Goal: Task Accomplishment & Management: Complete application form

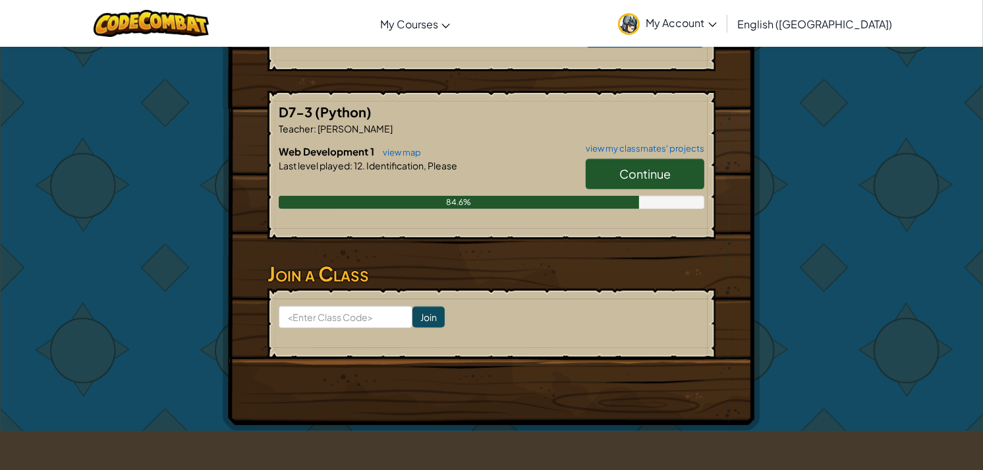
scroll to position [437, 0]
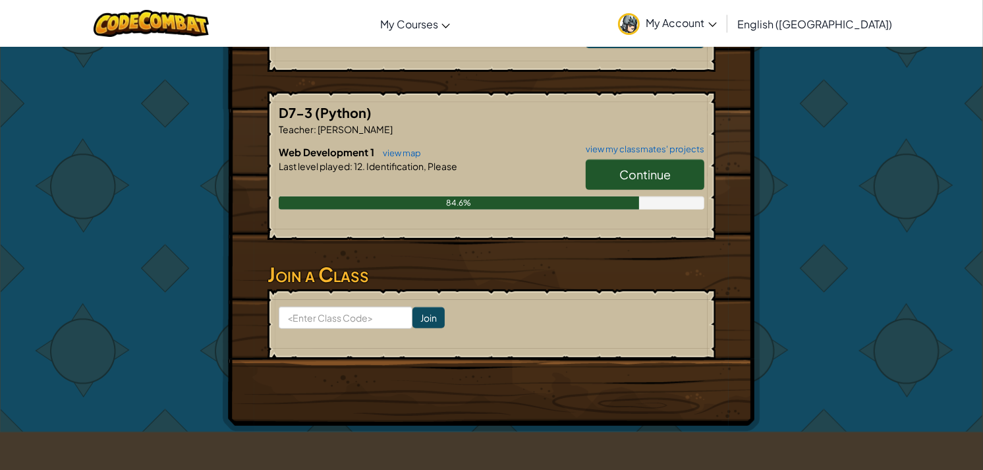
click at [614, 173] on link "Continue" at bounding box center [644, 174] width 119 height 30
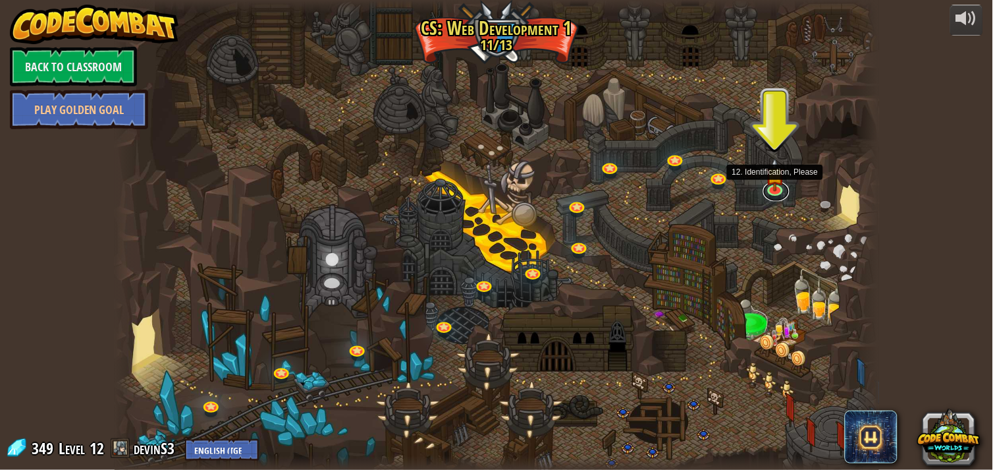
click at [774, 190] on link at bounding box center [776, 192] width 26 height 20
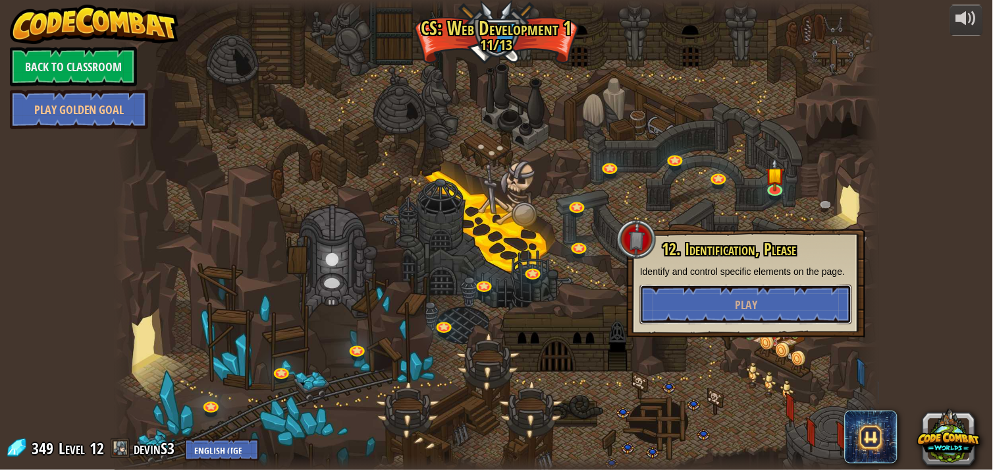
click at [782, 291] on button "Play" at bounding box center [746, 304] width 212 height 40
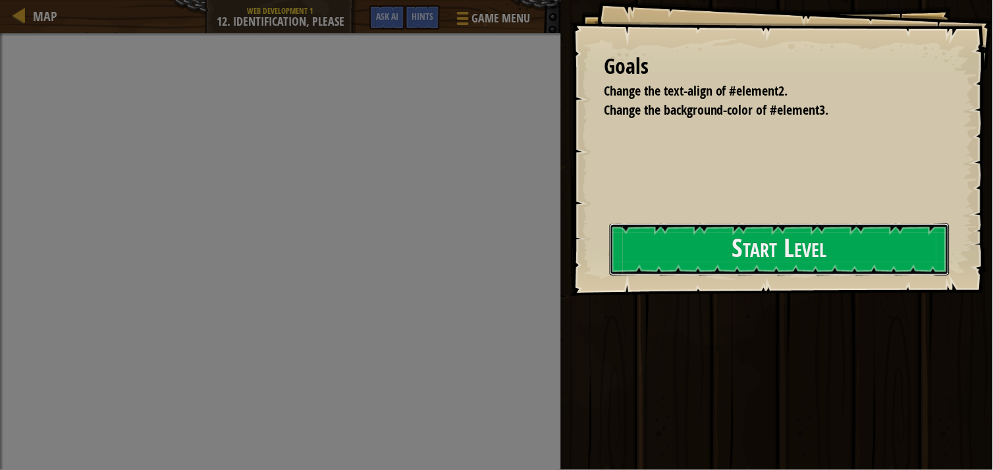
click at [732, 245] on button "Start Level" at bounding box center [780, 249] width 340 height 52
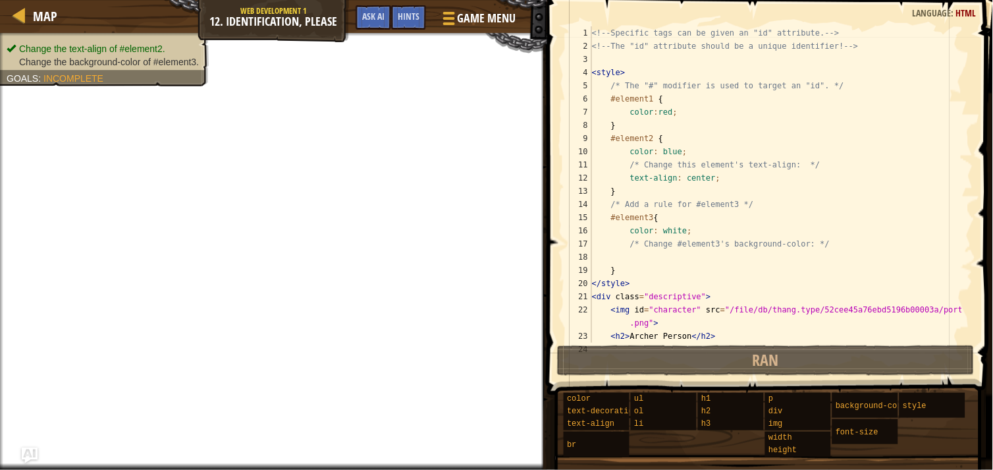
click at [458, 27] on span "Game Menu" at bounding box center [487, 18] width 59 height 17
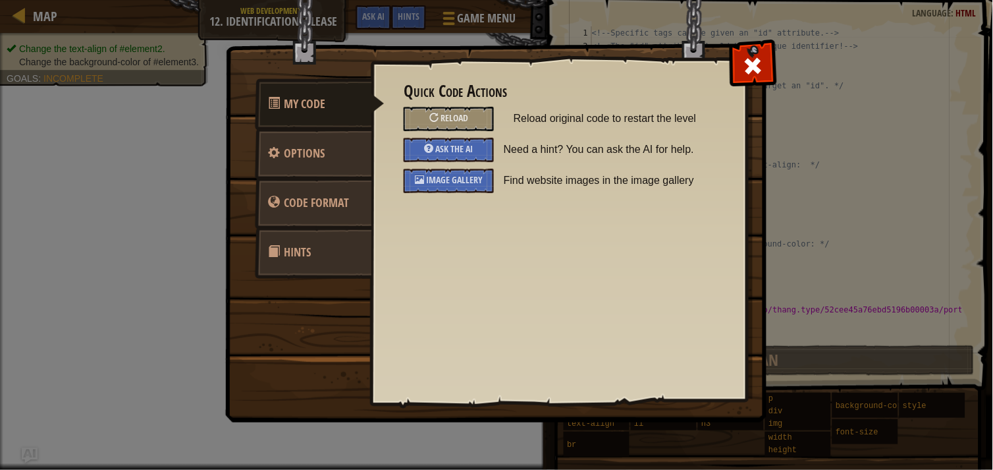
click at [457, 117] on span "Reload" at bounding box center [455, 117] width 28 height 13
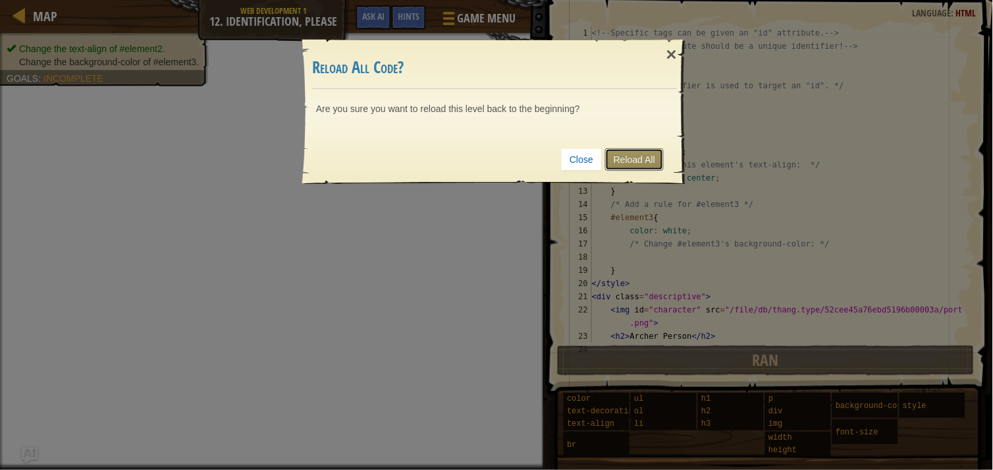
click at [631, 156] on link "Reload All" at bounding box center [634, 159] width 59 height 22
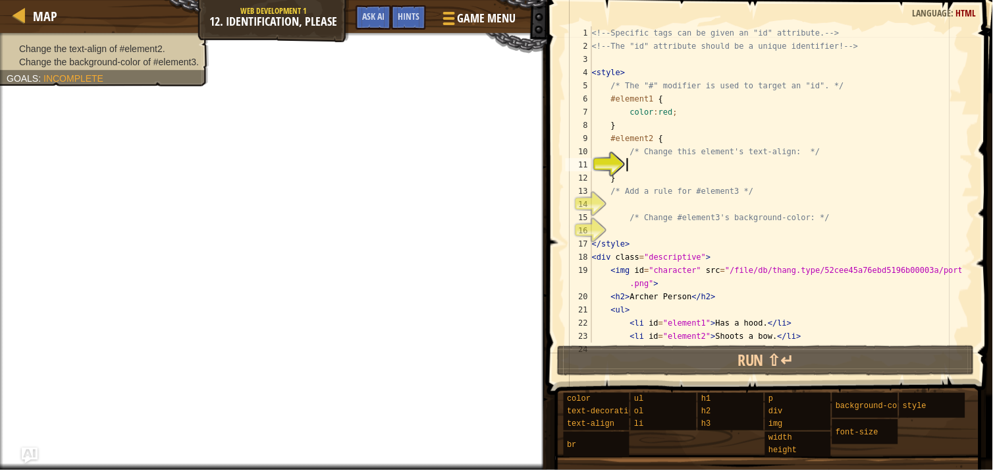
type textarea "u"
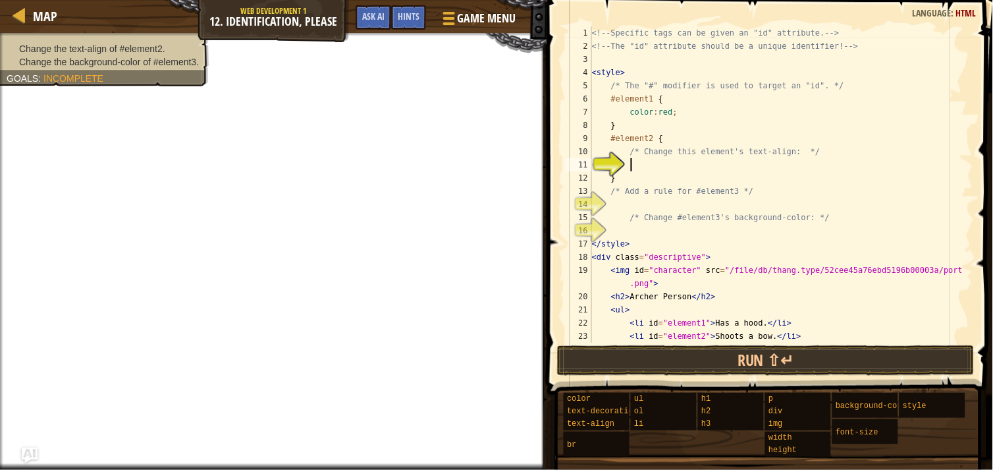
scroll to position [5, 2]
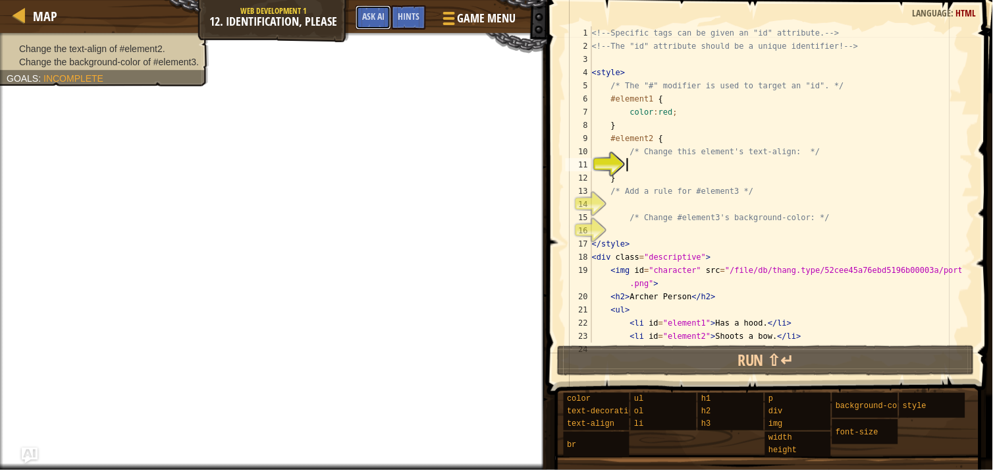
click at [375, 16] on span "Ask AI" at bounding box center [373, 16] width 22 height 13
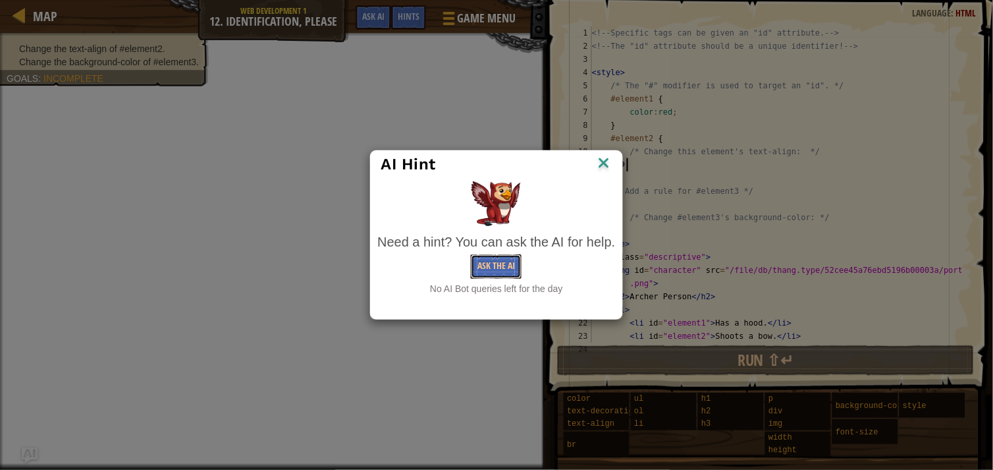
click at [487, 254] on button "Ask the AI" at bounding box center [496, 266] width 51 height 24
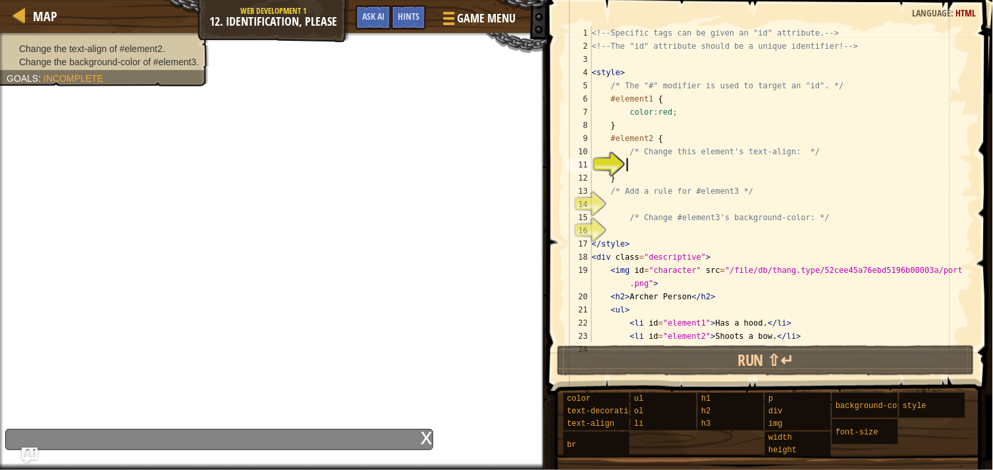
click at [415, 18] on span "Hints" at bounding box center [409, 16] width 22 height 13
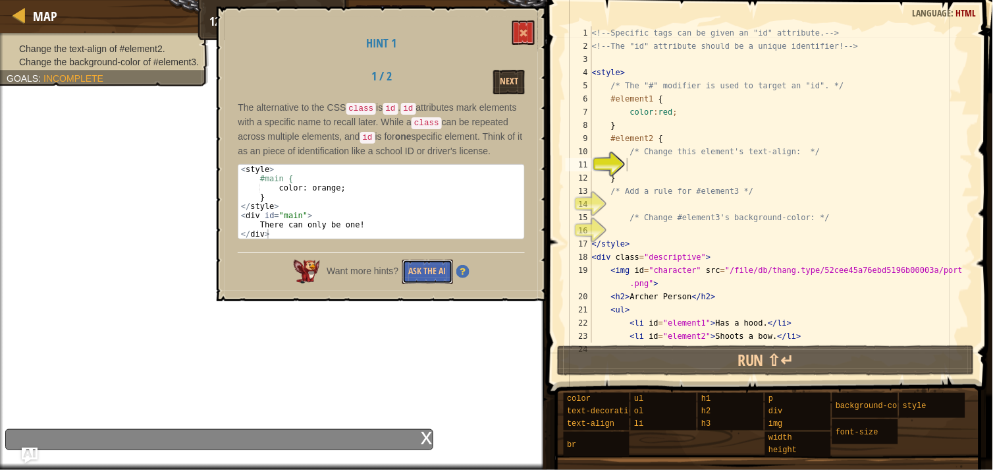
click at [443, 265] on button "Ask the AI" at bounding box center [427, 271] width 51 height 24
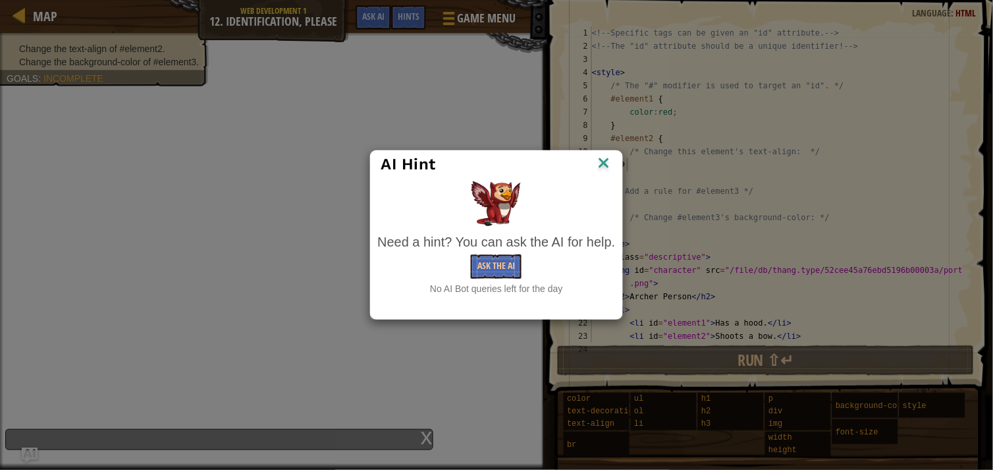
click at [594, 167] on div "AI Hint" at bounding box center [496, 164] width 231 height 20
click at [597, 167] on img at bounding box center [603, 164] width 17 height 20
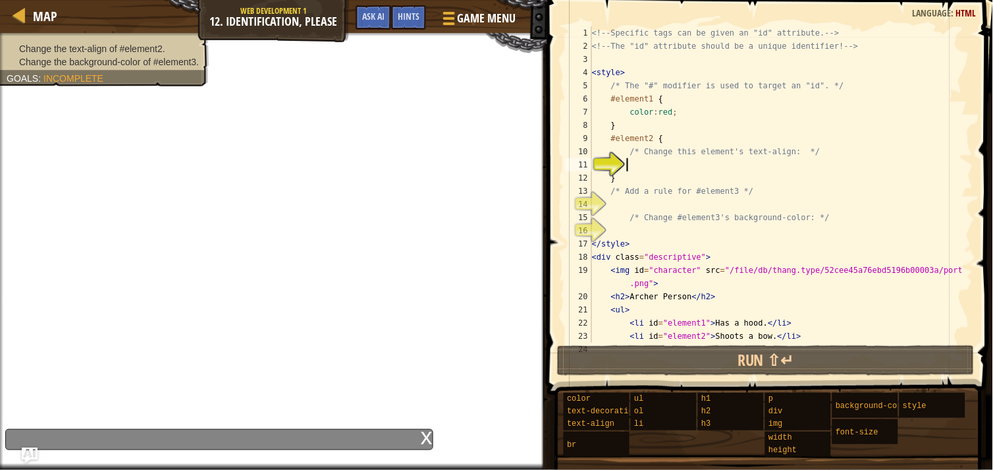
click at [422, 18] on div "Hints" at bounding box center [408, 17] width 35 height 24
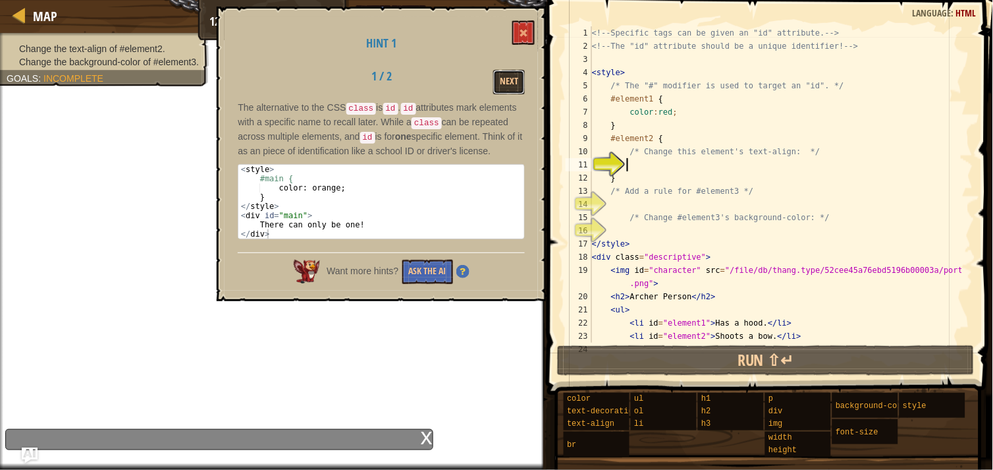
click at [506, 82] on button "Next" at bounding box center [509, 82] width 32 height 24
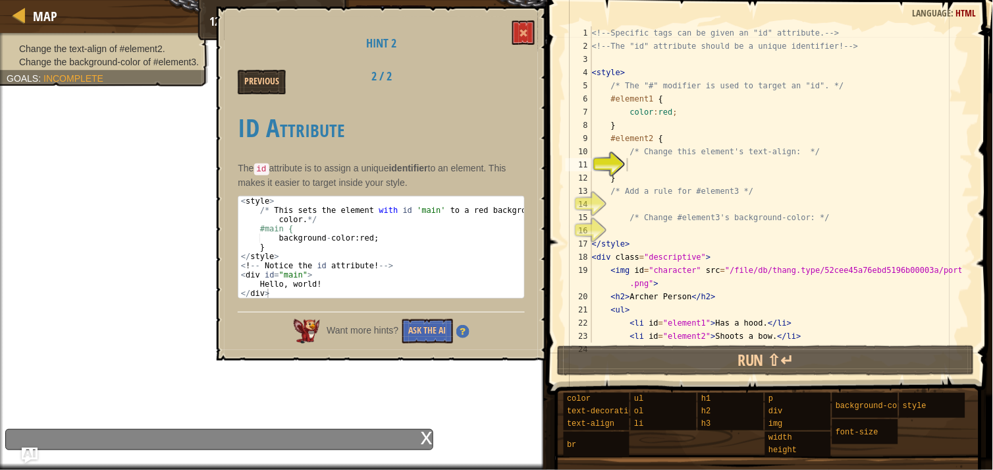
type textarea "}"
click at [660, 171] on div "<!-- Specific tags can be given an "id" attribute. --> <!-- The "id" attribute …" at bounding box center [775, 197] width 373 height 342
click at [521, 33] on span at bounding box center [523, 32] width 9 height 9
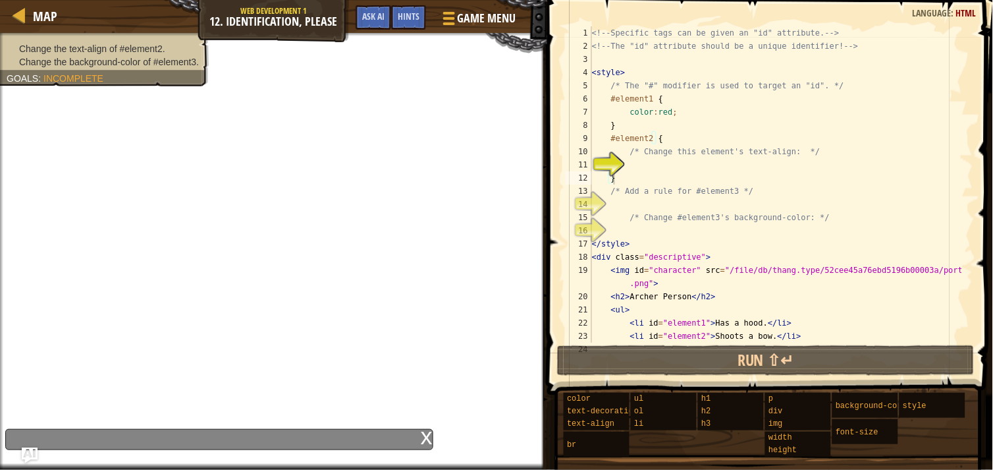
click at [636, 162] on div "<!-- Specific tags can be given an "id" attribute. --> <!-- The "id" attribute …" at bounding box center [775, 197] width 373 height 342
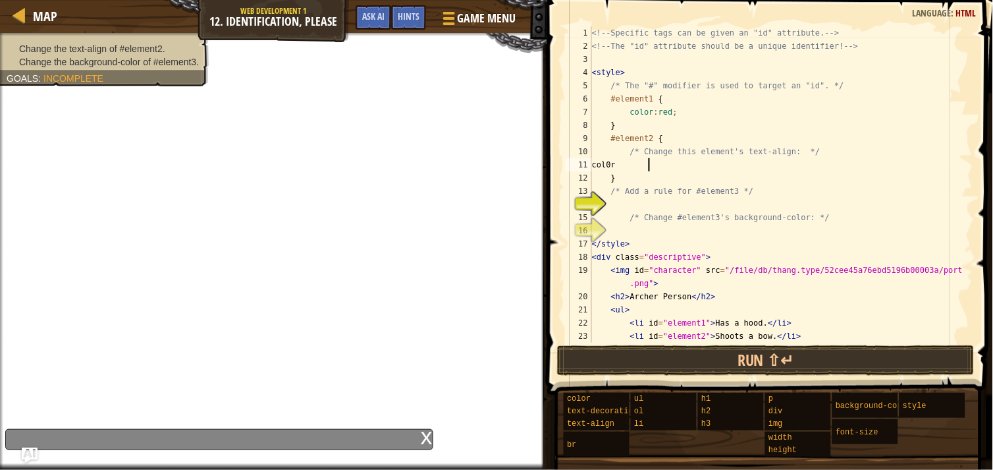
scroll to position [5, 3]
type textarea "c"
click at [668, 109] on div "<!-- Specific tags can be given an "id" attribute. --> <!-- The "id" attribute …" at bounding box center [775, 197] width 373 height 342
type textarea "color:grey;"
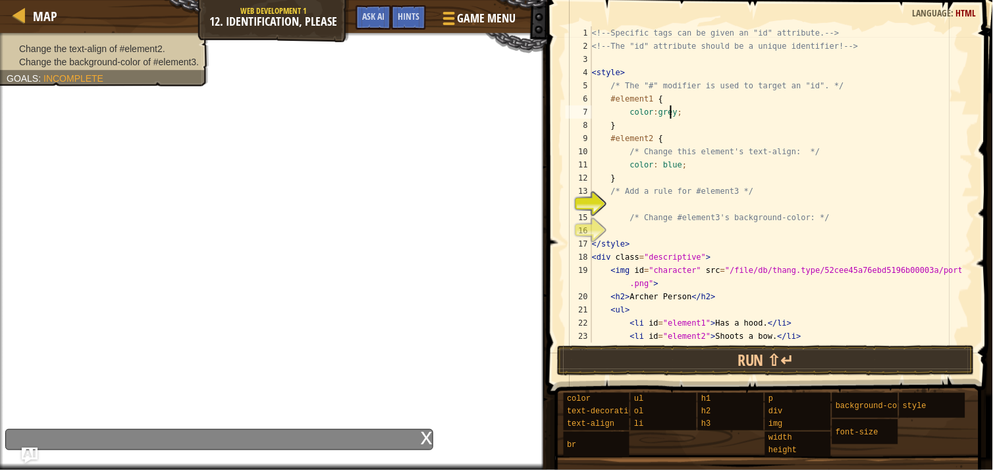
scroll to position [5, 5]
click at [653, 199] on div "<!-- Specific tags can be given an "id" attribute. --> <!-- The "id" attribute …" at bounding box center [775, 197] width 373 height 342
type textarea "c"
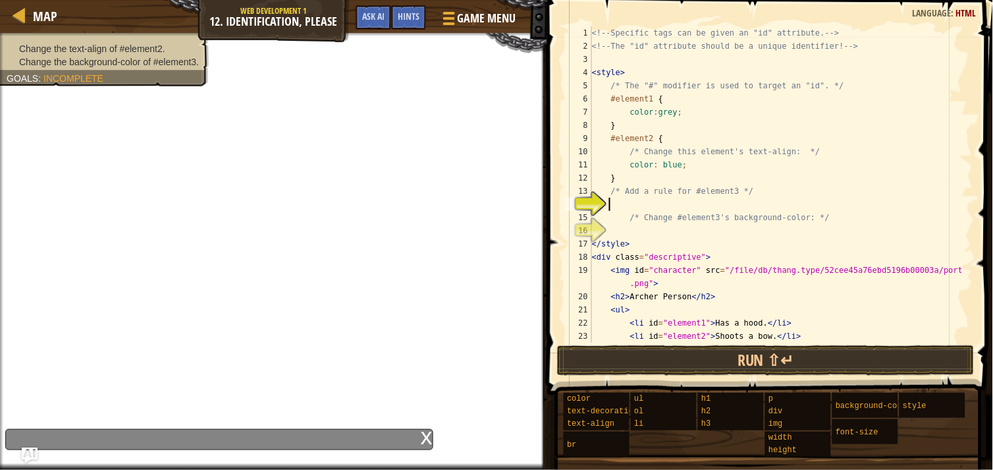
type textarea "3"
type textarea "#element3"
click at [685, 226] on div "<!-- Specific tags can be given an "id" attribute. --> <!-- The "id" attribute …" at bounding box center [775, 197] width 373 height 342
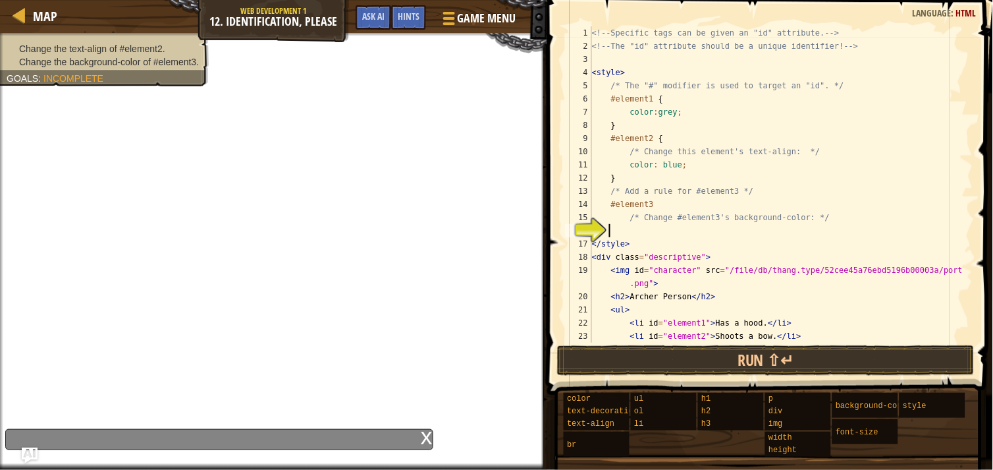
scroll to position [5, 1]
type textarea ";"
click at [690, 229] on div "<!-- Specific tags can be given an "id" attribute. --> <!-- The "id" attribute …" at bounding box center [775, 184] width 373 height 316
click at [685, 229] on div "<!-- Specific tags can be given an "id" attribute. --> <!-- The "id" attribute …" at bounding box center [775, 197] width 373 height 342
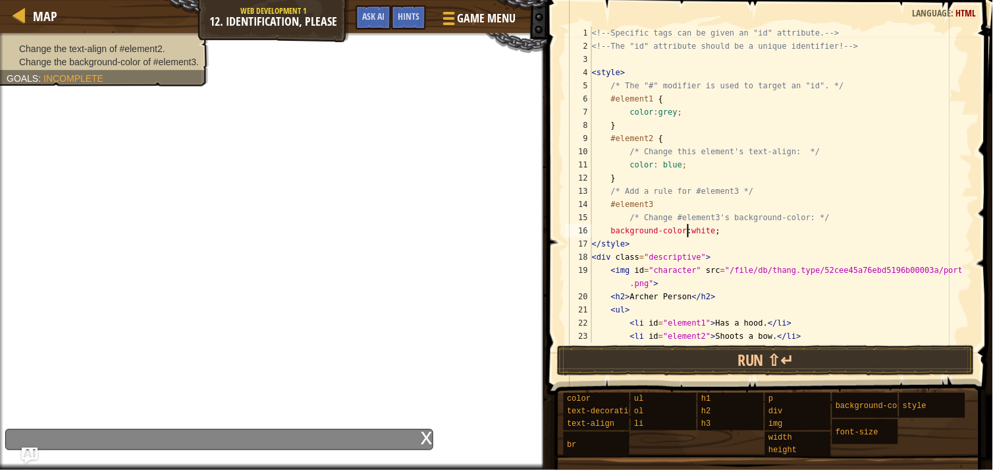
click at [687, 229] on div "<!-- Specific tags can be given an "id" attribute. --> <!-- The "id" attribute …" at bounding box center [775, 197] width 373 height 342
click at [684, 229] on div "<!-- Specific tags can be given an "id" attribute. --> <!-- The "id" attribute …" at bounding box center [775, 197] width 373 height 342
click at [678, 230] on div "<!-- Specific tags can be given an "id" attribute. --> <!-- The "id" attribute …" at bounding box center [775, 197] width 373 height 342
type textarea "background-color:white;"
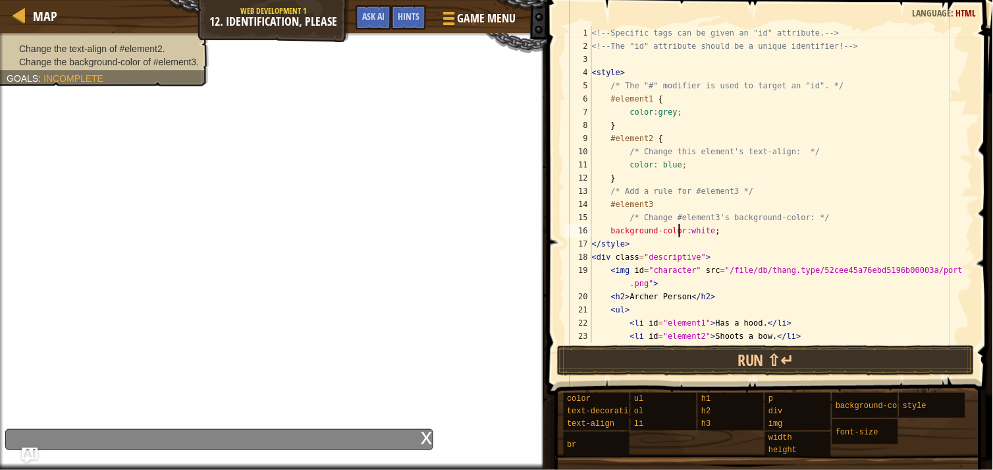
scroll to position [53, 0]
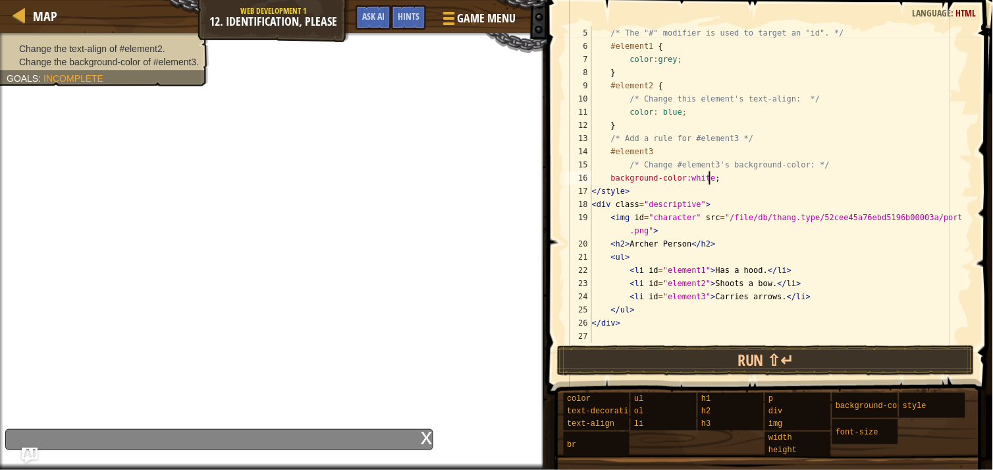
click at [721, 180] on div "/* The "#" modifier is used to target an "id". */ #element1 { color : grey ; } …" at bounding box center [775, 197] width 373 height 342
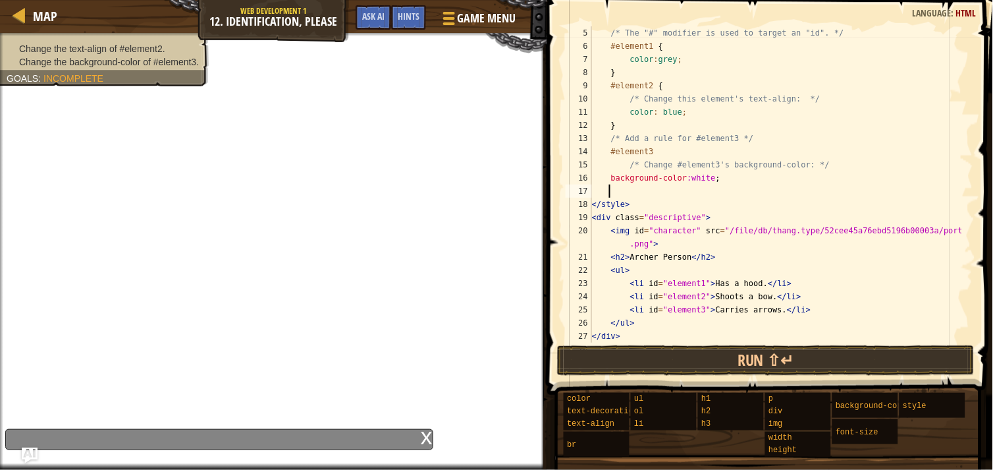
scroll to position [5, 1]
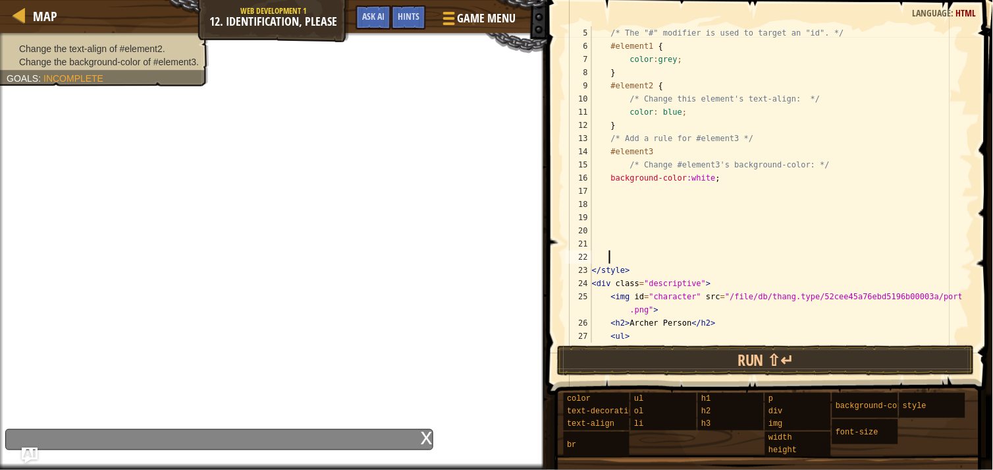
type textarea "]"
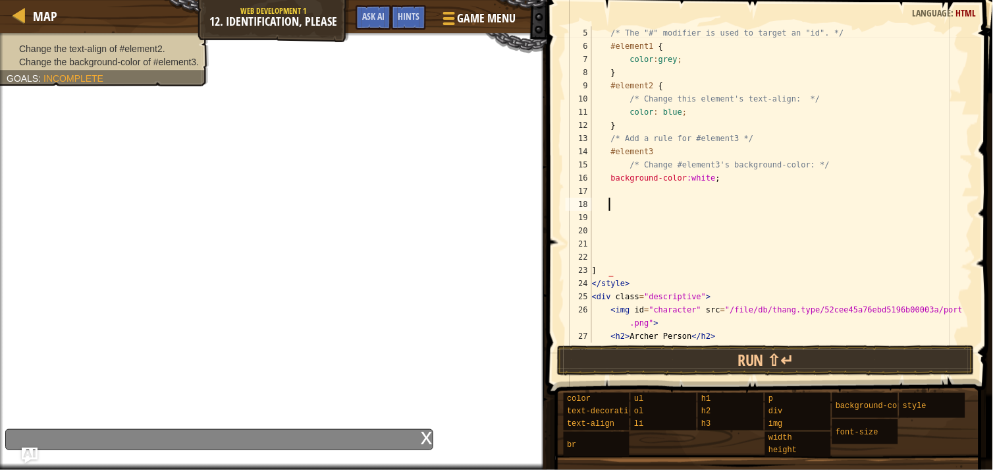
click at [610, 200] on div "/* The "#" modifier is used to target an "id". */ #element1 { color : grey ; } …" at bounding box center [775, 197] width 373 height 342
click at [610, 195] on div "/* The "#" modifier is used to target an "id". */ #element1 { color : grey ; } …" at bounding box center [775, 197] width 373 height 342
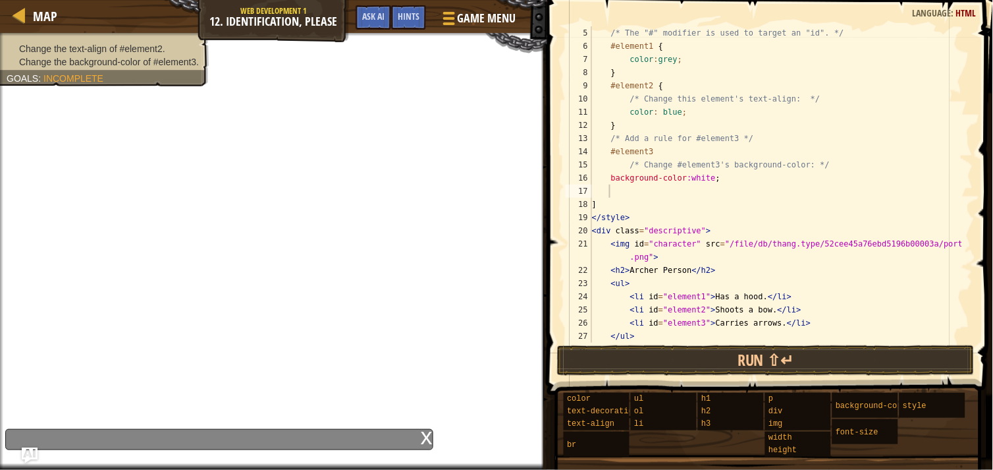
type textarea "#element3"
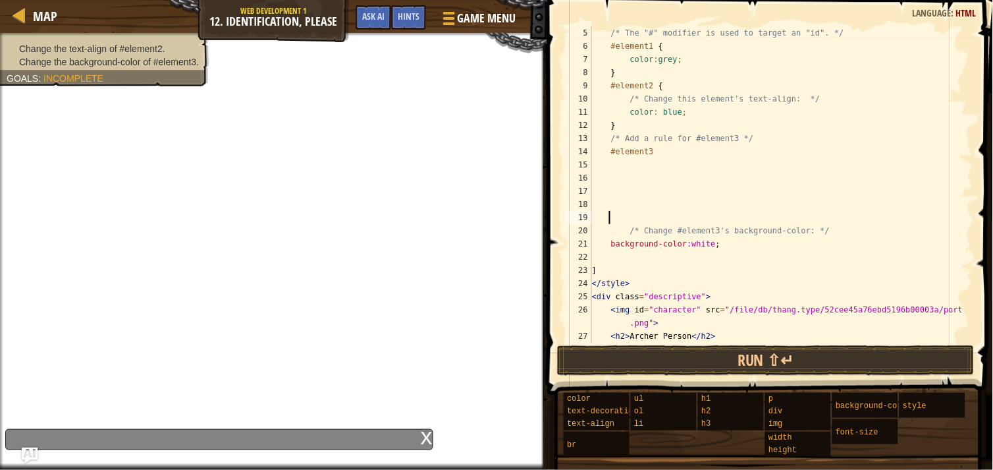
type textarea "["
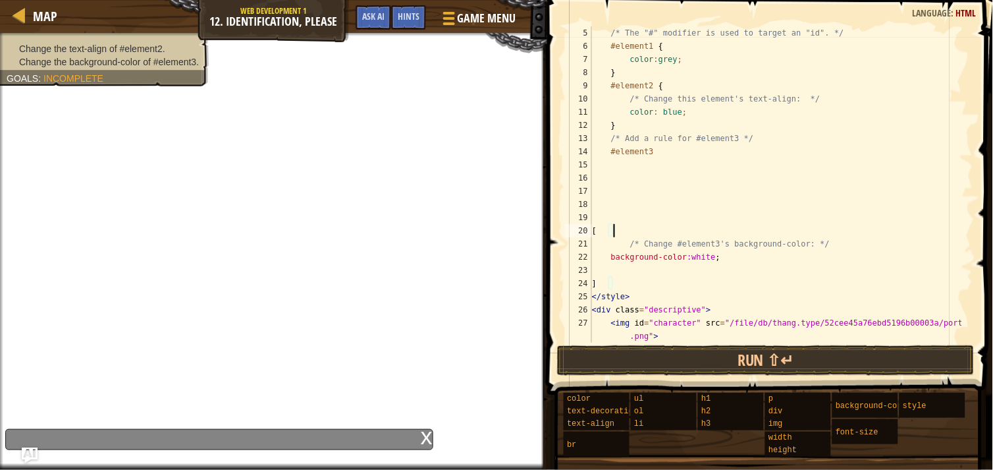
click at [954, 198] on div "/* The "#" modifier is used to target an "id". */ #element1 { color : grey ; } …" at bounding box center [775, 197] width 373 height 342
click at [657, 153] on div "/* The "#" modifier is used to target an "id". */ #element1 { color : grey ; } …" at bounding box center [775, 197] width 373 height 342
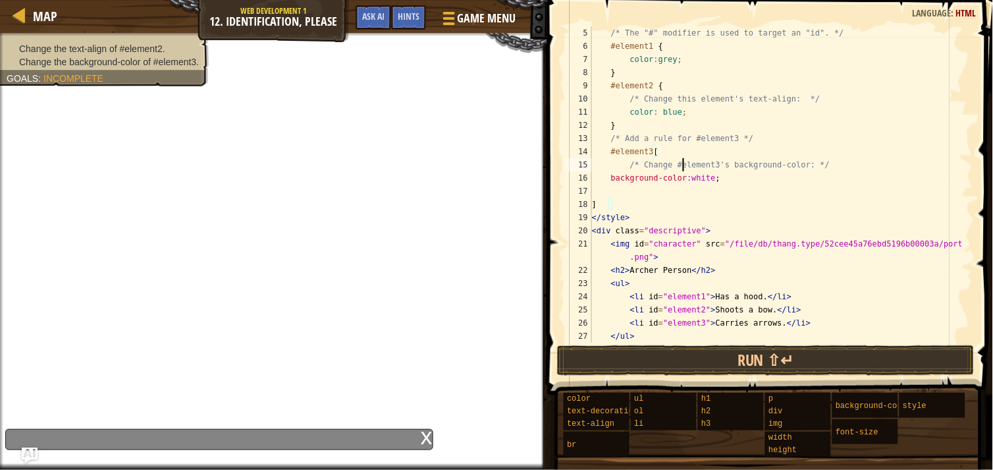
click at [682, 169] on div "/* The "#" modifier is used to target an "id". */ #element1 { color : grey ; } …" at bounding box center [775, 197] width 373 height 342
click at [682, 180] on div "/* The "#" modifier is used to target an "id". */ #element1 { color : grey ; } …" at bounding box center [775, 197] width 373 height 342
click at [710, 202] on div "/* The "#" modifier is used to target an "id". */ #element1 { color : grey ; } …" at bounding box center [775, 197] width 373 height 342
type textarea "]"
click at [613, 192] on div "/* The "#" modifier is used to target an "id". */ #element1 { color : grey ; } …" at bounding box center [775, 197] width 373 height 342
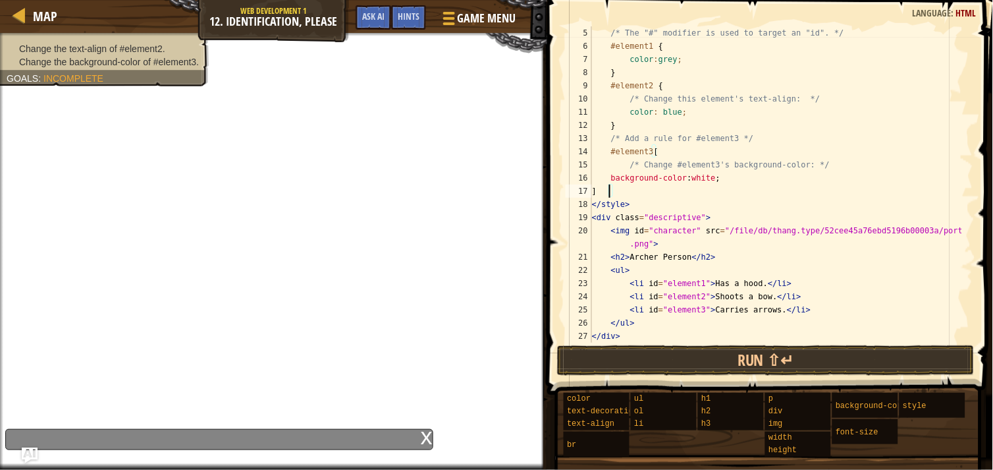
scroll to position [5, 0]
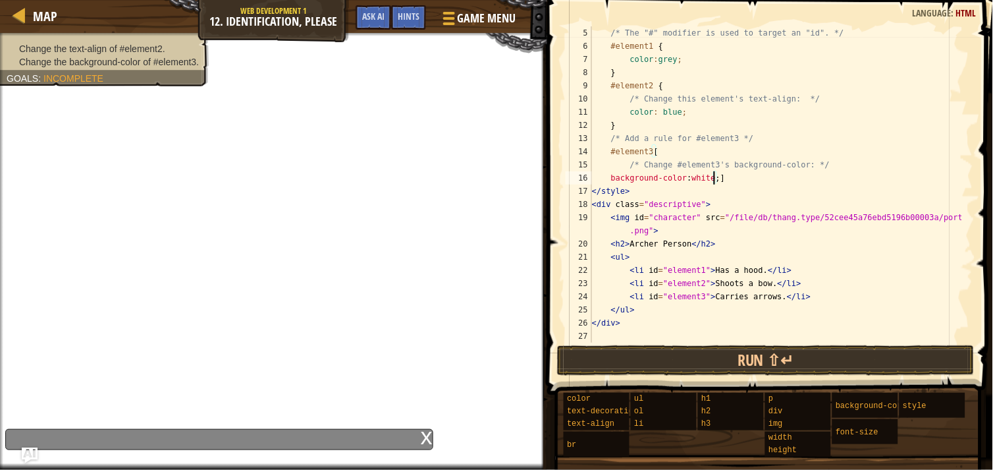
type textarea "background-color: white;"
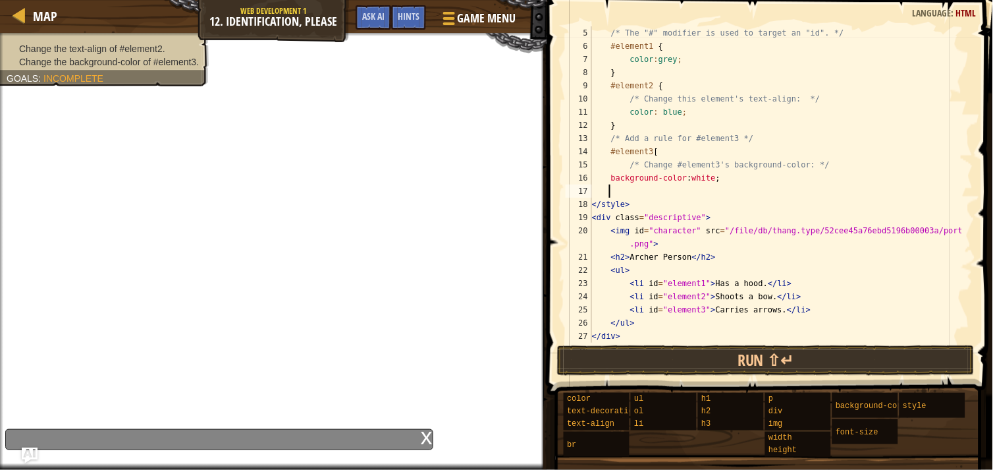
type textarea "]"
drag, startPoint x: 660, startPoint y: 153, endPoint x: 827, endPoint y: 139, distance: 167.2
click at [827, 139] on div "/* The "#" modifier is used to target an "id". */ #element1 { color : grey ; } …" at bounding box center [775, 197] width 373 height 342
click at [659, 153] on div "/* The "#" modifier is used to target an "id". */ #element1 { color : grey ; } …" at bounding box center [775, 197] width 373 height 342
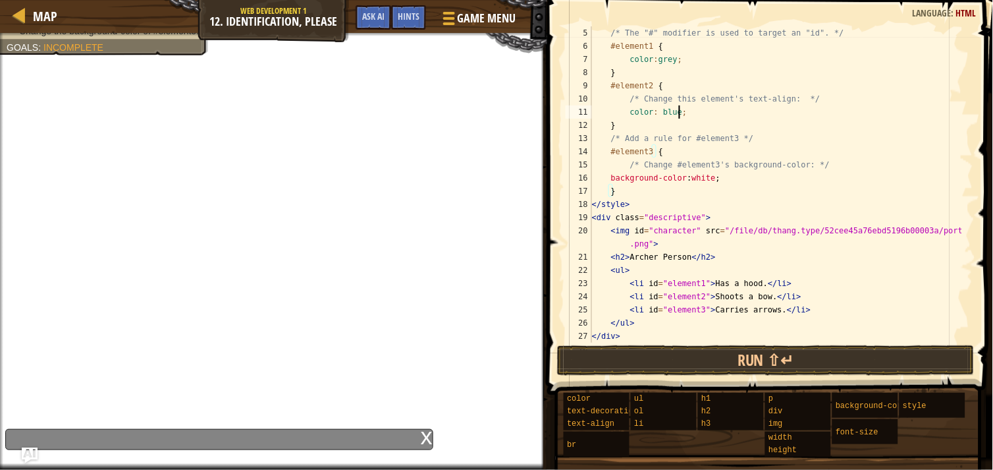
click at [691, 117] on div "/* The "#" modifier is used to target an "id". */ #element1 { color : grey ; } …" at bounding box center [775, 197] width 373 height 342
type textarea "c"
click at [602, 433] on div "br" at bounding box center [613, 443] width 99 height 25
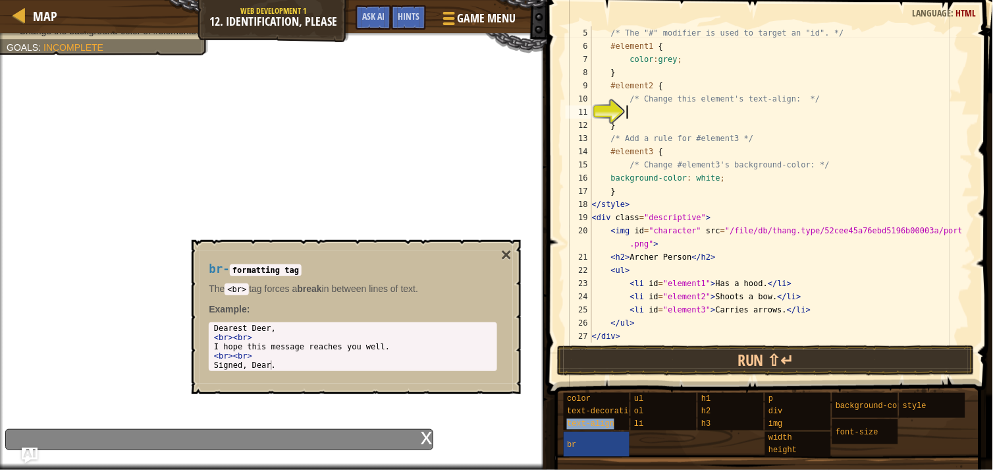
click at [597, 423] on span "text-align" at bounding box center [590, 423] width 47 height 9
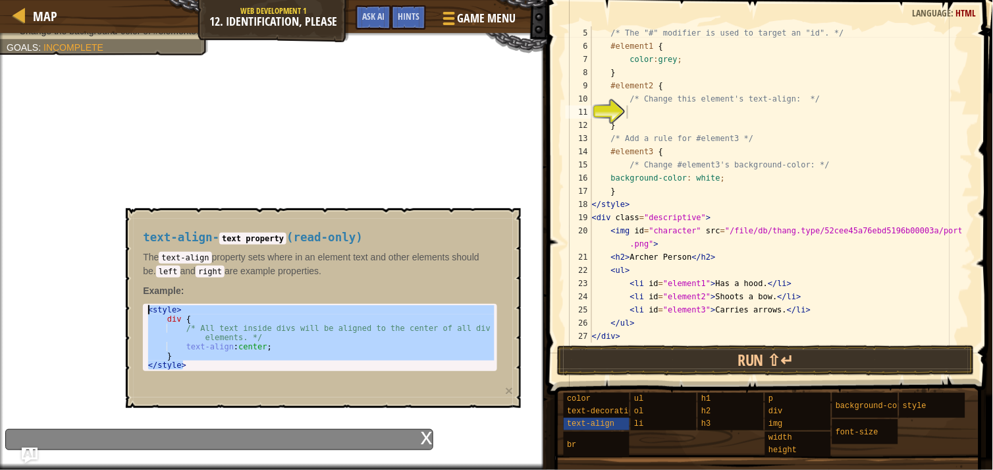
drag, startPoint x: 187, startPoint y: 365, endPoint x: 139, endPoint y: 301, distance: 80.5
click at [139, 301] on div "text-align - text property ( read-only ) The text-align property sets where in …" at bounding box center [320, 301] width 373 height 165
type textarea "<style> div {"
click at [628, 112] on div "/* The "#" modifier is used to target an "id". */ #element1 { color : grey ; } …" at bounding box center [775, 197] width 373 height 342
click at [648, 111] on div "/* The "#" modifier is used to target an "id". */ #element1 { color : grey ; } …" at bounding box center [775, 197] width 373 height 342
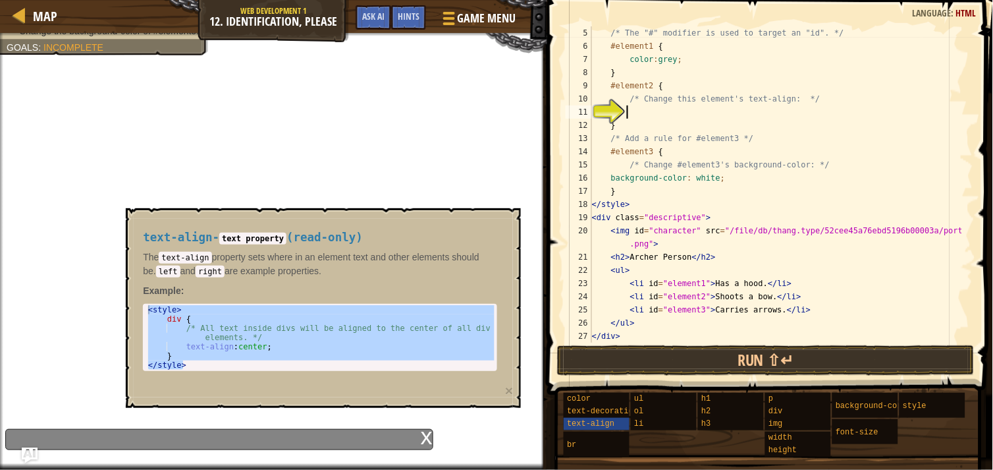
scroll to position [5, 0]
paste textarea "</style>"
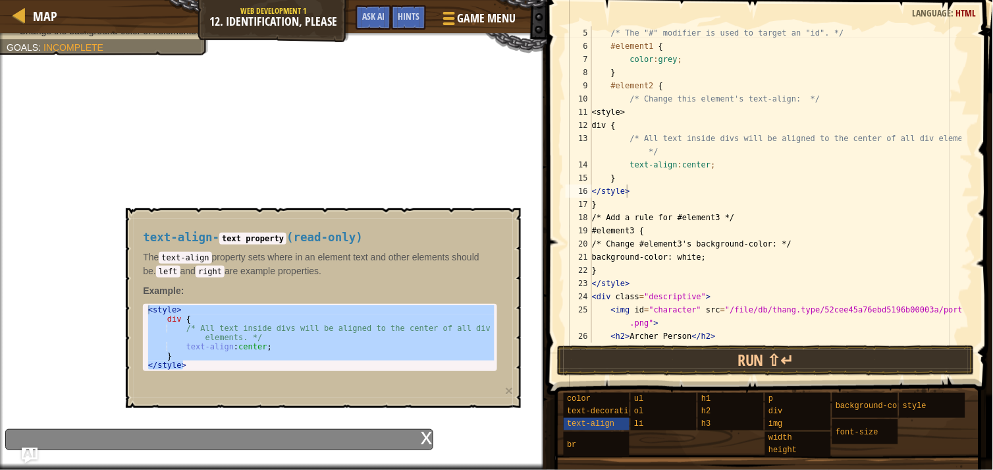
click at [516, 237] on div "text-align - text property ( read-only ) The text-align property sets where in …" at bounding box center [323, 308] width 395 height 200
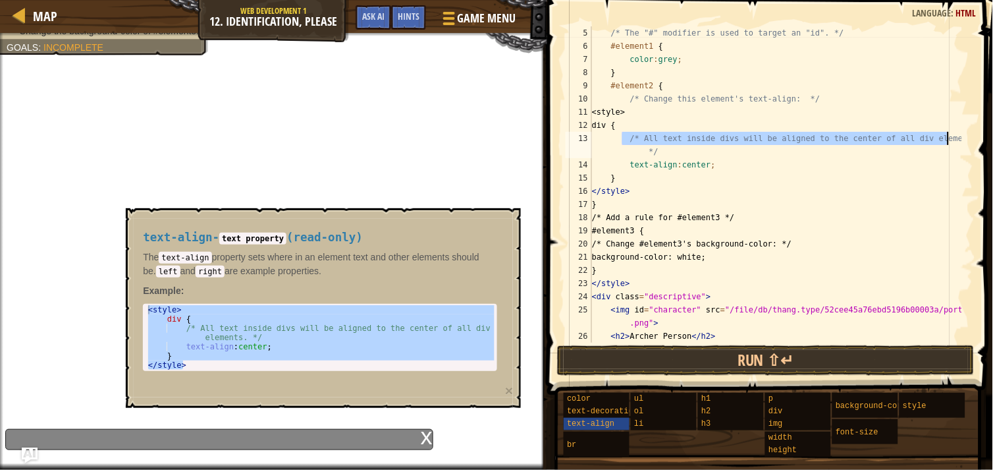
drag, startPoint x: 623, startPoint y: 136, endPoint x: 992, endPoint y: 138, distance: 369.4
click at [982, 0] on html "Map Web Development 1 12. Identification, Please Game Menu Done Hints Ask AI 1 …" at bounding box center [496, 0] width 993 height 0
type textarea "*/"
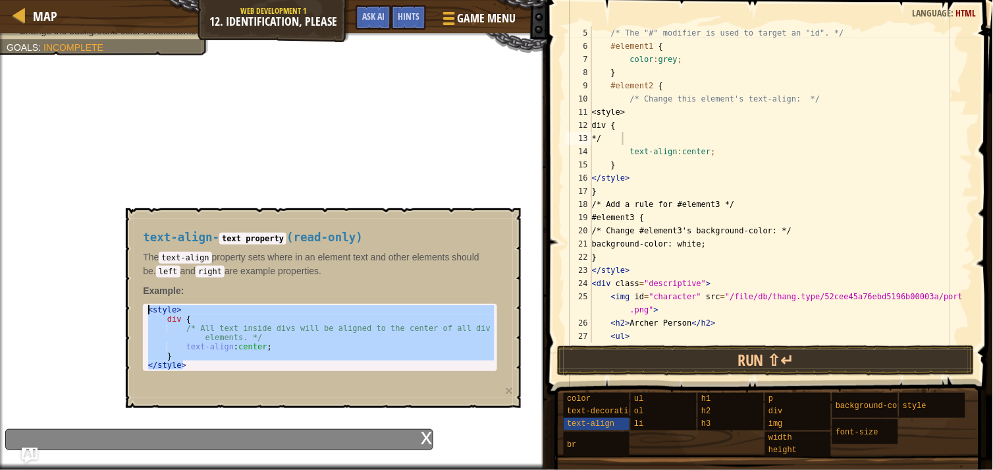
click at [423, 338] on div "< style > div { /* All text inside divs will be aligned to the center of all di…" at bounding box center [320, 337] width 349 height 65
type textarea "/* All text inside divs will be aligned to the center of all div elements. */"
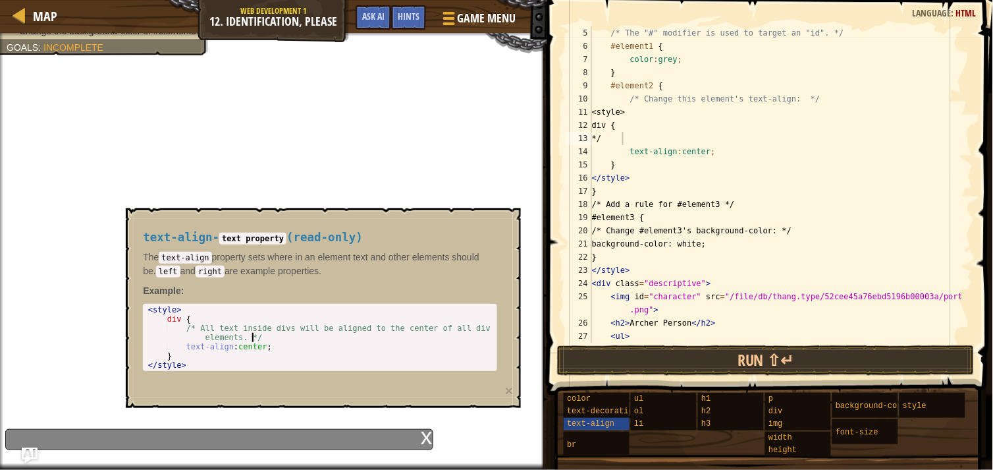
click at [637, 140] on div "/* The "#" modifier is used to target an "id". */ #element1 { color : grey ; } …" at bounding box center [775, 197] width 373 height 342
type textarea "*"
click at [511, 387] on button "×" at bounding box center [509, 390] width 8 height 14
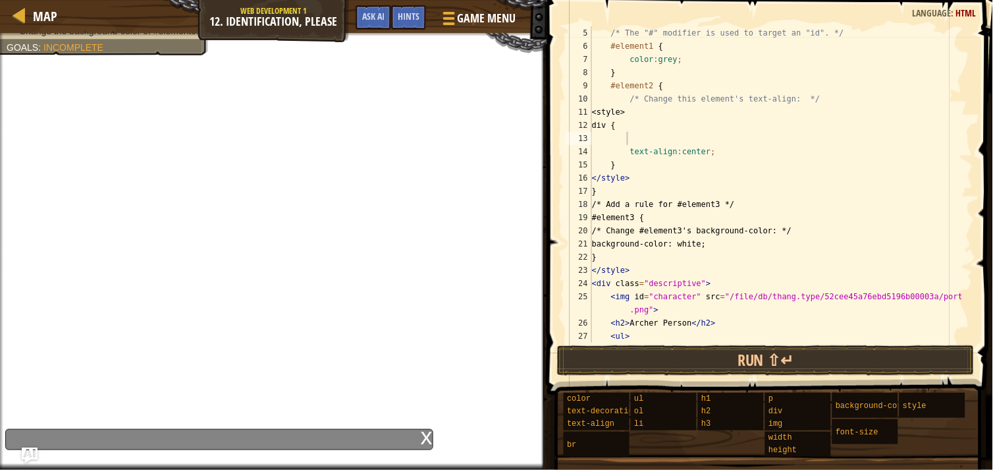
type textarea "<h2>[PERSON_NAME] Person</h2>"
click at [744, 316] on div "/* The "#" modifier is used to target an "id". */ #element1 { color : grey ; } …" at bounding box center [775, 197] width 373 height 342
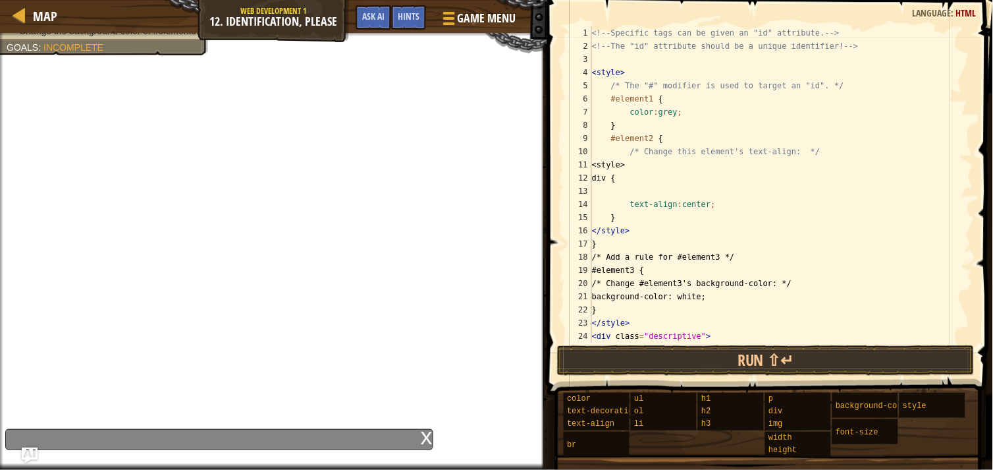
scroll to position [0, 0]
click at [452, 24] on span at bounding box center [449, 23] width 12 height 3
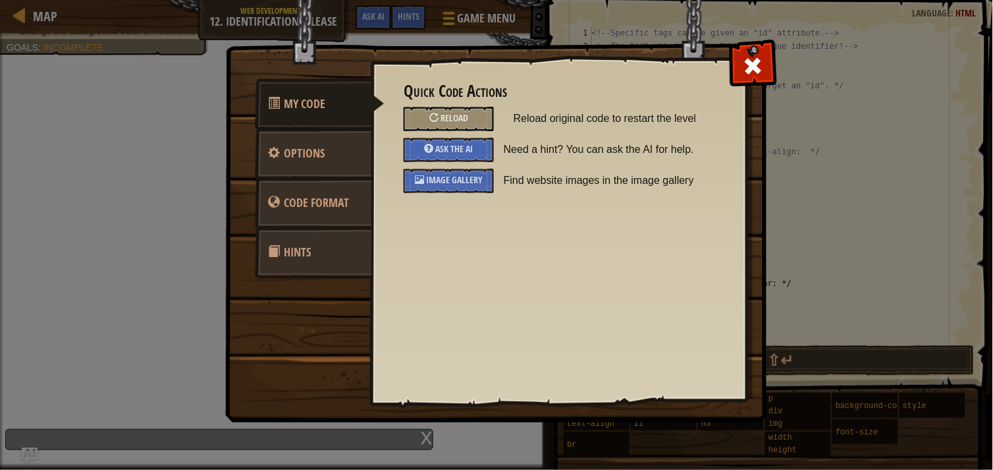
click at [453, 107] on div "Reload" at bounding box center [449, 119] width 90 height 24
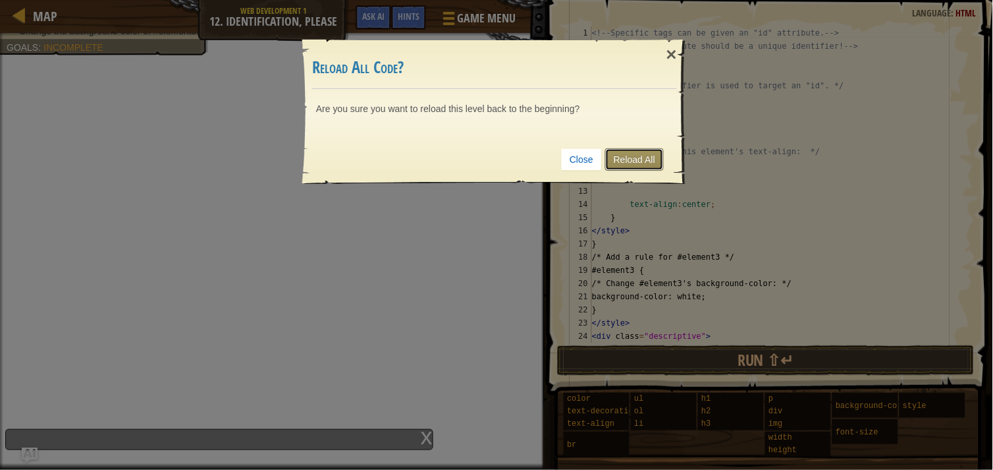
click at [632, 156] on link "Reload All" at bounding box center [634, 159] width 59 height 22
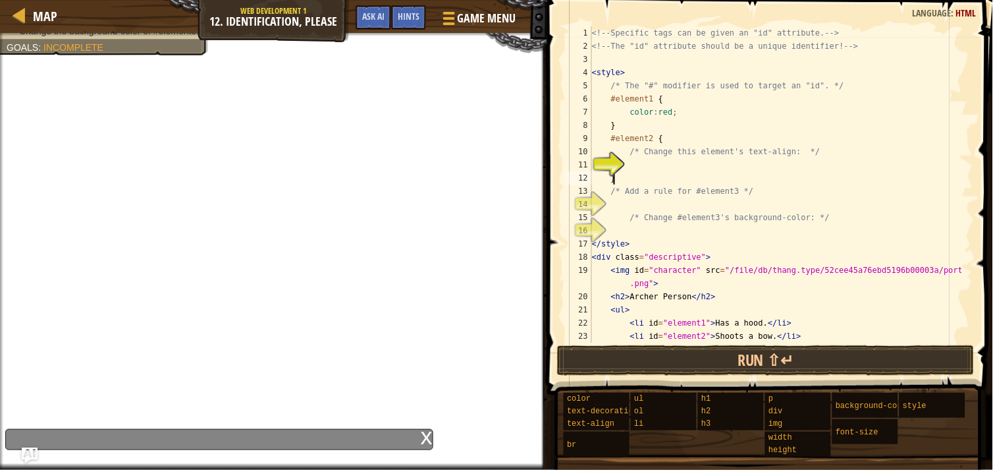
click at [637, 176] on div "<!-- Specific tags can be given an "id" attribute. --> <!-- The "id" attribute …" at bounding box center [775, 197] width 373 height 342
type textarea "}"
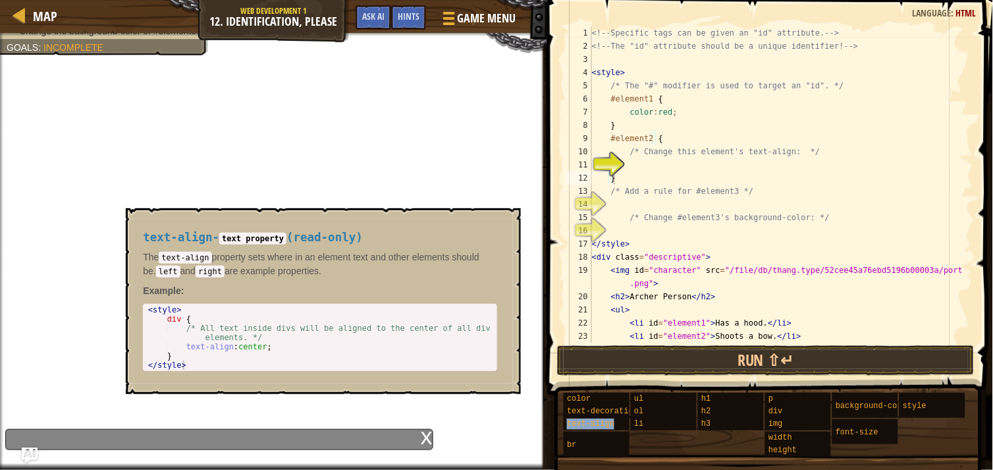
click at [602, 419] on span "text-align" at bounding box center [590, 423] width 47 height 9
type textarea "text-align:center;"
drag, startPoint x: 268, startPoint y: 342, endPoint x: 175, endPoint y: 349, distance: 93.1
click at [175, 349] on div "< style > div { /* All text inside divs will be aligned to the center of all di…" at bounding box center [321, 346] width 350 height 83
click at [640, 166] on div "<!-- Specific tags can be given an "id" attribute. --> <!-- The "id" attribute …" at bounding box center [775, 197] width 373 height 342
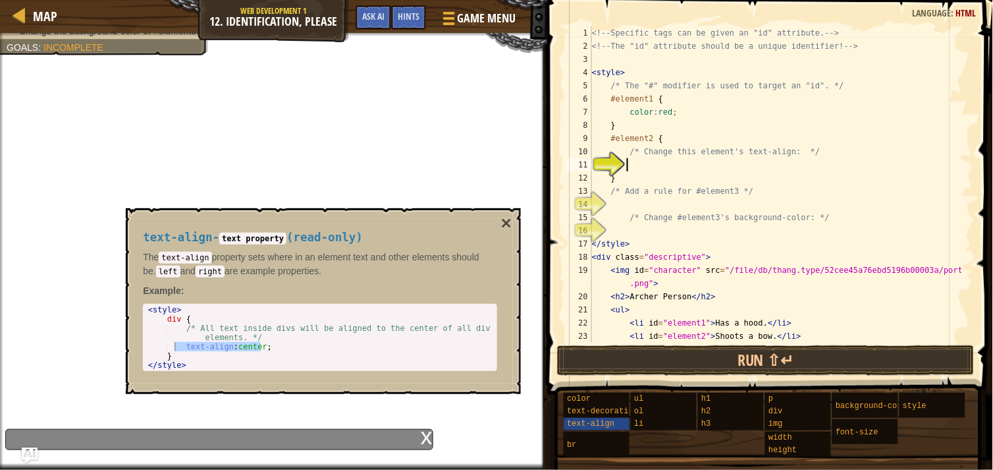
paste textarea "text-align:center;"
type textarea "text-align:center;"
click at [634, 208] on div "<!-- Specific tags can be given an "id" attribute. --> <!-- The "id" attribute …" at bounding box center [775, 197] width 373 height 342
drag, startPoint x: 660, startPoint y: 134, endPoint x: 606, endPoint y: 138, distance: 53.5
click at [606, 138] on div "<!-- Specific tags can be given an "id" attribute. --> <!-- The "id" attribute …" at bounding box center [775, 197] width 373 height 342
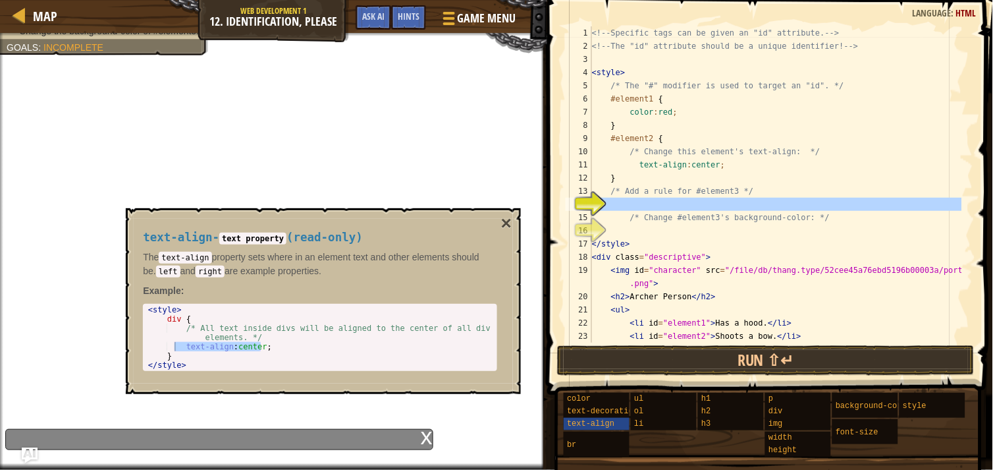
click at [592, 205] on div "14" at bounding box center [579, 204] width 26 height 13
type textarea "/* Change #element3's background-color: */"
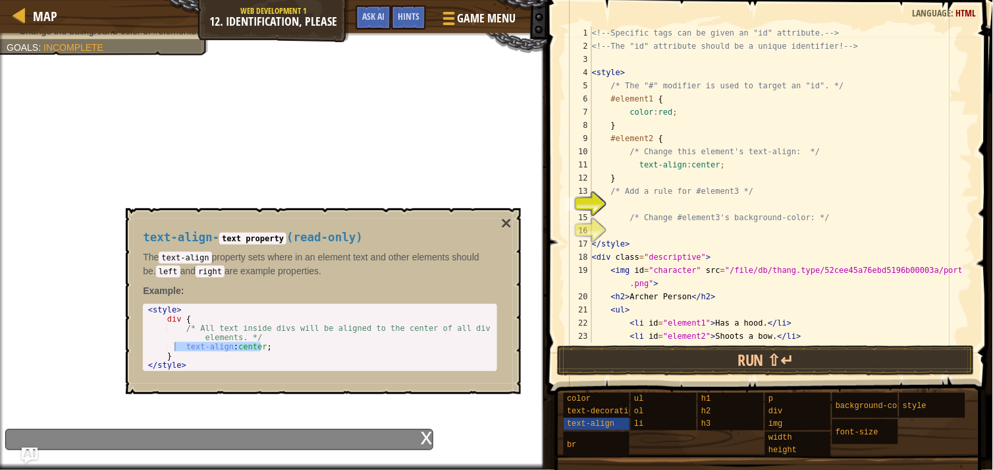
click at [613, 202] on div "<!-- Specific tags can be given an "id" attribute. --> <!-- The "id" attribute …" at bounding box center [775, 197] width 373 height 342
paste textarea "#element2 {"
type textarea "#element2 {"
click at [653, 201] on div "<!-- Specific tags can be given an "id" attribute. --> <!-- The "id" attribute …" at bounding box center [775, 197] width 373 height 342
click at [373, 11] on span "Ask AI" at bounding box center [373, 16] width 22 height 13
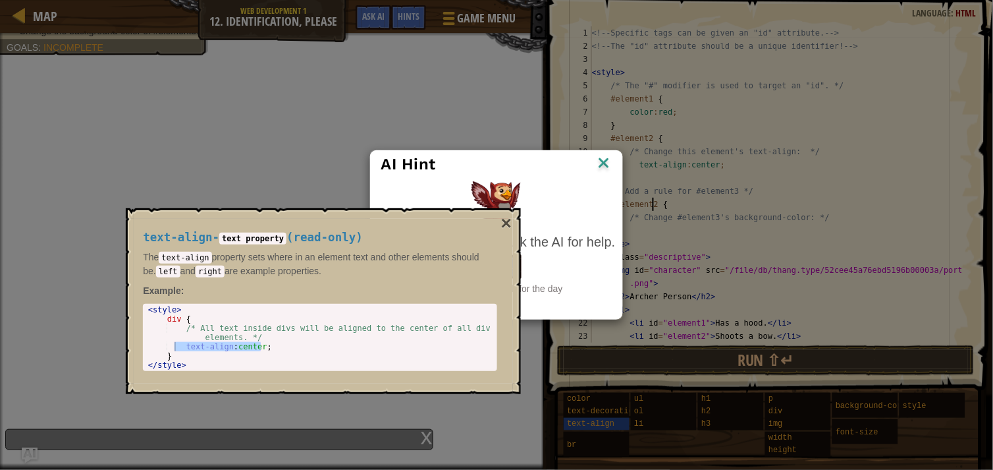
click at [508, 225] on button "×" at bounding box center [506, 223] width 11 height 18
click at [504, 221] on button "×" at bounding box center [506, 223] width 11 height 18
click at [603, 161] on img at bounding box center [603, 164] width 17 height 20
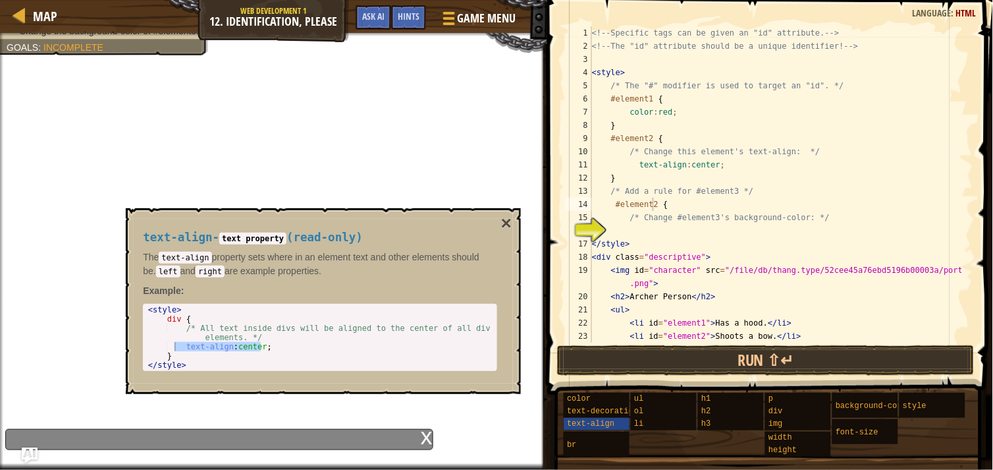
click at [508, 219] on button "×" at bounding box center [506, 223] width 11 height 18
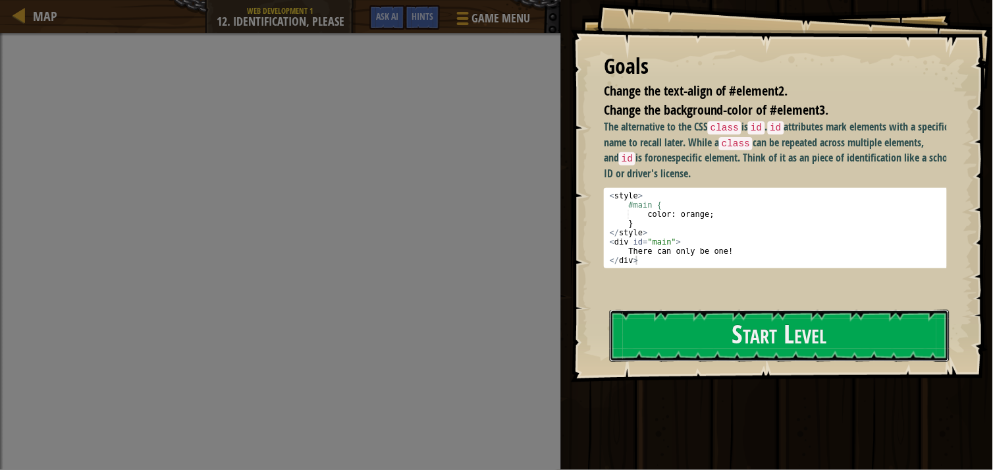
click at [694, 242] on div "Goals Change the text-align of #element2. Change the background-color of #eleme…" at bounding box center [782, 191] width 422 height 382
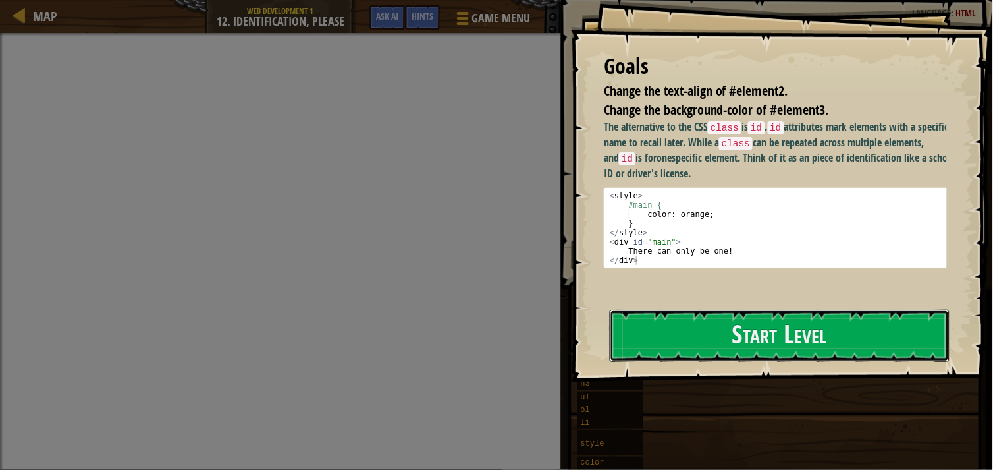
click at [677, 344] on button "Start Level" at bounding box center [780, 336] width 340 height 52
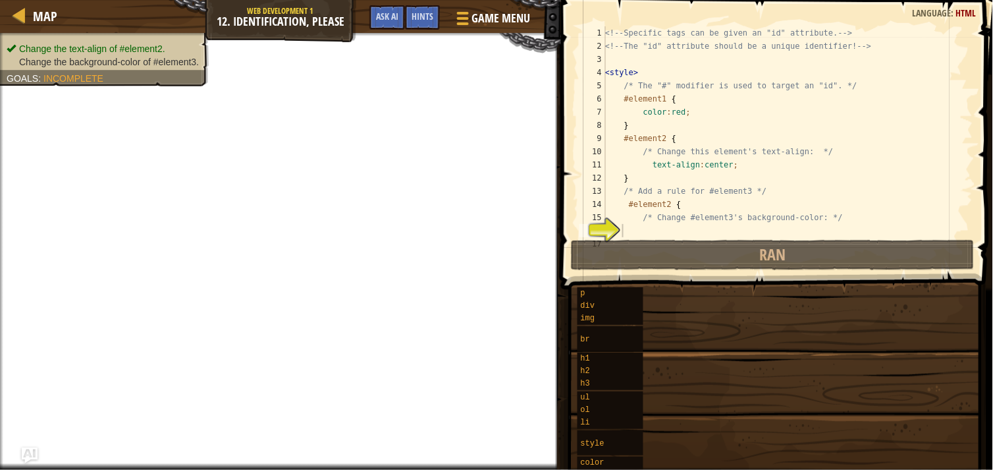
scroll to position [92, 0]
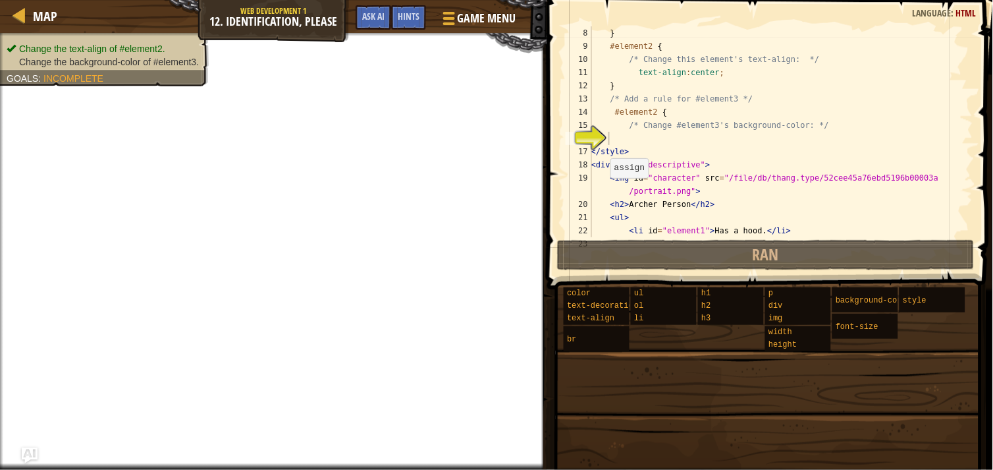
click at [393, 14] on div "Hints" at bounding box center [408, 17] width 35 height 24
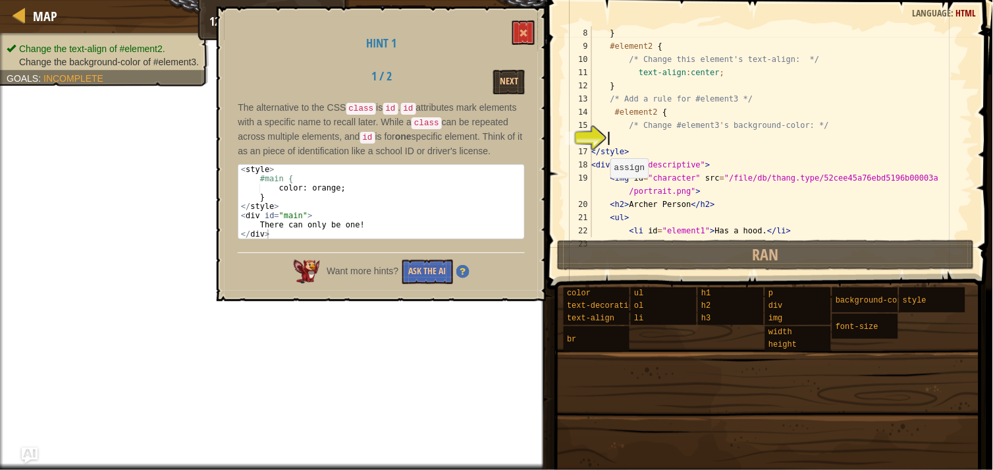
scroll to position [53, 0]
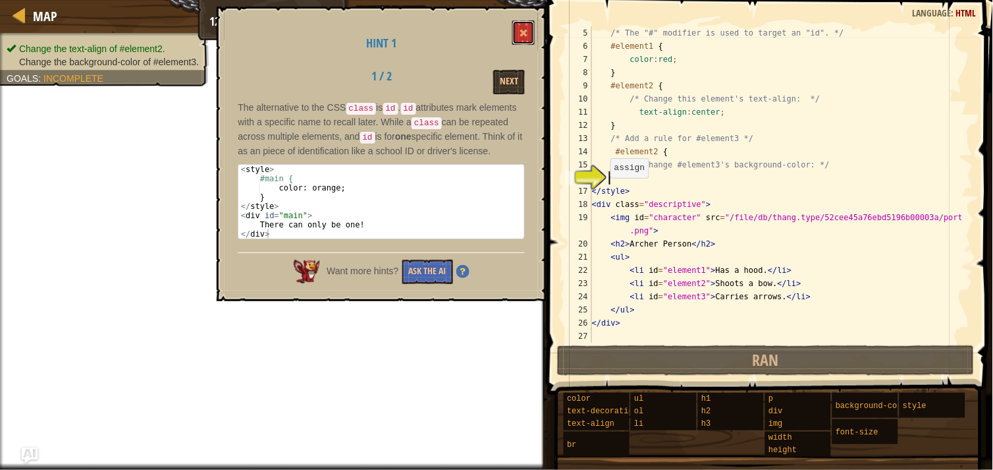
click at [514, 33] on button at bounding box center [523, 32] width 22 height 24
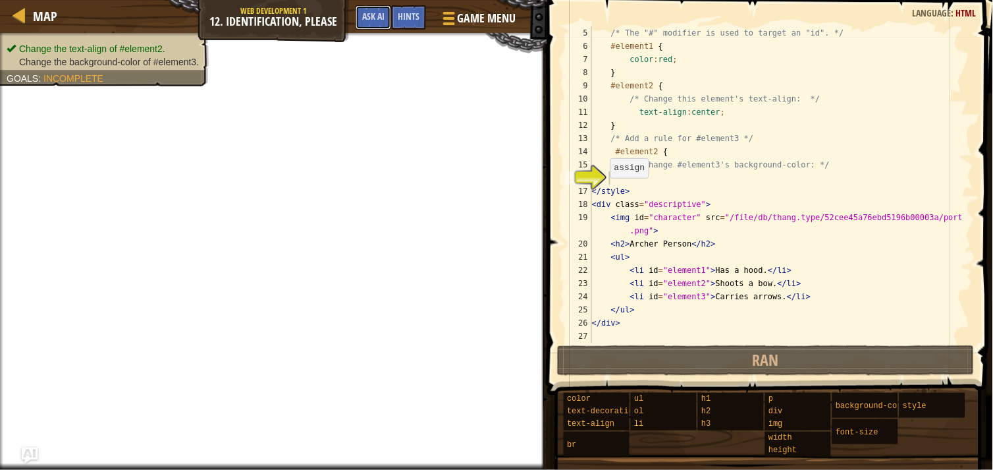
click at [377, 12] on span "Ask AI" at bounding box center [373, 16] width 22 height 13
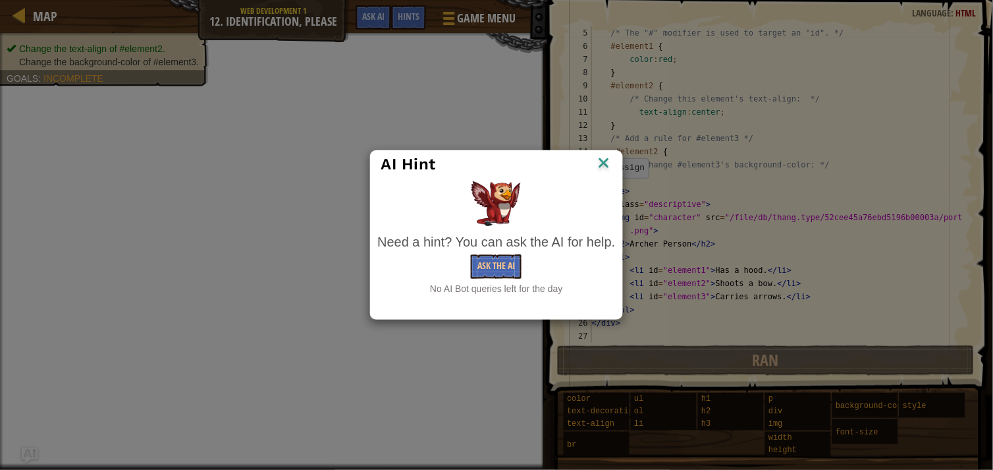
click at [597, 165] on img at bounding box center [603, 164] width 17 height 20
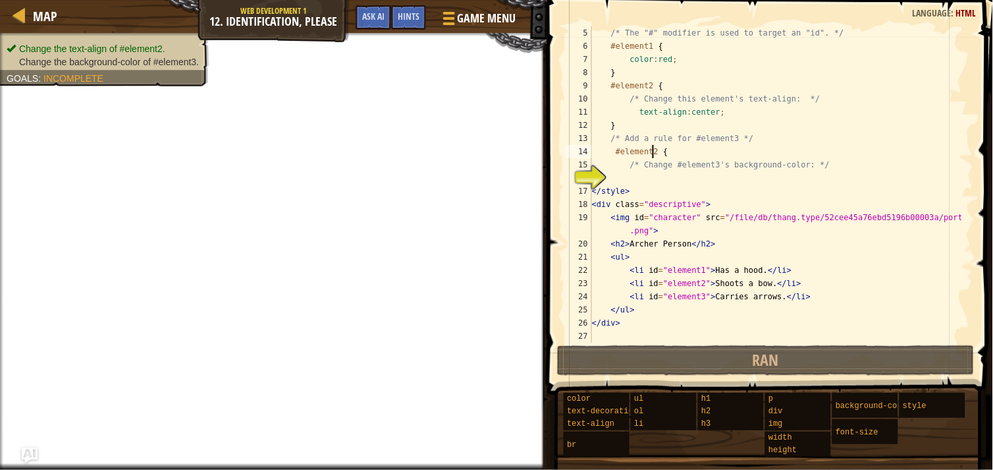
click at [654, 152] on div "/* The "#" modifier is used to target an "id". */ #element1 { color : red ; } #…" at bounding box center [775, 197] width 373 height 342
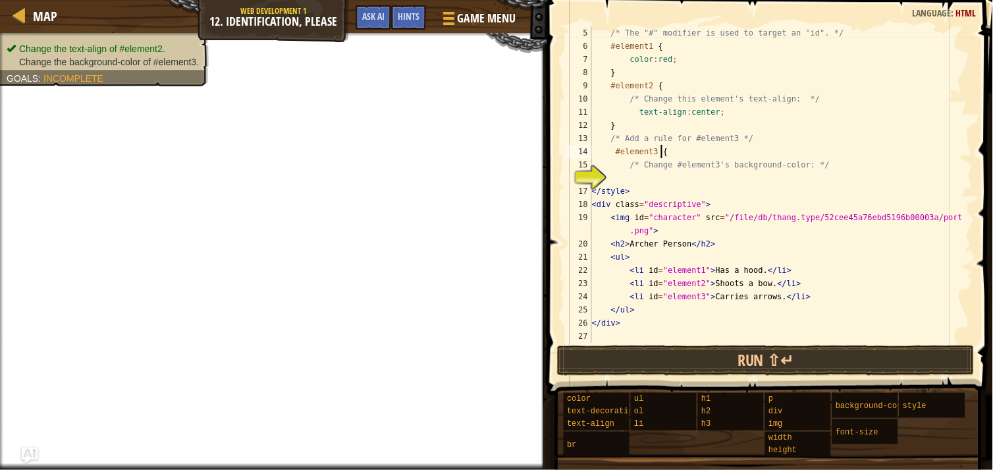
click at [676, 153] on div "/* The "#" modifier is used to target an "id". */ #element1 { color : red ; } #…" at bounding box center [775, 197] width 373 height 342
type textarea "#element3 {"
drag, startPoint x: 676, startPoint y: 153, endPoint x: 996, endPoint y: 247, distance: 333.6
click at [982, 0] on html "Map Web Development 1 12. Identification, Please Game Menu Done Hints Ask AI 1 …" at bounding box center [496, 0] width 993 height 0
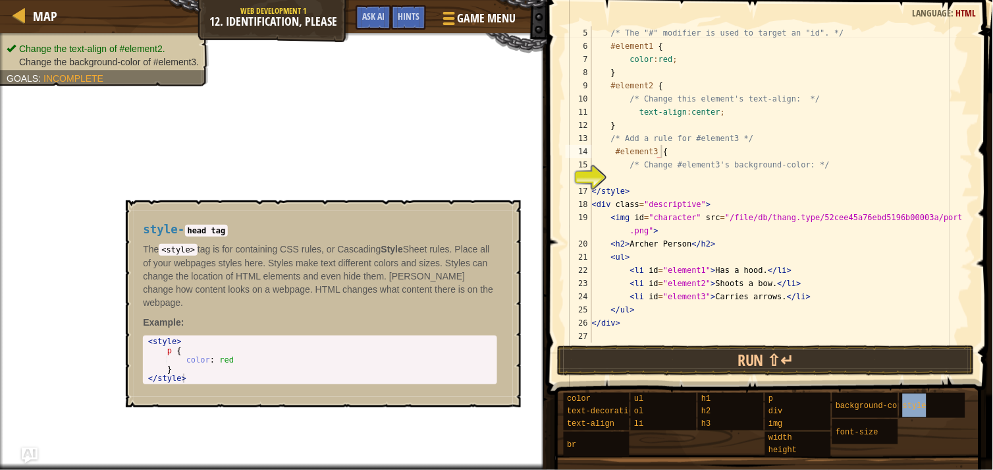
click at [903, 401] on span "style" at bounding box center [915, 405] width 24 height 9
click at [880, 401] on span "background-color" at bounding box center [874, 405] width 76 height 9
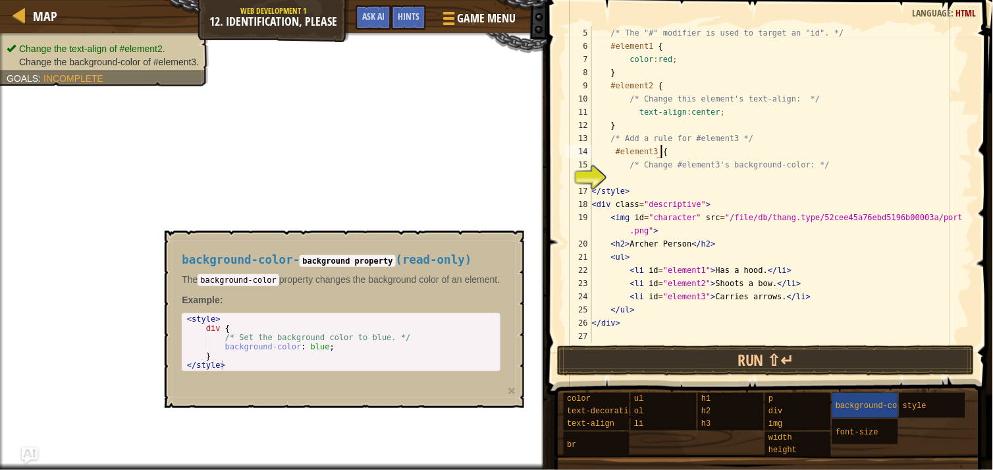
type textarea "background-color: blue;"
drag, startPoint x: 321, startPoint y: 345, endPoint x: 218, endPoint y: 347, distance: 103.4
click at [218, 347] on div "< style > div { /* Set the background color to blue. */ background-color : blue…" at bounding box center [340, 351] width 313 height 74
click at [620, 173] on div "/* The "#" modifier is used to target an "id". */ #element1 { color : red ; } #…" at bounding box center [775, 197] width 373 height 342
paste textarea "background-color: blue;"
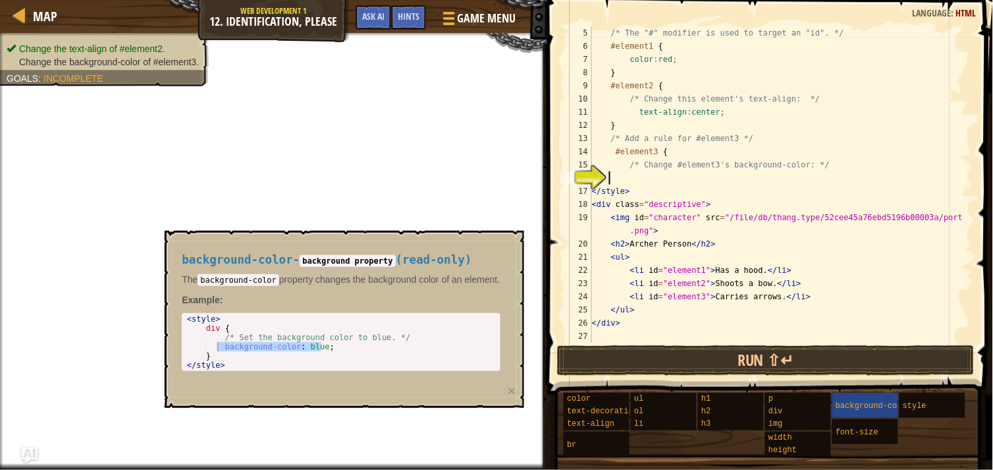
type textarea "background-color: blue;"
click at [613, 175] on div "/* The "#" modifier is used to target an "id". */ #element1 { color : red ; } #…" at bounding box center [775, 197] width 373 height 342
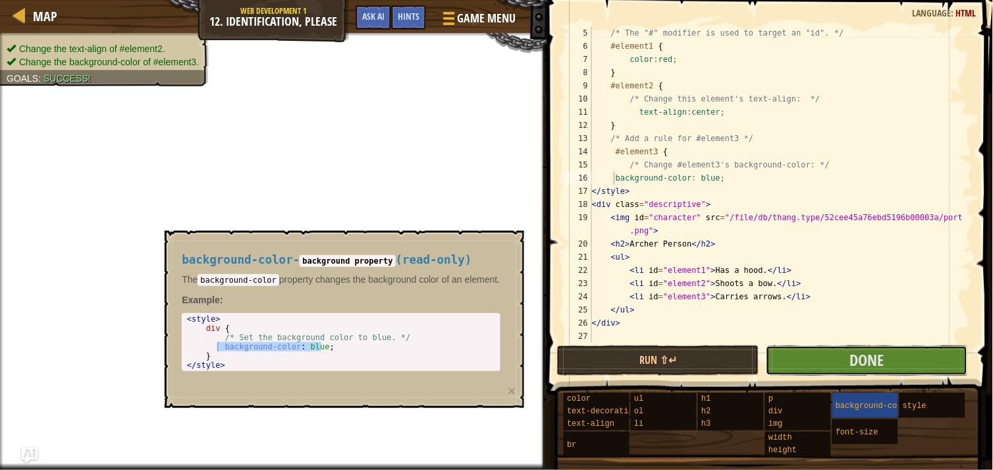
click at [824, 362] on button "Done" at bounding box center [867, 360] width 202 height 30
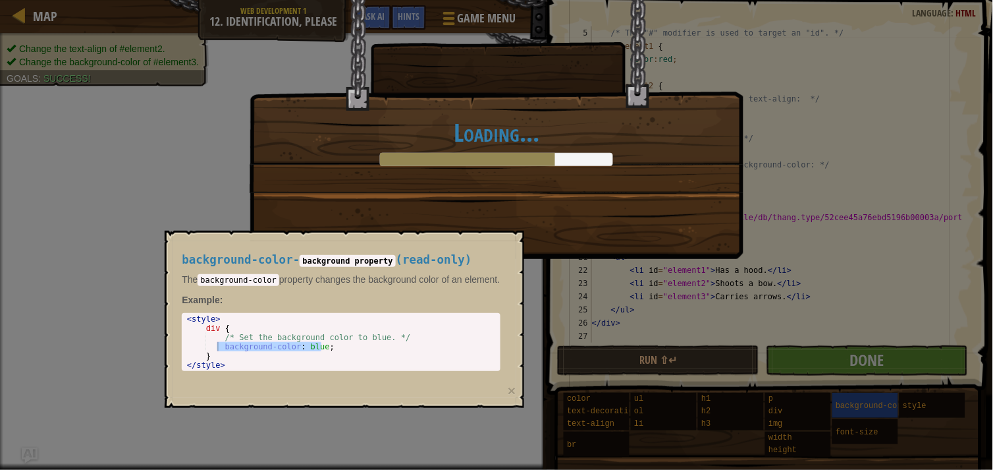
type textarea "/* Set the background color to blue. */"
click at [476, 336] on div "< style > div { /* Set the background color to blue. */ background-color : blue…" at bounding box center [340, 351] width 313 height 74
click at [518, 345] on div "background-color - background property ( read-only ) The background-color prope…" at bounding box center [344, 318] width 359 height 176
click at [457, 435] on div "Loading..." at bounding box center [496, 235] width 993 height 470
click at [508, 387] on button "×" at bounding box center [512, 390] width 8 height 14
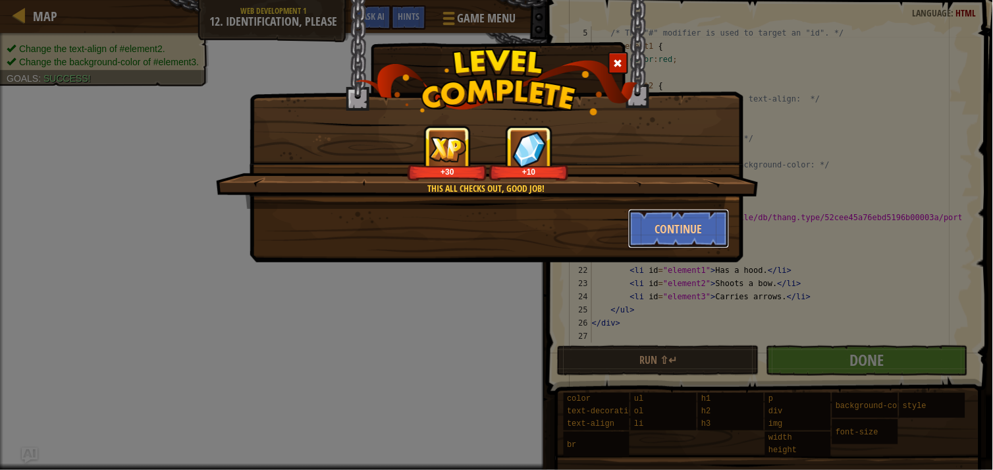
click at [657, 224] on button "Continue" at bounding box center [679, 229] width 102 height 40
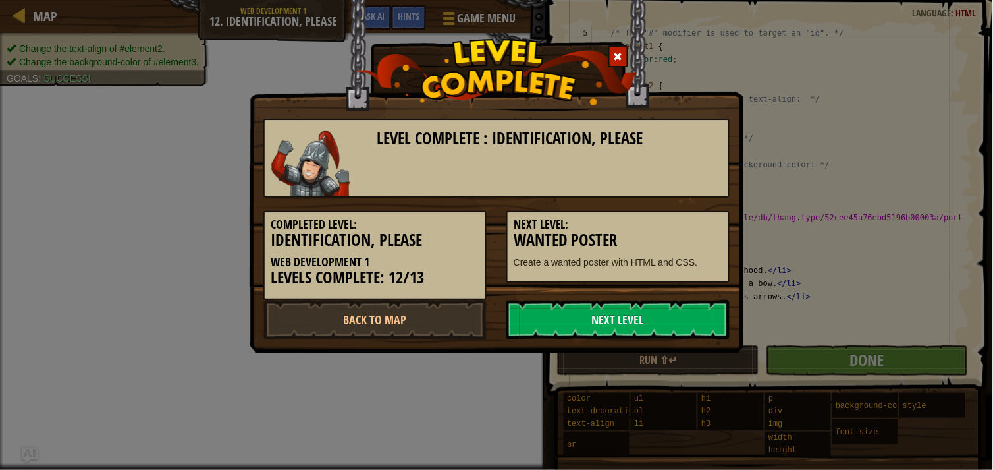
click at [644, 323] on link "Next Level" at bounding box center [617, 320] width 223 height 40
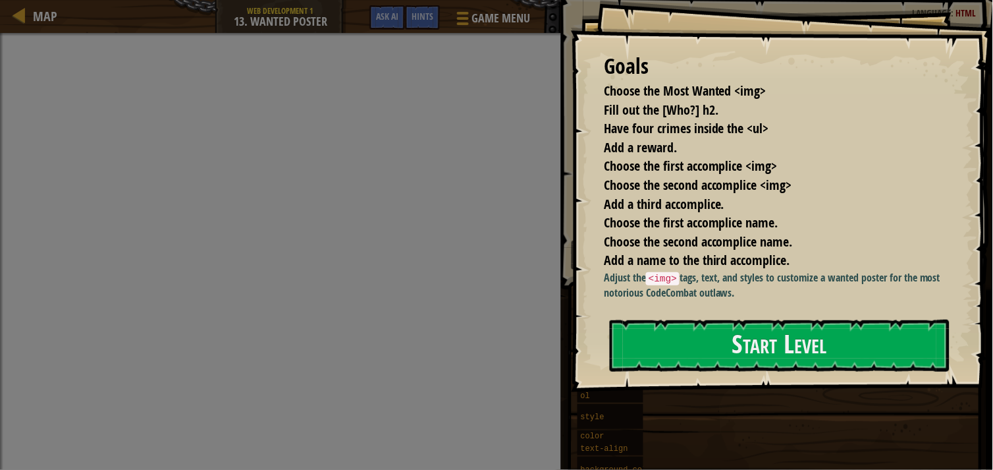
click at [644, 323] on button "Start Level" at bounding box center [780, 345] width 340 height 52
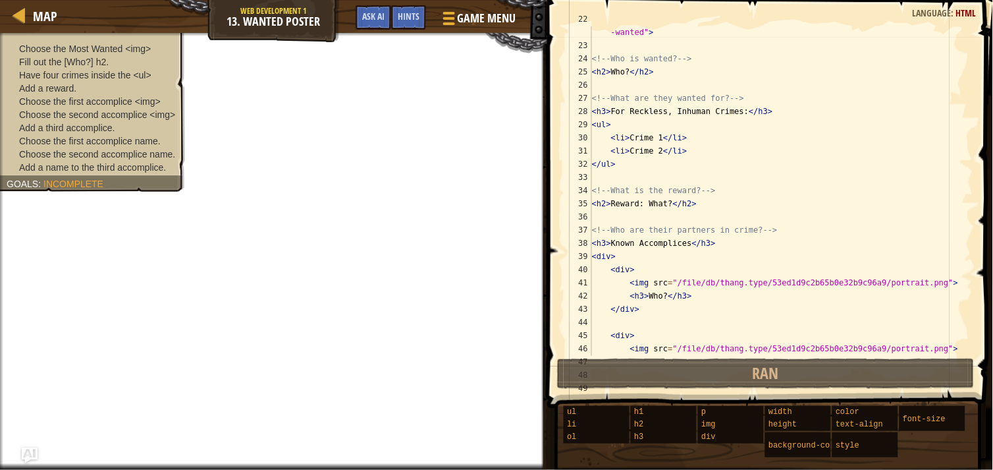
scroll to position [290, 0]
click at [459, 20] on span "Game Menu" at bounding box center [487, 18] width 59 height 17
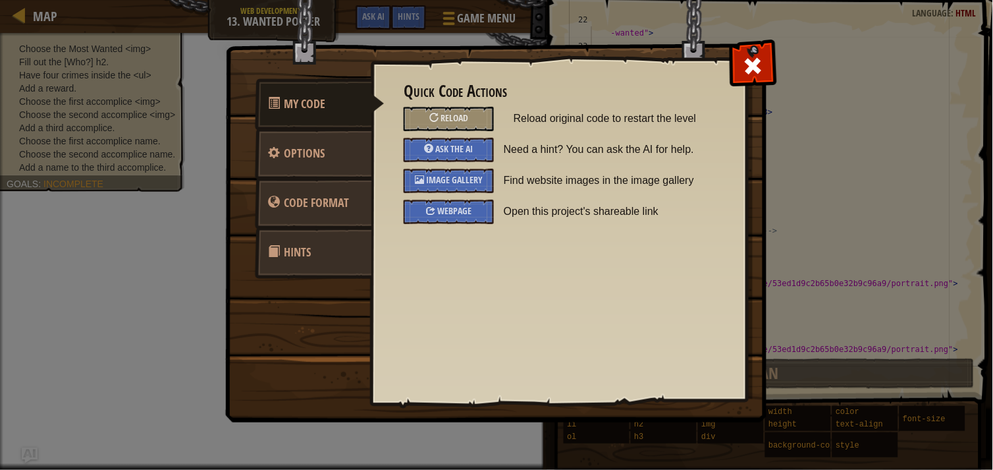
click at [472, 178] on span "Image Gallery" at bounding box center [454, 179] width 57 height 13
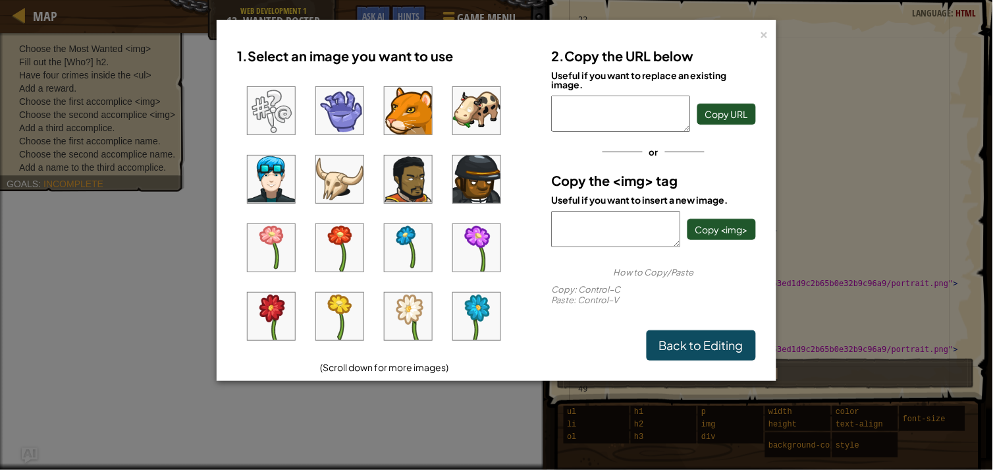
scroll to position [0, 0]
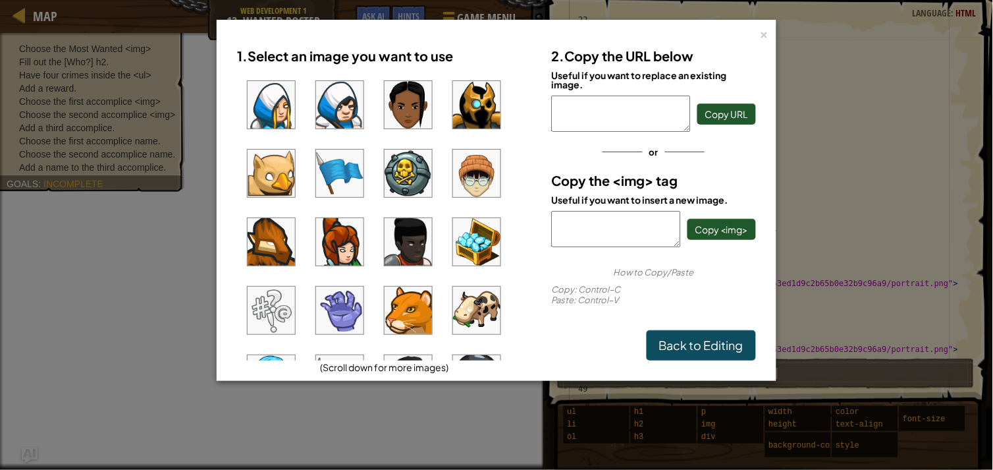
click at [404, 101] on img at bounding box center [408, 104] width 47 height 47
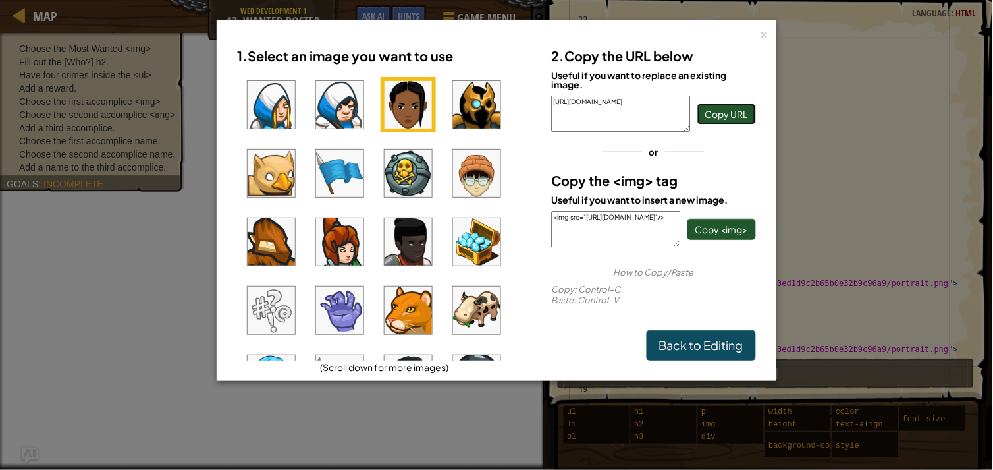
click at [730, 117] on span "Copy URL" at bounding box center [726, 114] width 43 height 12
click at [760, 37] on div "×" at bounding box center [764, 33] width 9 height 14
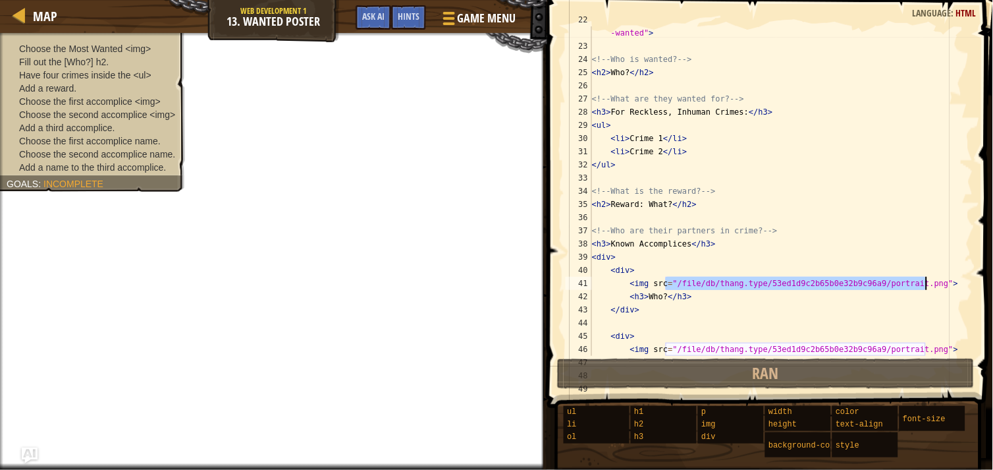
drag, startPoint x: 667, startPoint y: 279, endPoint x: 926, endPoint y: 284, distance: 258.9
click at [926, 284] on div "< img src = "/file/db/thang.type/53ed1d9c2b65b0e32b9c96a9/portrait.png" id = "m…" at bounding box center [775, 197] width 373 height 369
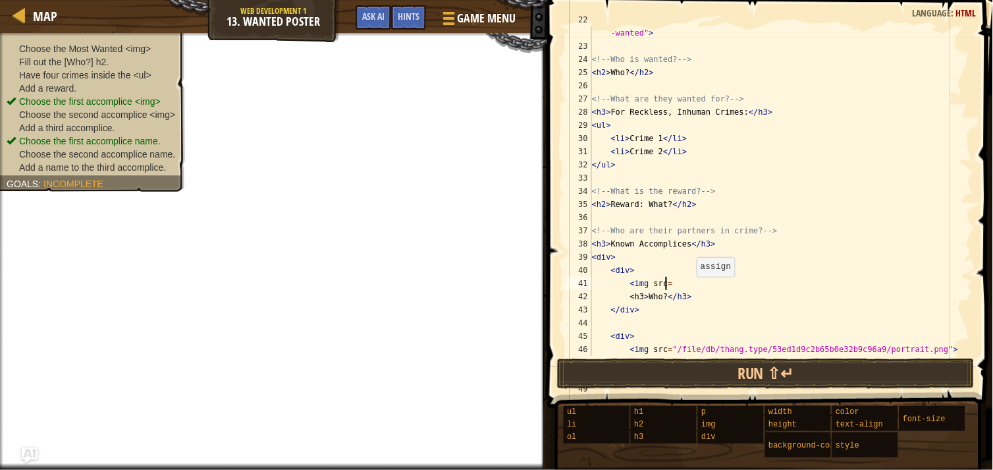
paste textarea "[URL][DOMAIN_NAME]"
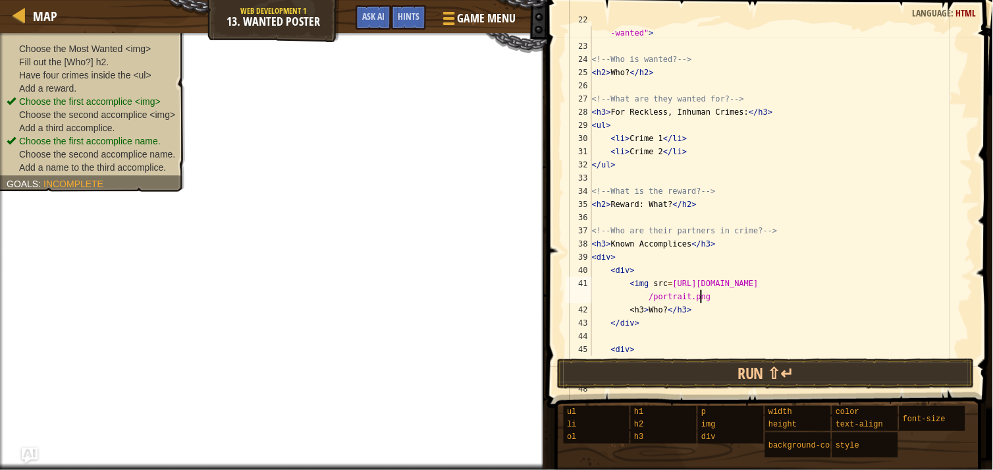
scroll to position [5, 34]
click at [782, 360] on button "Run ⇧↵" at bounding box center [766, 373] width 418 height 30
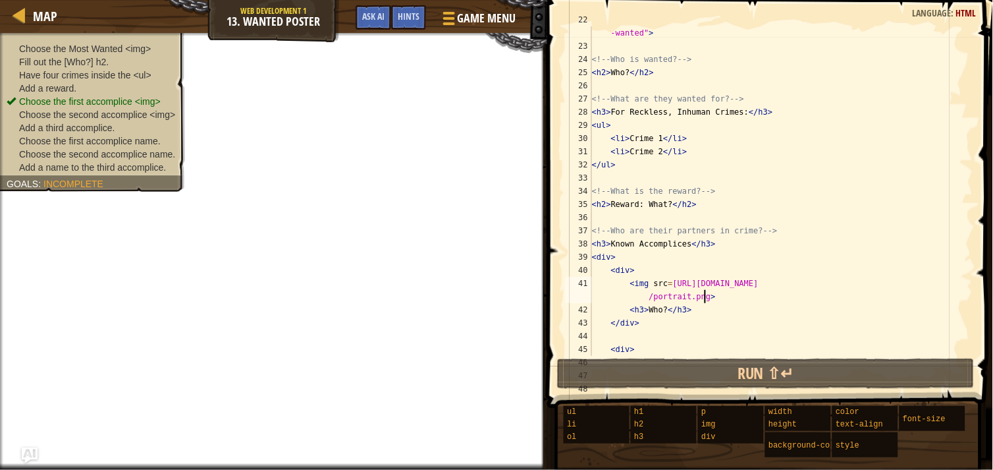
click at [444, 3] on div "Map Web Development 1 13. Wanted Poster Game Menu Done Hints Ask AI" at bounding box center [273, 16] width 547 height 33
click at [454, 20] on div at bounding box center [449, 18] width 17 height 18
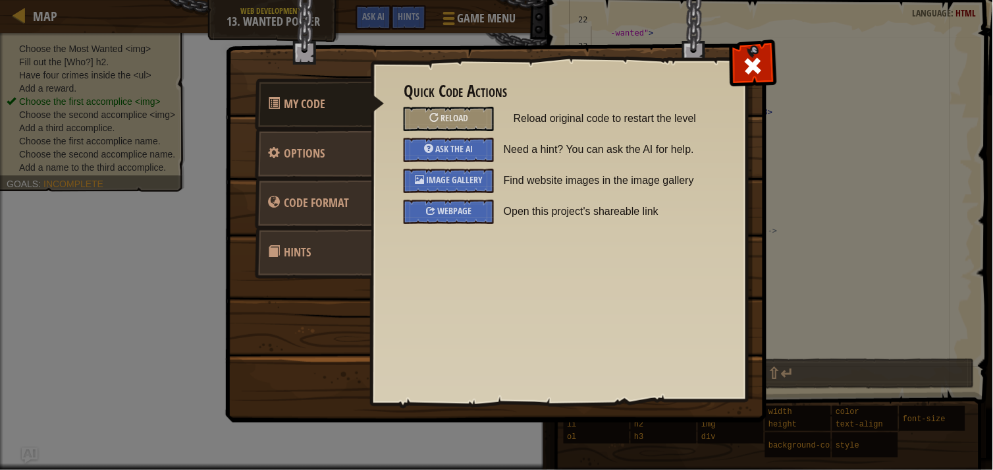
click at [456, 172] on div "Image Gallery" at bounding box center [449, 181] width 90 height 24
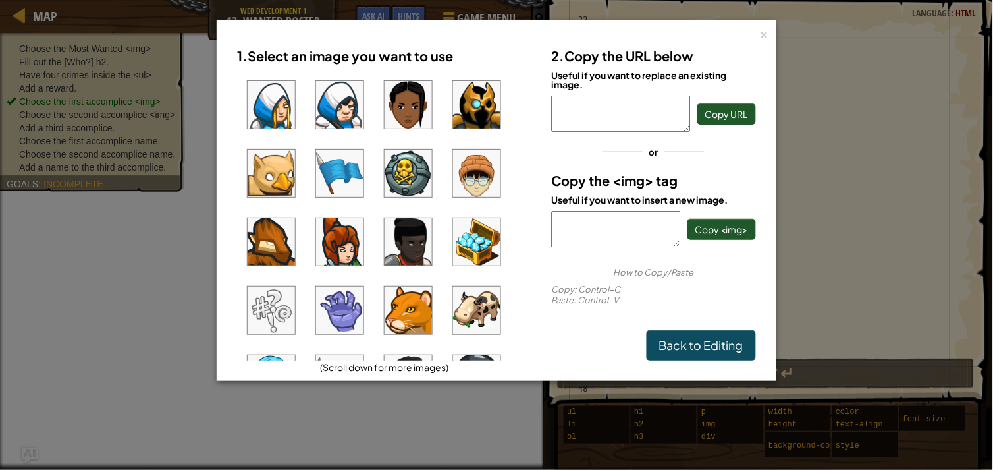
click at [382, 97] on ul at bounding box center [384, 215] width 294 height 290
click at [400, 110] on img at bounding box center [408, 104] width 47 height 47
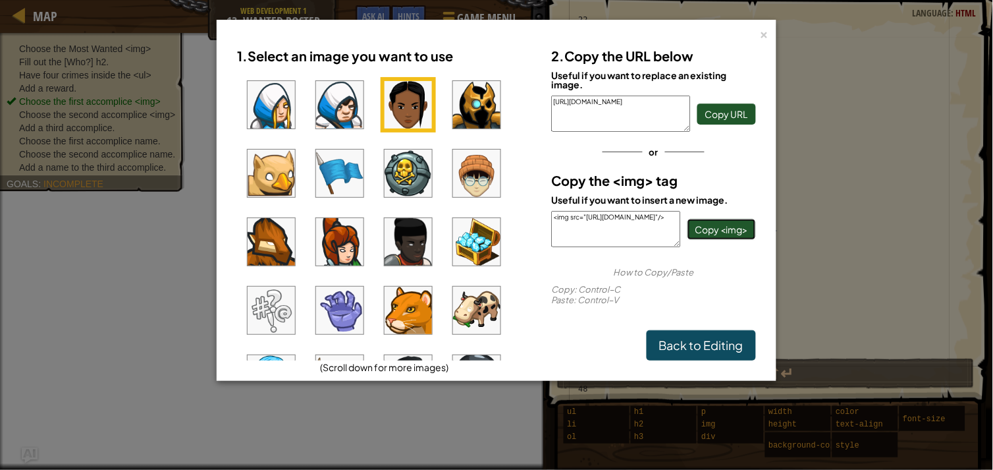
click at [720, 232] on span "Copy <img>" at bounding box center [721, 229] width 53 height 12
click at [767, 34] on div "×" at bounding box center [764, 33] width 9 height 14
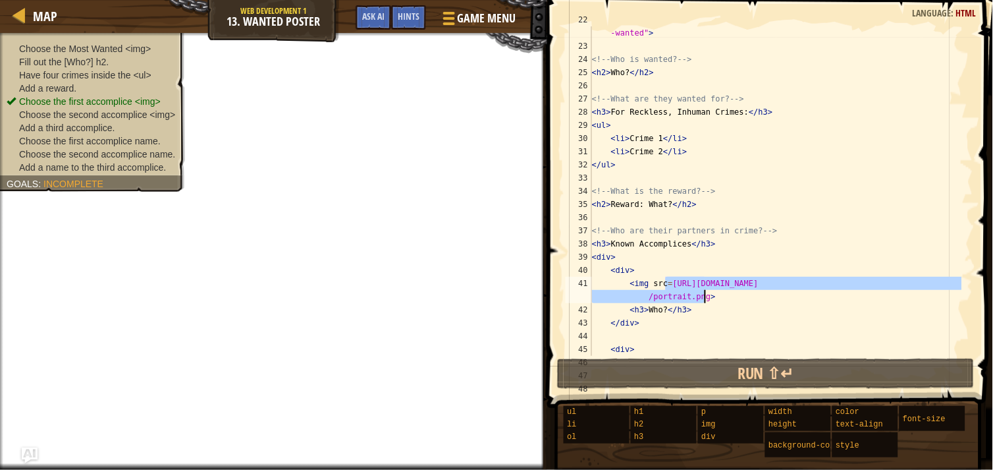
drag, startPoint x: 666, startPoint y: 282, endPoint x: 703, endPoint y: 297, distance: 40.5
click at [703, 297] on div "< img src = "/file/db/thang.type/53ed1d9c2b65b0e32b9c96a9/portrait.png" id = "m…" at bounding box center [775, 197] width 373 height 369
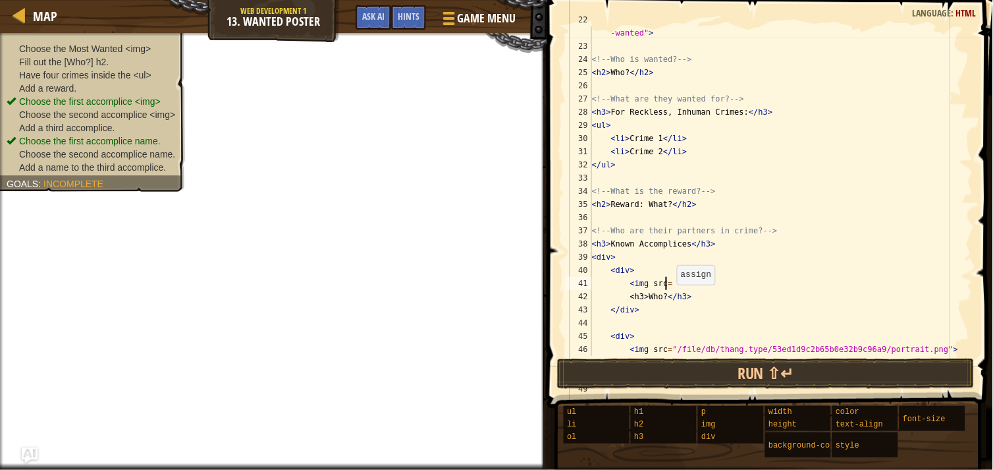
scroll to position [5, 0]
paste textarea "<img src="[URL][DOMAIN_NAME]"/>"
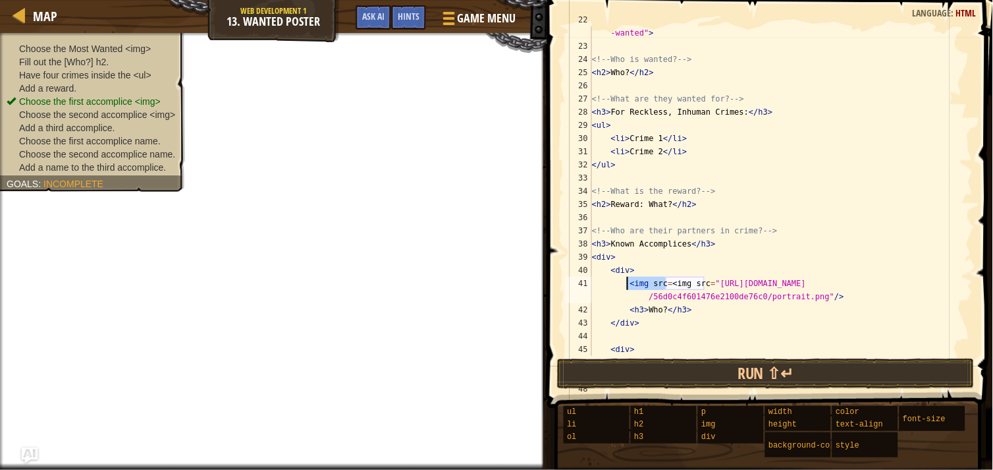
drag, startPoint x: 667, startPoint y: 280, endPoint x: 626, endPoint y: 281, distance: 40.8
click at [626, 281] on div "< img src = "/file/db/thang.type/53ed1d9c2b65b0e32b9c96a9/portrait.png" id = "m…" at bounding box center [775, 197] width 373 height 369
click at [765, 366] on button "Run ⇧↵" at bounding box center [766, 373] width 418 height 30
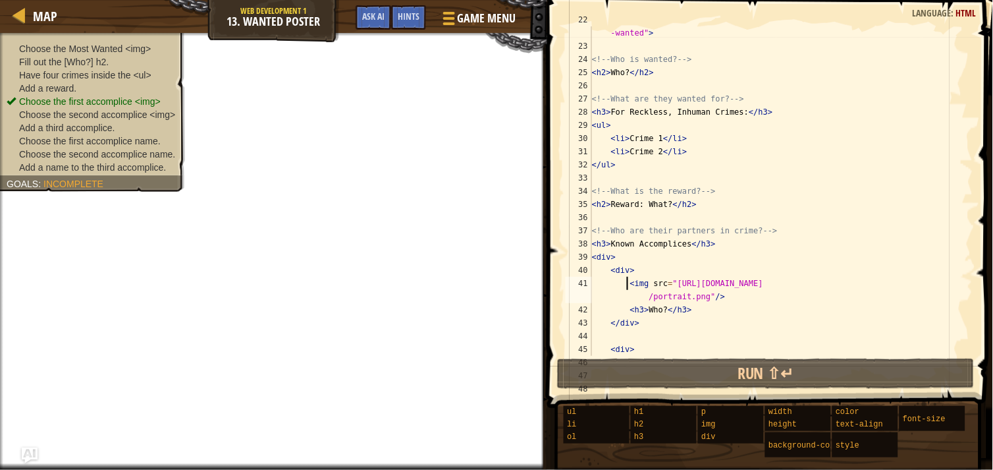
click at [701, 308] on div "< img src = "/file/db/thang.type/53ed1d9c2b65b0e32b9c96a9/portrait.png" id = "m…" at bounding box center [775, 197] width 373 height 369
click at [714, 293] on div "< img src = "/file/db/thang.type/53ed1d9c2b65b0e32b9c96a9/portrait.png" id = "m…" at bounding box center [775, 197] width 373 height 369
type textarea "<img src="[URL][DOMAIN_NAME]"/>"
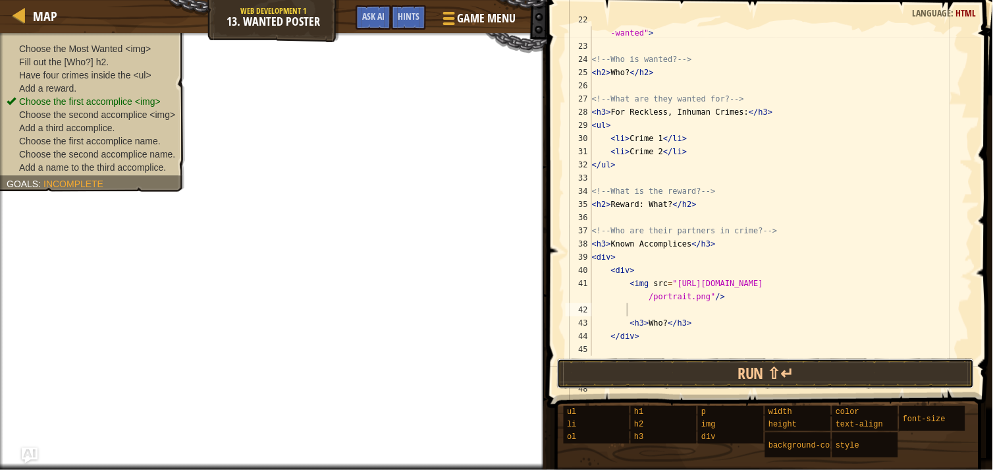
click at [723, 380] on button "Run ⇧↵" at bounding box center [766, 373] width 418 height 30
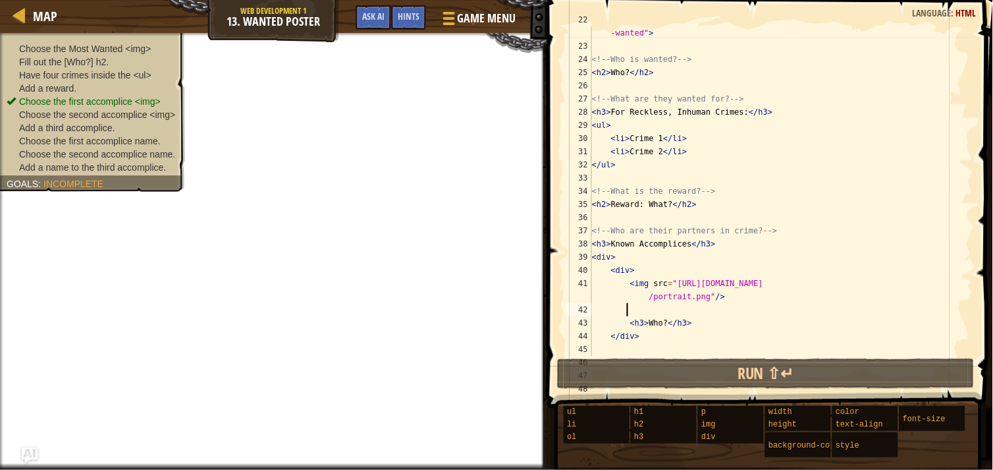
click at [452, 22] on span at bounding box center [449, 23] width 12 height 3
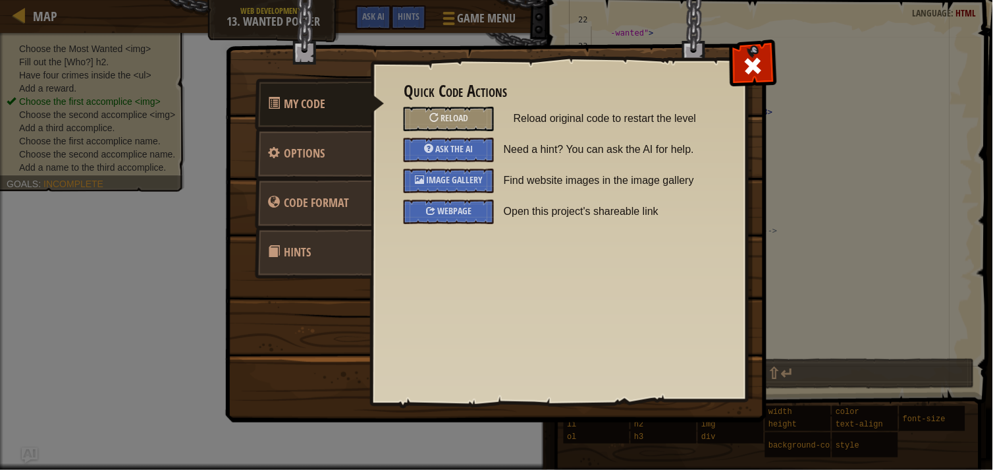
click at [458, 180] on span "Image Gallery" at bounding box center [454, 179] width 57 height 13
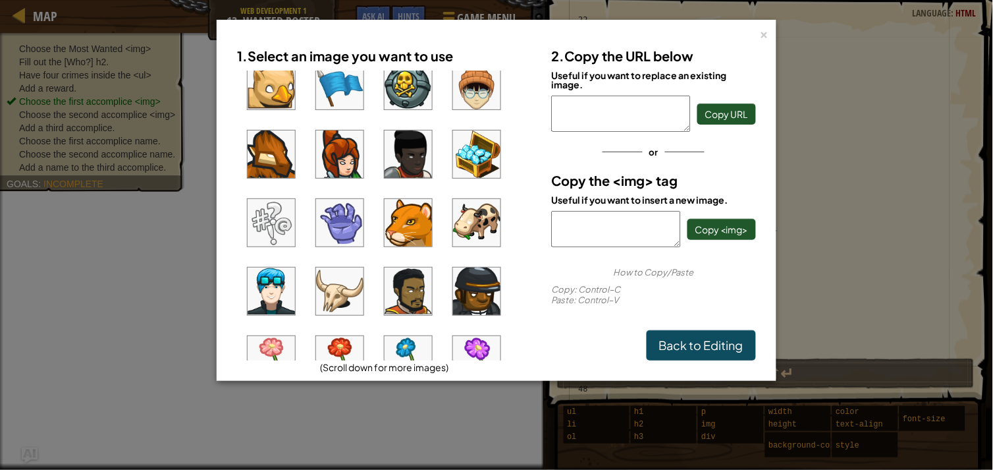
scroll to position [88, 0]
click at [412, 160] on img at bounding box center [408, 153] width 47 height 47
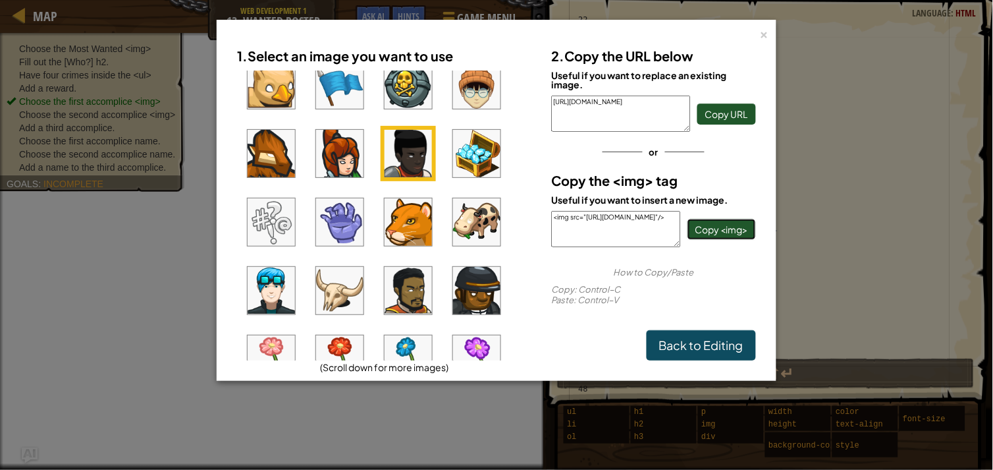
click at [744, 231] on span "Copy <img>" at bounding box center [721, 229] width 53 height 12
click at [760, 38] on div "×" at bounding box center [764, 33] width 9 height 14
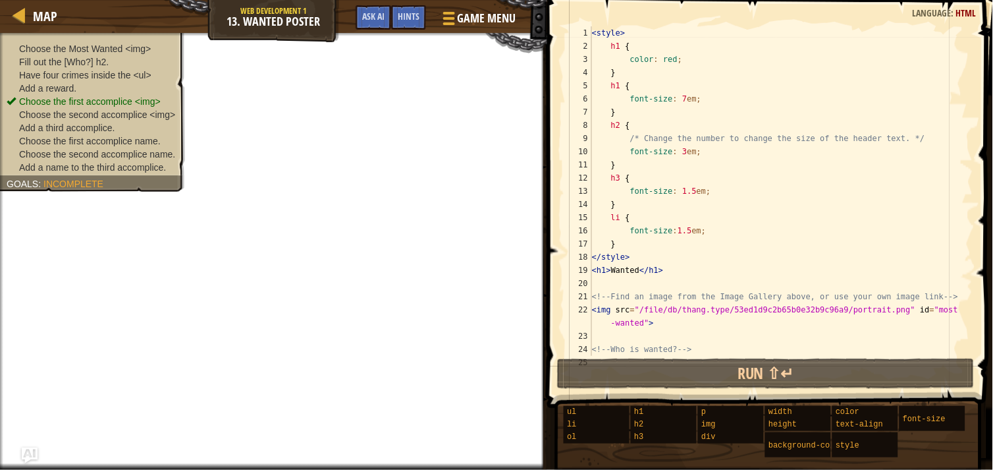
scroll to position [0, 0]
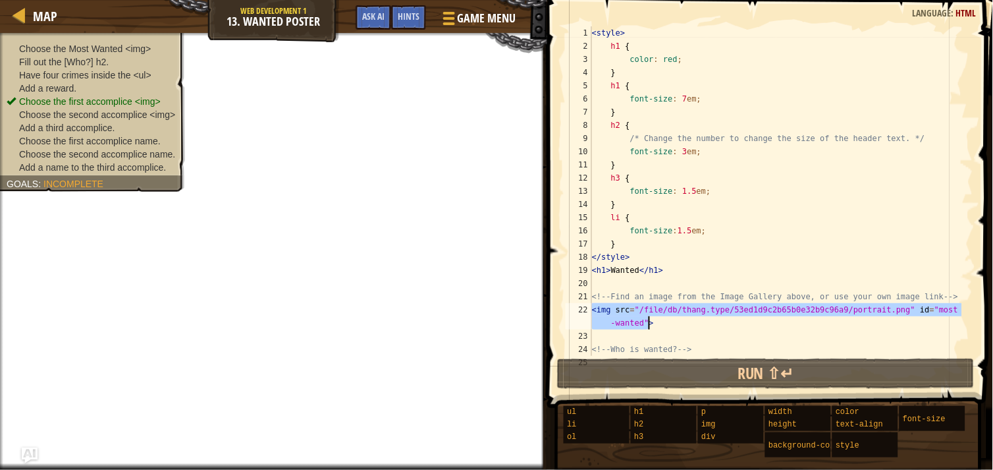
drag, startPoint x: 594, startPoint y: 307, endPoint x: 672, endPoint y: 317, distance: 78.3
click at [672, 317] on div "< style > h1 { color : red ; } h1 { font-size : 7 em ; } h2 { /* Change the num…" at bounding box center [775, 204] width 373 height 356
type textarea "<img src="/file/db/thang.type/53ed1d9c2b65b0e32b9c96a9/portrait.png" id="most-w…"
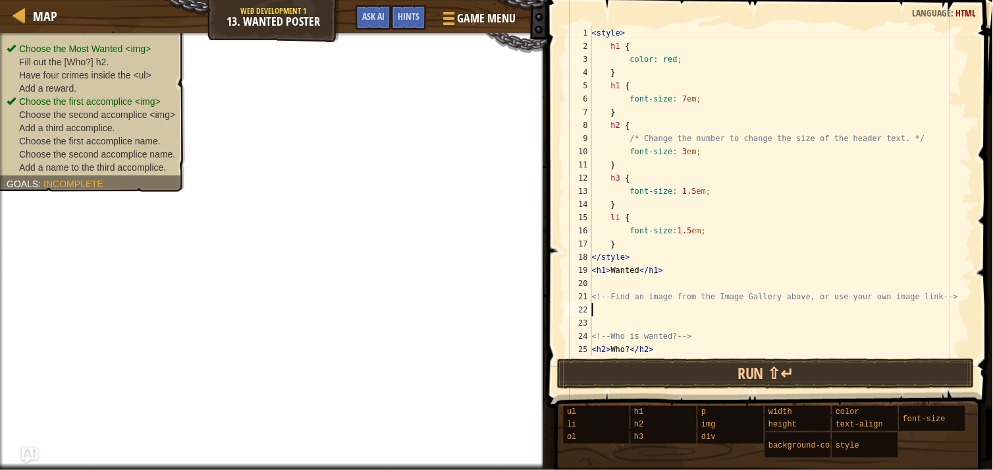
paste textarea "<img src="[URL][DOMAIN_NAME]"/>"
click at [468, 20] on span "Game Menu" at bounding box center [487, 18] width 59 height 17
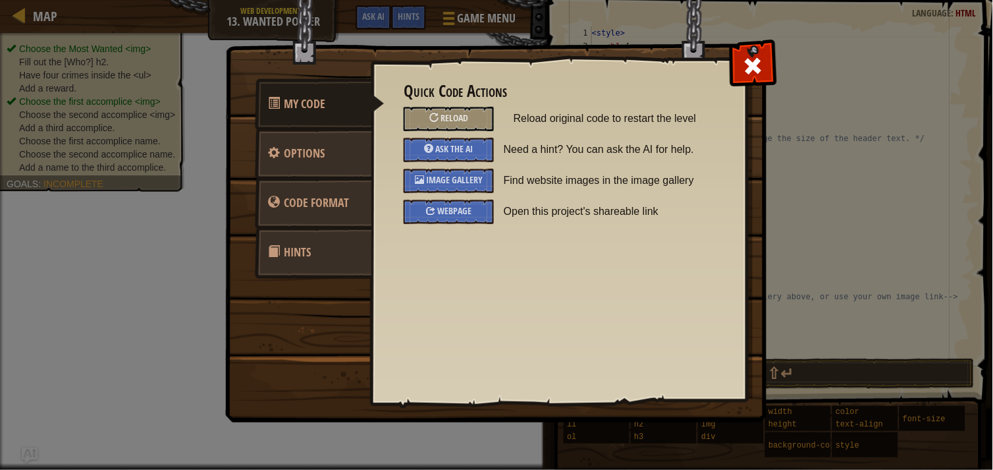
click at [474, 184] on span "Image Gallery" at bounding box center [454, 179] width 57 height 13
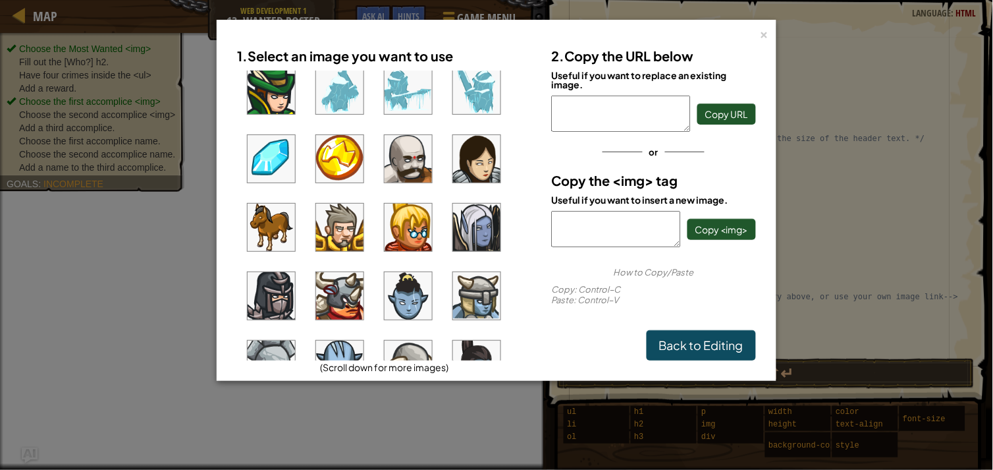
scroll to position [495, 0]
click at [414, 167] on img at bounding box center [408, 157] width 47 height 47
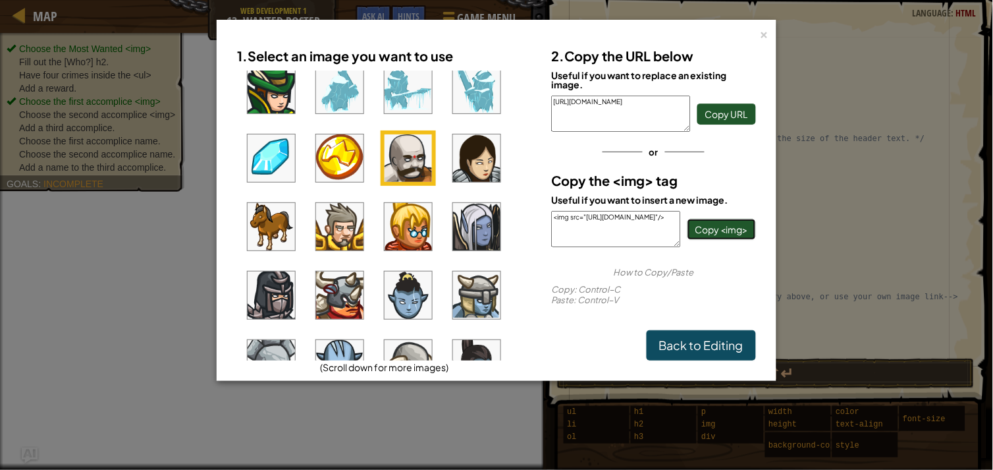
click at [714, 229] on span "Copy <img>" at bounding box center [721, 229] width 53 height 12
click at [764, 37] on div "×" at bounding box center [764, 33] width 9 height 14
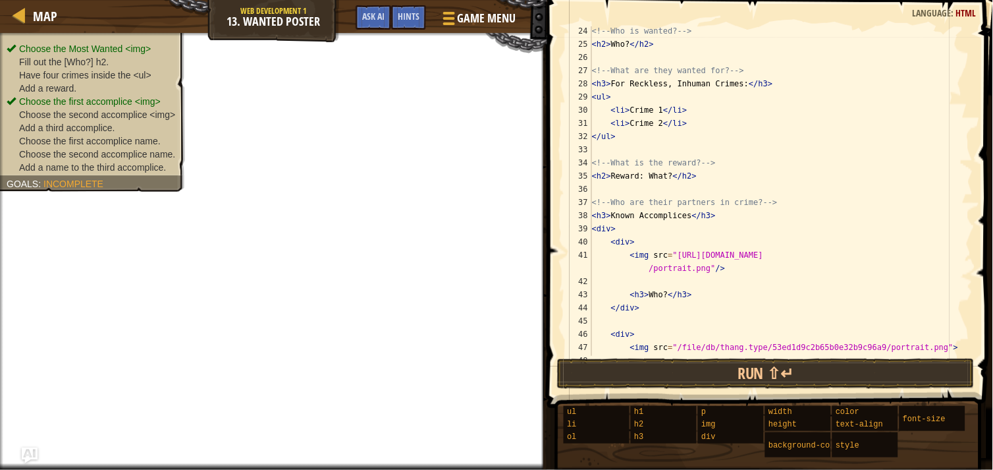
scroll to position [318, 0]
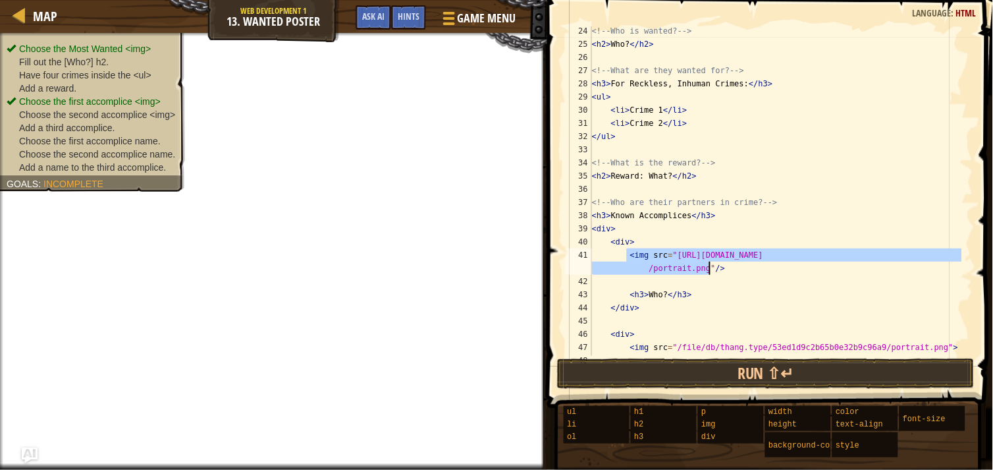
drag, startPoint x: 627, startPoint y: 251, endPoint x: 713, endPoint y: 273, distance: 88.3
click at [713, 273] on div "<!-- Who is wanted? --> < h2 > Who? </ h2 > <!-- What are they wanted for? --> …" at bounding box center [775, 202] width 373 height 356
type textarea "<img src="[URL][DOMAIN_NAME]"/>"
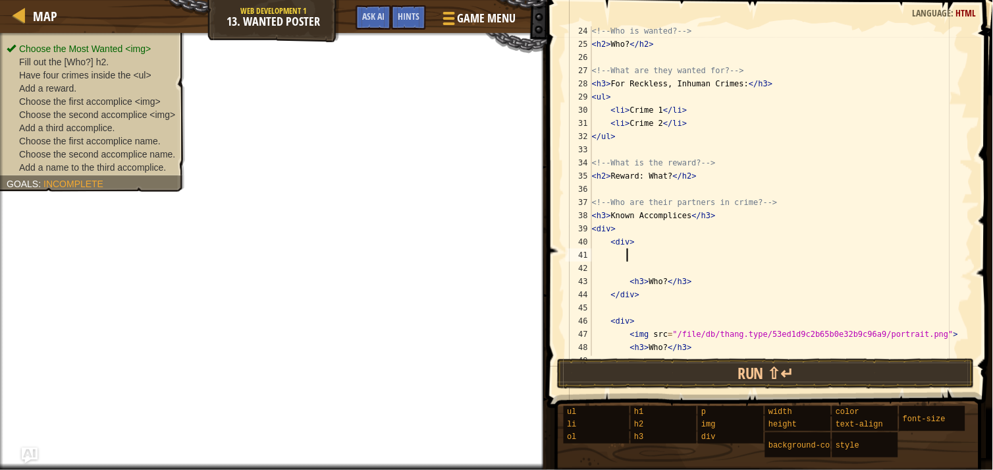
paste textarea "<img src="[URL][DOMAIN_NAME]"/>"
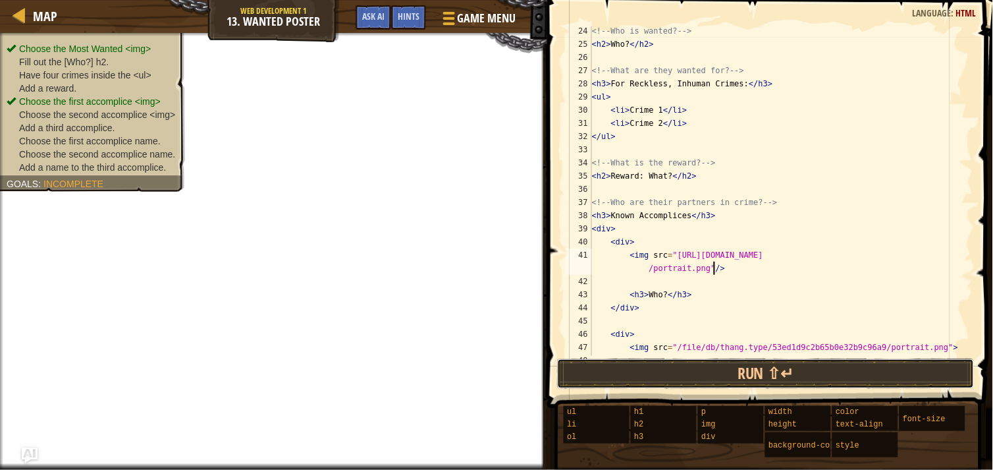
click at [740, 371] on button "Run ⇧↵" at bounding box center [766, 373] width 418 height 30
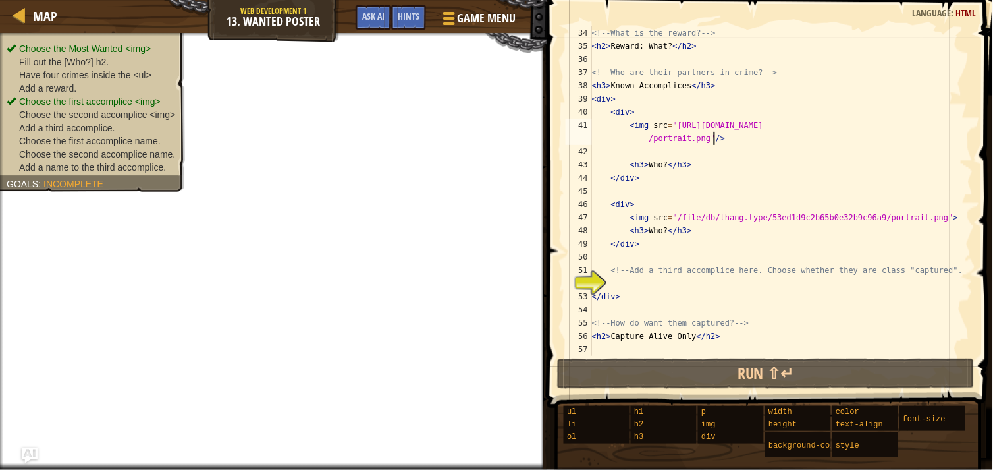
scroll to position [448, 0]
type textarea "<img src="[URL][DOMAIN_NAME]"/>"
click at [452, 24] on span at bounding box center [449, 23] width 12 height 3
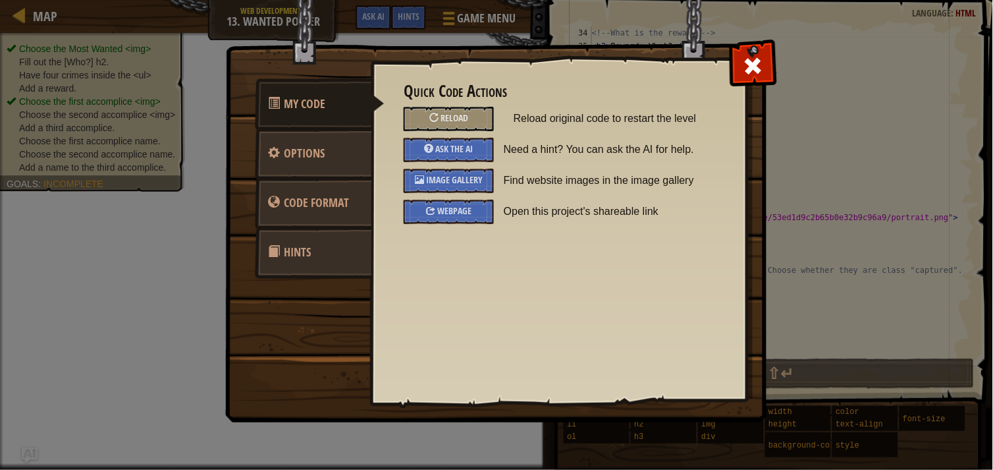
click at [441, 181] on span "Image Gallery" at bounding box center [454, 179] width 57 height 13
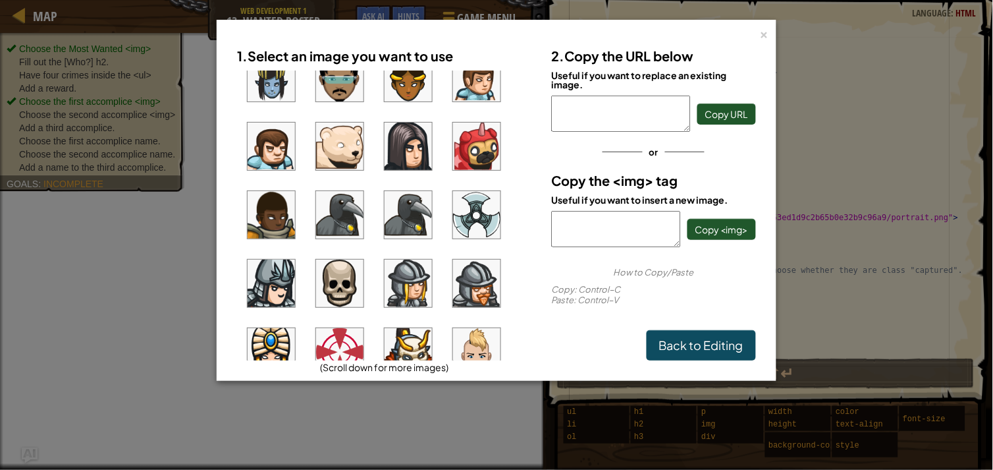
scroll to position [918, 0]
click at [346, 216] on img at bounding box center [339, 213] width 47 height 47
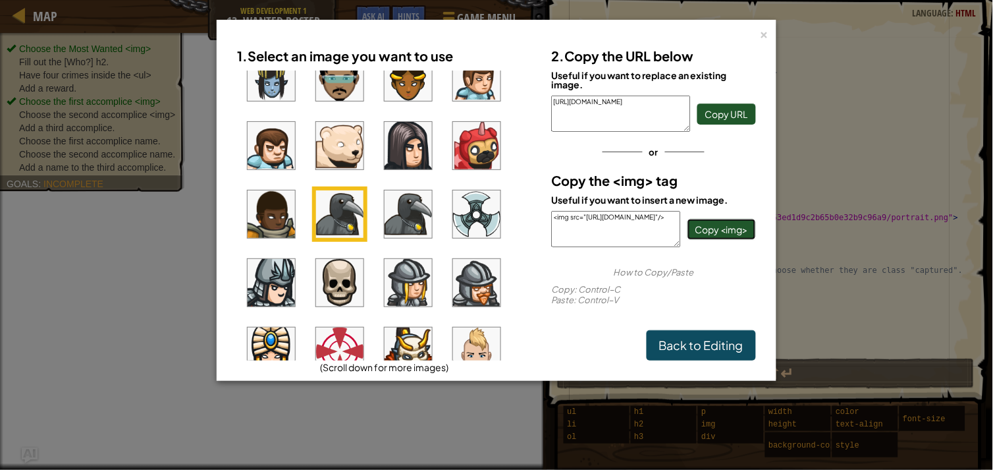
click at [696, 229] on span "Copy <img>" at bounding box center [721, 229] width 53 height 12
click at [764, 34] on div "×" at bounding box center [764, 33] width 9 height 14
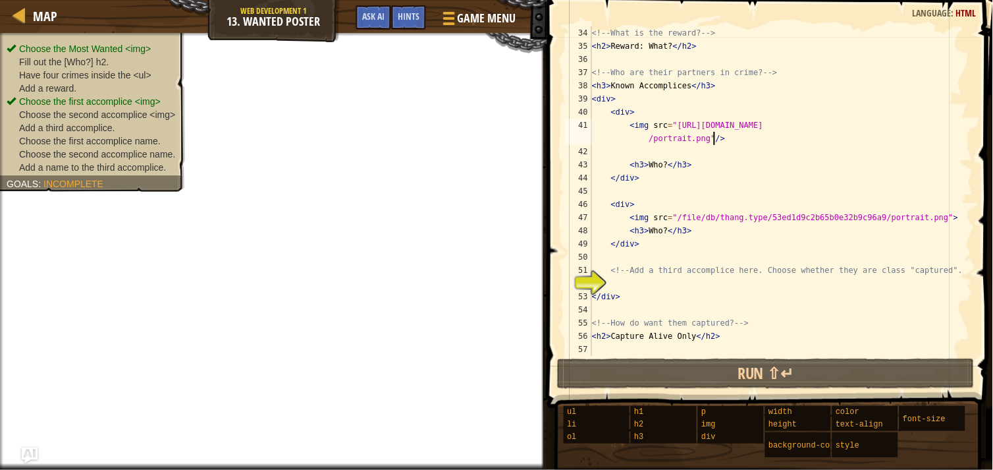
click at [630, 279] on div "<!-- What is the reward? --> < h2 > Reward: What? </ h2 > <!-- Who are their pa…" at bounding box center [775, 204] width 373 height 356
paste textarea "<img src="[URL][DOMAIN_NAME]"/>"
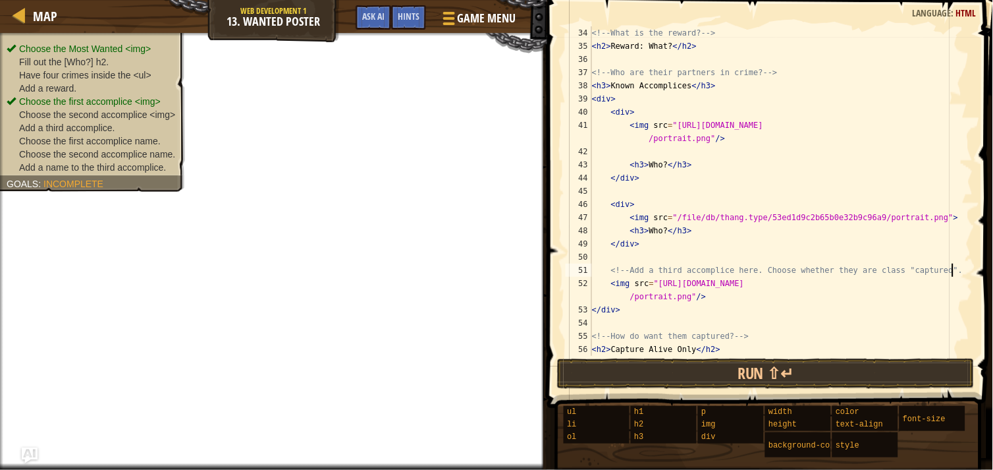
click at [953, 272] on div "<!-- What is the reward? --> < h2 > Reward: What? </ h2 > <!-- Who are their pa…" at bounding box center [775, 204] width 373 height 356
type textarea "<!-- Add a third accomplice here. Choose whether they are class "captured". -->"
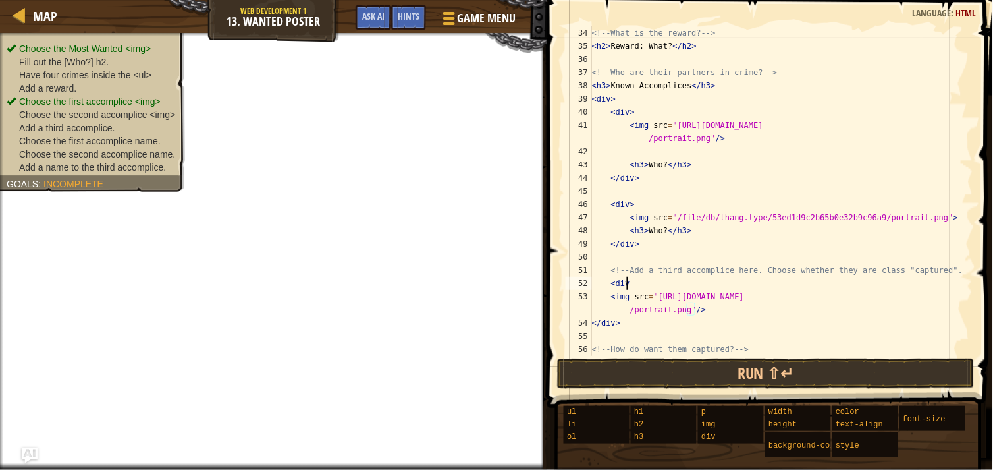
scroll to position [5, 2]
click at [699, 311] on div "<!-- What is the reward? --> < h2 > Reward: What? </ h2 > <!-- Who are their pa…" at bounding box center [775, 204] width 373 height 356
type textarea "<img src="[URL][DOMAIN_NAME]"/>"
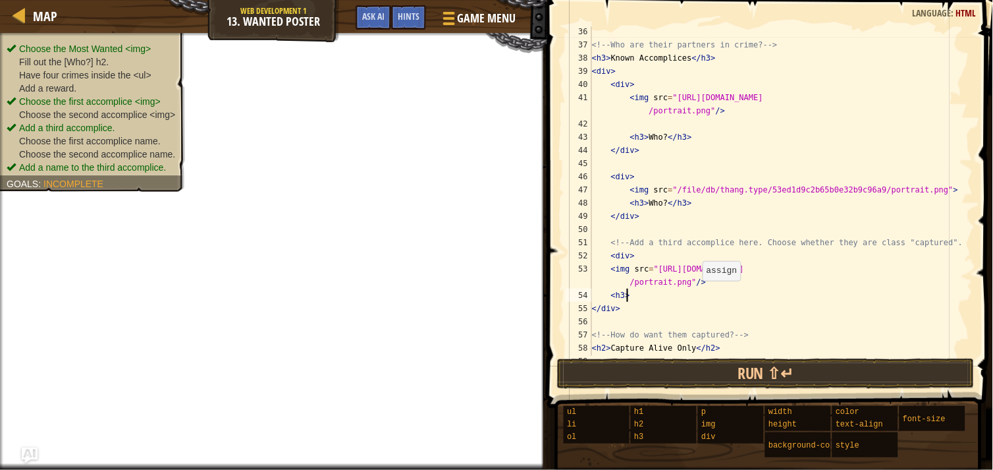
scroll to position [487, 0]
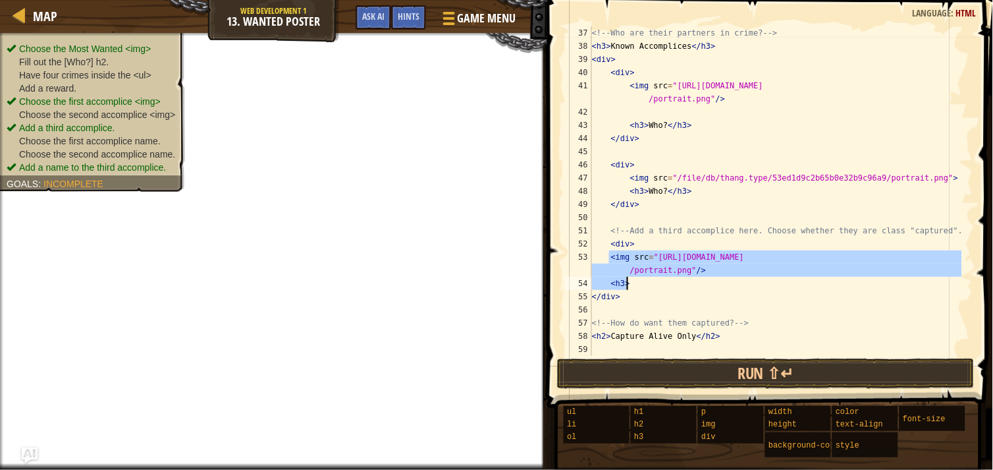
drag, startPoint x: 610, startPoint y: 255, endPoint x: 702, endPoint y: 277, distance: 94.7
click at [702, 277] on div "<!-- Who are their partners in crime? --> < h3 > Known Accomplices </ h3 > < di…" at bounding box center [775, 204] width 373 height 356
type textarea "<img src="[URL][DOMAIN_NAME]"/> <h3>"
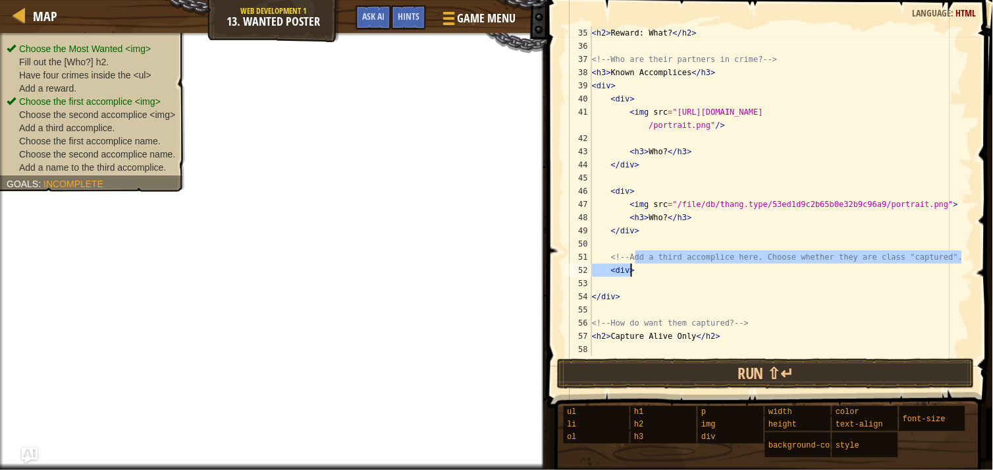
drag, startPoint x: 637, startPoint y: 262, endPoint x: 624, endPoint y: 267, distance: 14.2
click at [624, 267] on div "< h2 > Reward: What? </ h2 > <!-- Who are their partners in crime? --> < h3 > K…" at bounding box center [775, 204] width 373 height 356
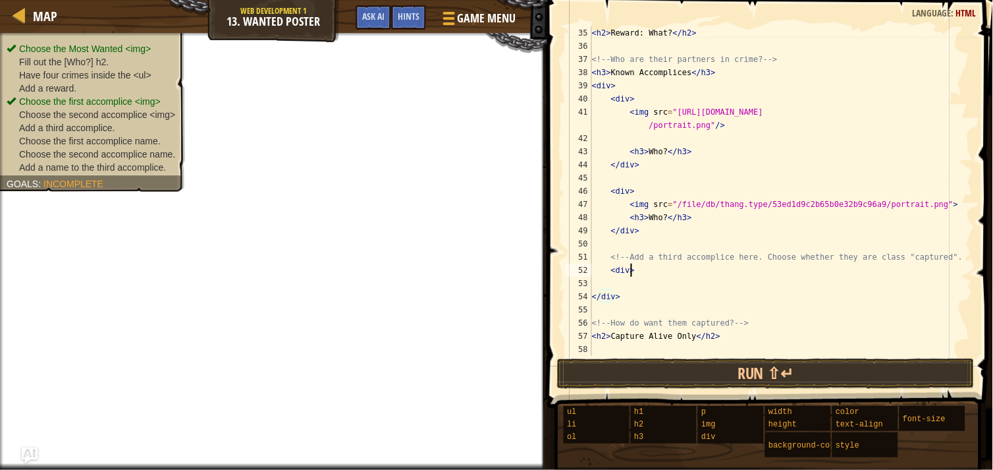
click at [648, 272] on div "< h2 > Reward: What? </ h2 > <!-- Who are their partners in crime? --> < h3 > K…" at bounding box center [775, 204] width 373 height 356
type textarea "<div>"
drag, startPoint x: 648, startPoint y: 272, endPoint x: 607, endPoint y: 270, distance: 40.9
click at [607, 270] on div "< h2 > Reward: What? </ h2 > <!-- Who are their partners in crime? --> < h3 > K…" at bounding box center [775, 204] width 373 height 356
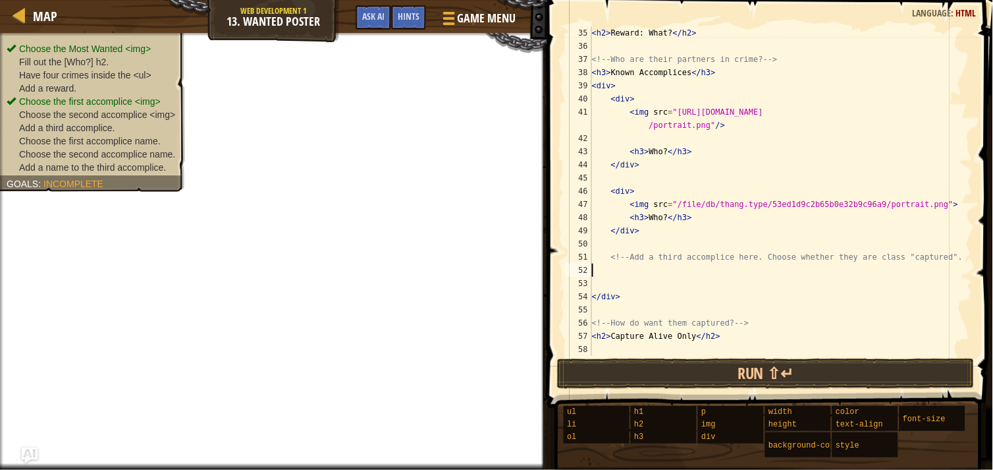
type textarea "<!-- Add a third accomplice here. Choose whether they are class "captured". -->"
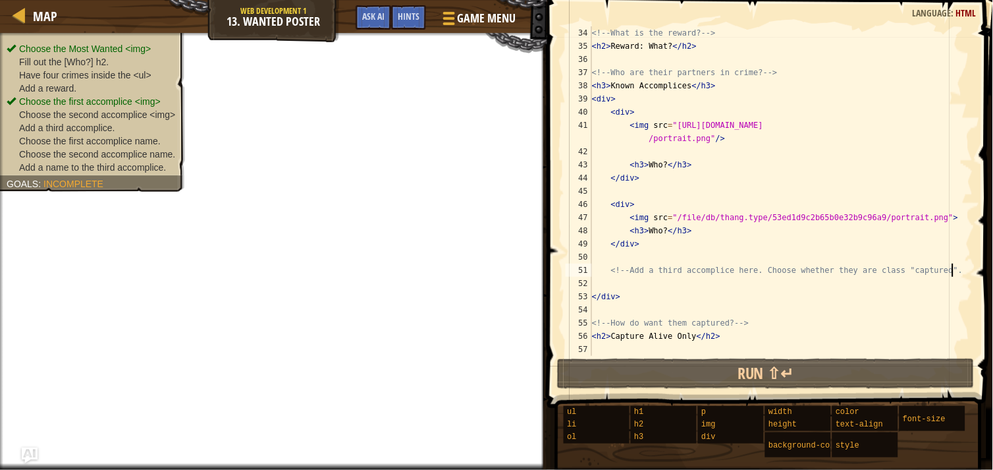
scroll to position [448, 0]
click at [628, 286] on div "<!-- What is the reward? --> < h2 > Reward: What? </ h2 > <!-- Who are their pa…" at bounding box center [775, 204] width 373 height 356
click at [639, 256] on div "<!-- What is the reward? --> < h2 > Reward: What? </ h2 > <!-- Who are their pa…" at bounding box center [775, 204] width 373 height 356
paste textarea "<img src="[URL][DOMAIN_NAME]"/>"
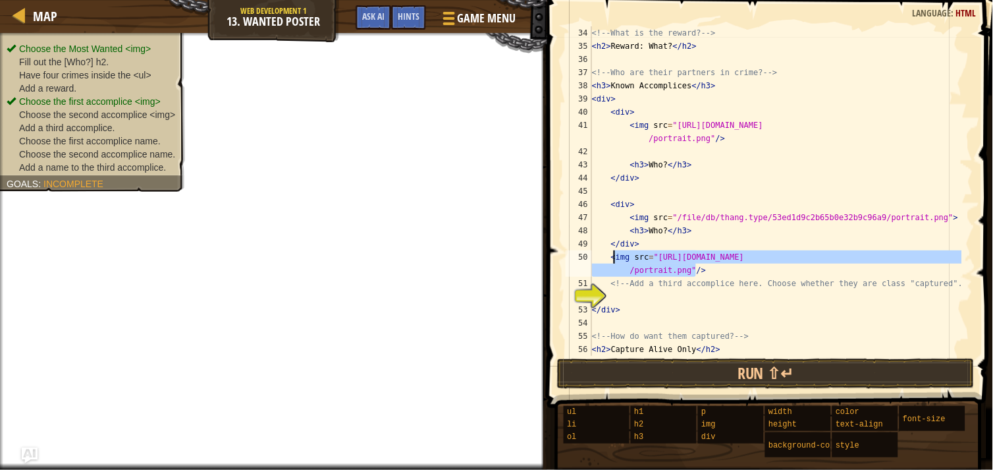
drag, startPoint x: 699, startPoint y: 270, endPoint x: 613, endPoint y: 255, distance: 87.6
click at [613, 255] on div "<!-- What is the reward? --> < h2 > Reward: What? </ h2 > <!-- Who are their pa…" at bounding box center [775, 204] width 373 height 356
type textarea "<"
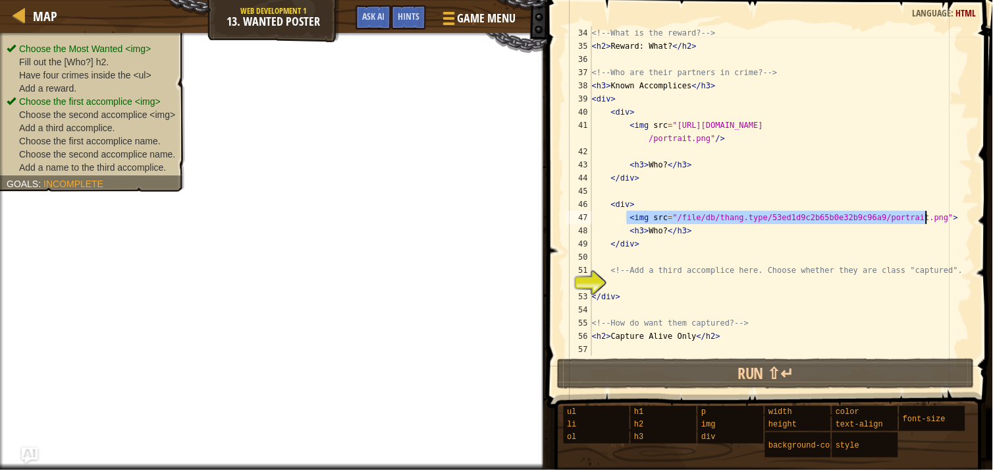
drag, startPoint x: 626, startPoint y: 215, endPoint x: 927, endPoint y: 215, distance: 300.9
click at [927, 215] on div "<!-- What is the reward? --> < h2 > Reward: What? </ h2 > <!-- Who are their pa…" at bounding box center [775, 204] width 373 height 356
type textarea "<img src="/file/db/thang.type/53ed1d9c2b65b0e32b9c96a9/portrait.png">"
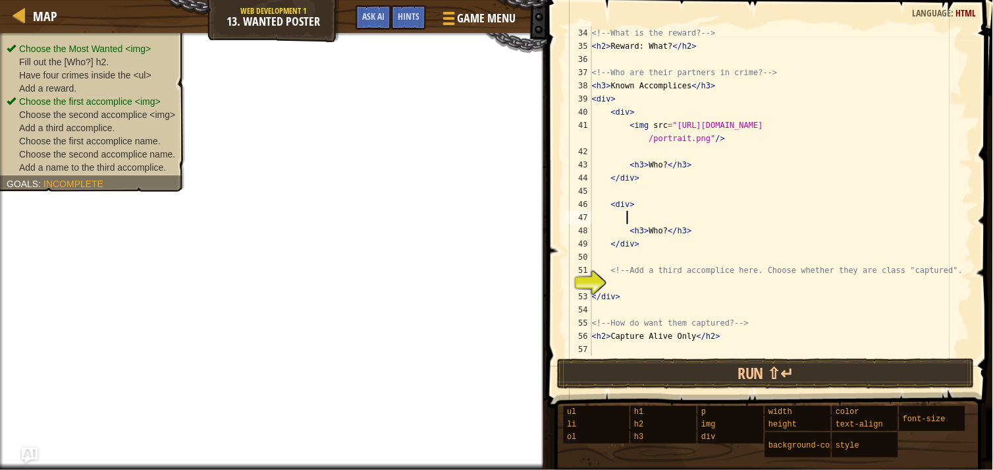
paste textarea "<img src="[URL][DOMAIN_NAME]"/>"
type textarea "<img src="[URL][DOMAIN_NAME]"/>"
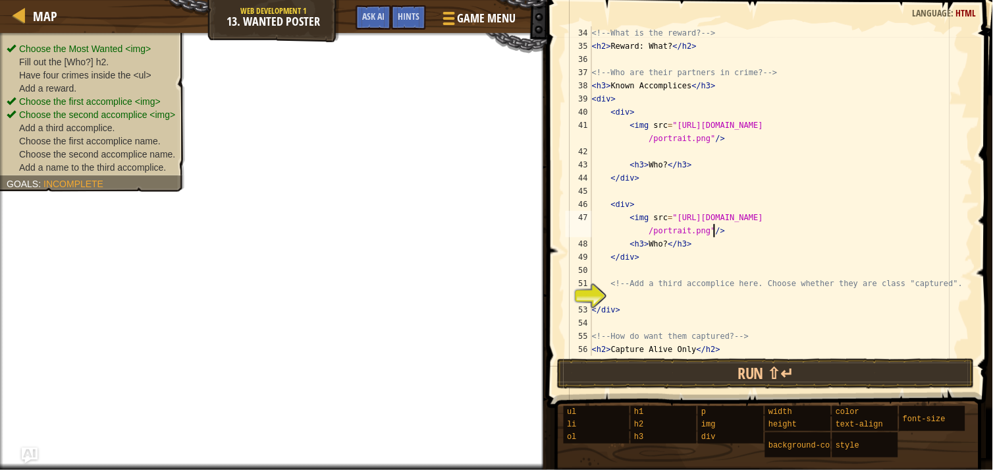
click at [620, 298] on div "<!-- What is the reward? --> < h2 > Reward: What? </ h2 > <!-- Who are their pa…" at bounding box center [775, 204] width 373 height 356
type textarea "6"
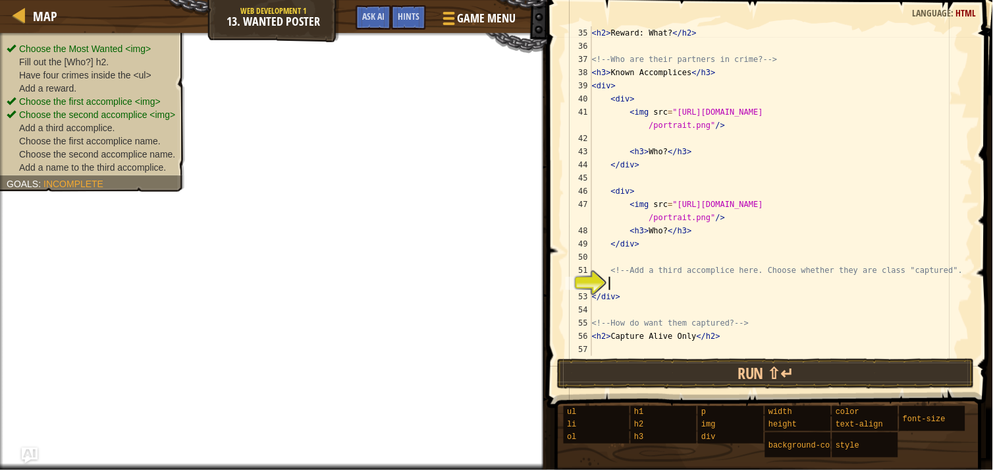
scroll to position [461, 0]
click at [450, 21] on div at bounding box center [449, 18] width 17 height 18
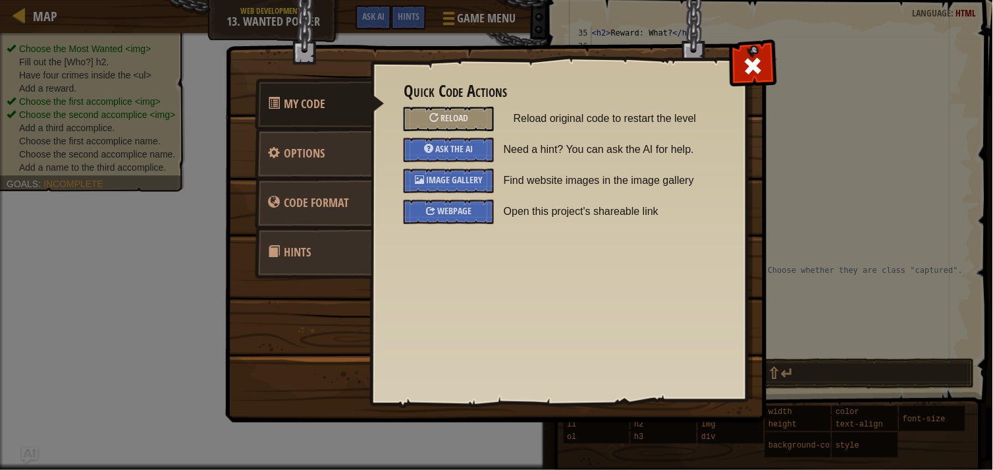
click at [443, 176] on span "Image Gallery" at bounding box center [454, 179] width 57 height 13
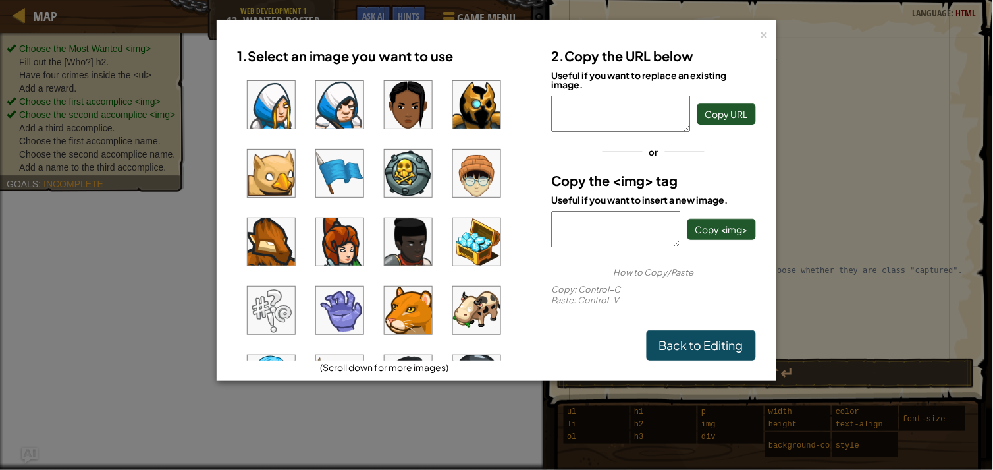
click at [483, 113] on img at bounding box center [476, 104] width 47 height 47
click at [713, 232] on span "Copy <img>" at bounding box center [721, 229] width 53 height 12
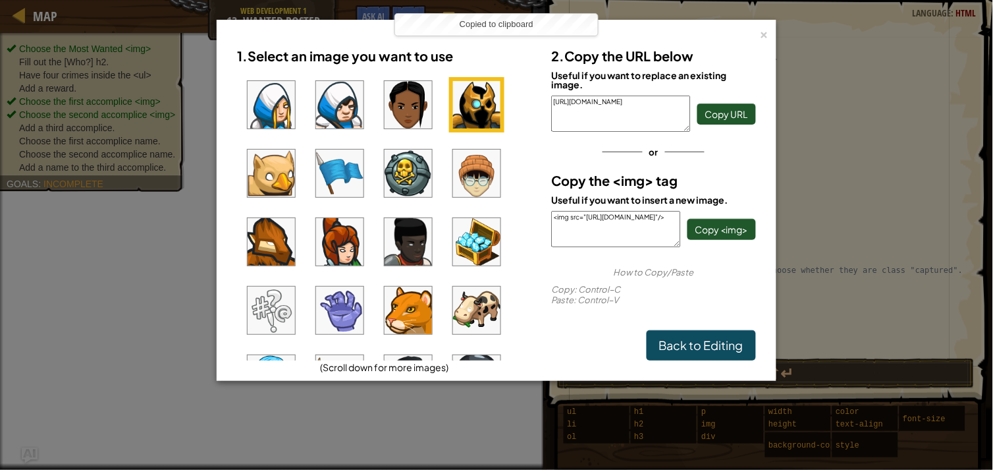
click at [759, 43] on div "2. Copy the URL below Useful if you want to replace an existing image. [URL][DO…" at bounding box center [653, 200] width 225 height 319
click at [764, 28] on div "×" at bounding box center [764, 33] width 9 height 14
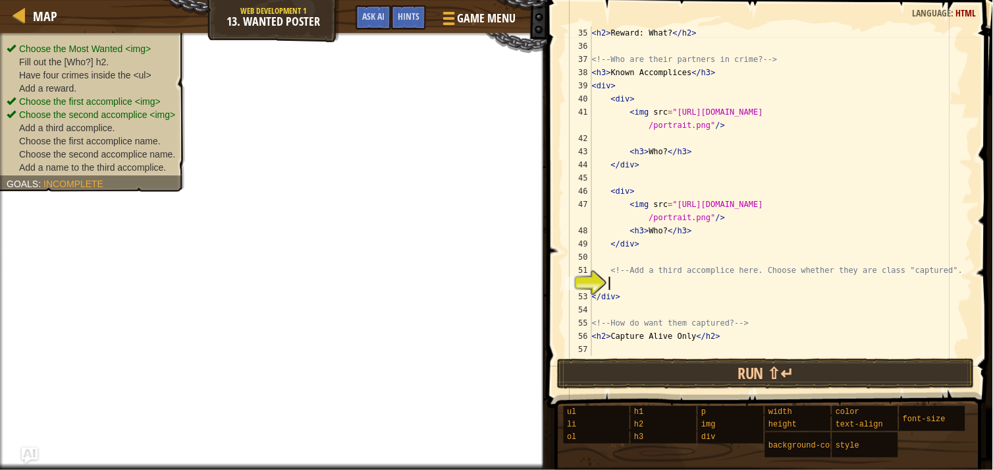
scroll to position [5, 0]
paste textarea "<img src="[URL][DOMAIN_NAME]"/>"
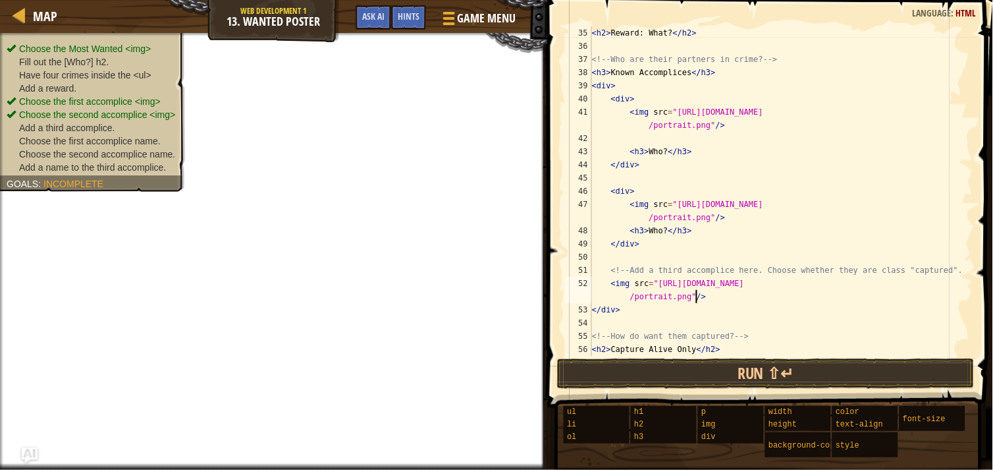
click at [953, 266] on div "< h2 > Reward: What? </ h2 > <!-- Who are their partners in crime? --> < h3 > K…" at bounding box center [775, 204] width 373 height 356
type textarea "<!-- Add a third accomplice here. Choose whether they are class "captured". -->"
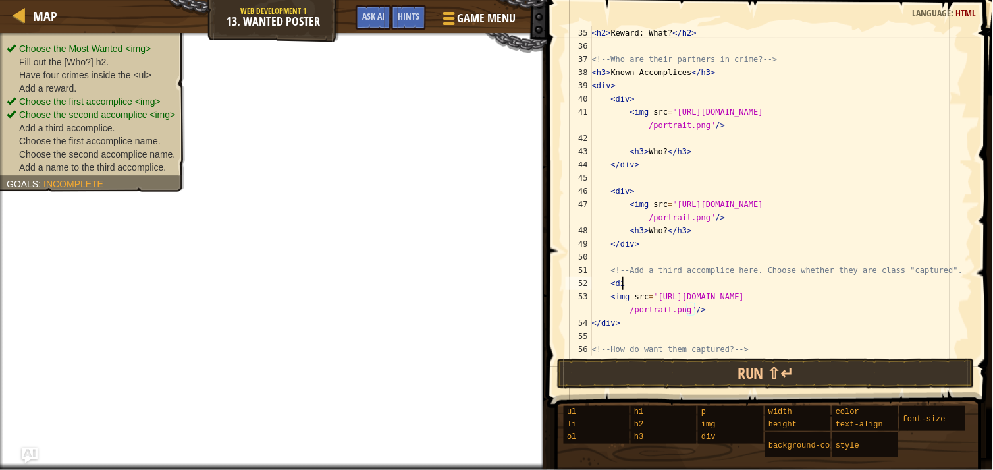
scroll to position [5, 2]
click at [701, 312] on div "< h2 > Reward: What? </ h2 > <!-- Who are their partners in crime? --> < h3 > K…" at bounding box center [775, 204] width 373 height 356
type textarea "<img src="[URL][DOMAIN_NAME]"/>"
type textarea "<h3>"
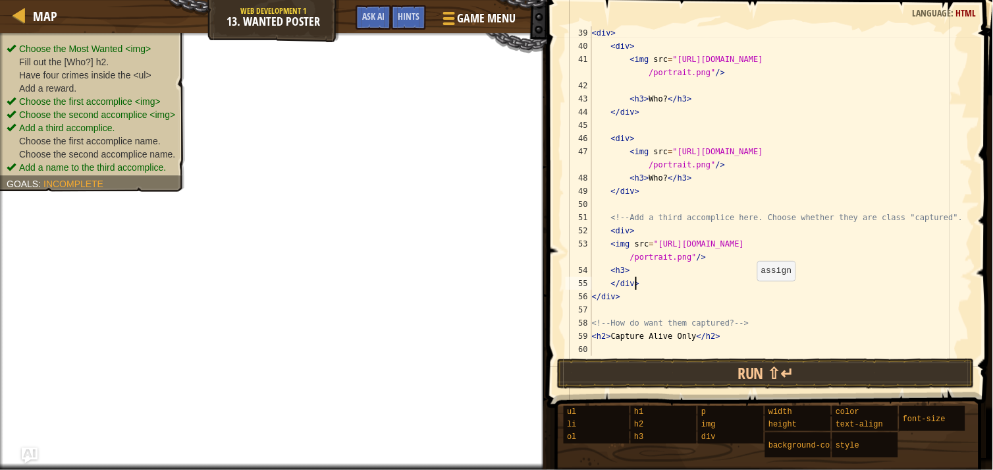
scroll to position [514, 0]
click at [630, 268] on div "< div > < div > < img src = "[URL][DOMAIN_NAME] /portrait.png" /> < h3 > Who? <…" at bounding box center [775, 204] width 373 height 356
drag, startPoint x: 662, startPoint y: 173, endPoint x: 649, endPoint y: 174, distance: 13.2
click at [649, 174] on div "< div > < div > < img src = "[URL][DOMAIN_NAME] /portrait.png" /> < h3 > Who? <…" at bounding box center [775, 204] width 373 height 356
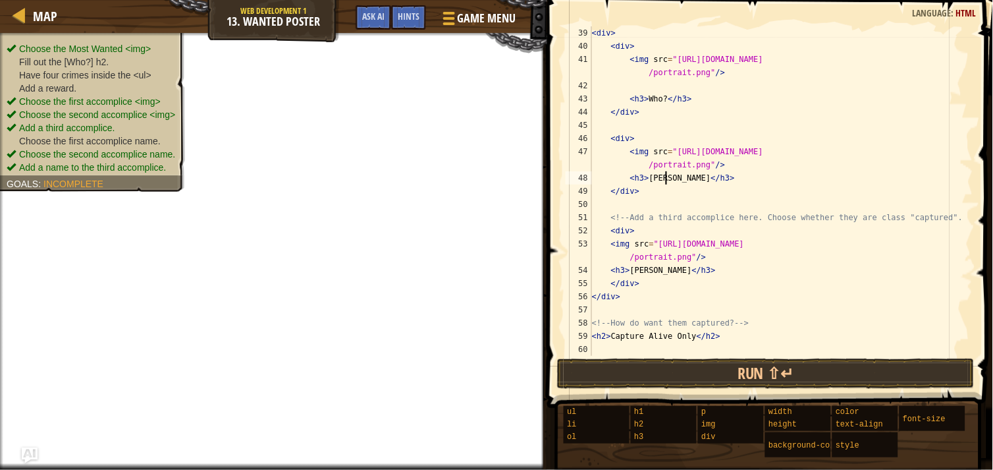
scroll to position [5, 7]
click at [657, 93] on div "< div > < div > < img src = "[URL][DOMAIN_NAME] /portrait.png" /> < h3 > Who? <…" at bounding box center [775, 204] width 373 height 356
drag, startPoint x: 660, startPoint y: 95, endPoint x: 645, endPoint y: 94, distance: 14.5
click at [645, 94] on div "< div > < div > < img src = "[URL][DOMAIN_NAME] /portrait.png" /> < h3 > Who? <…" at bounding box center [775, 204] width 373 height 356
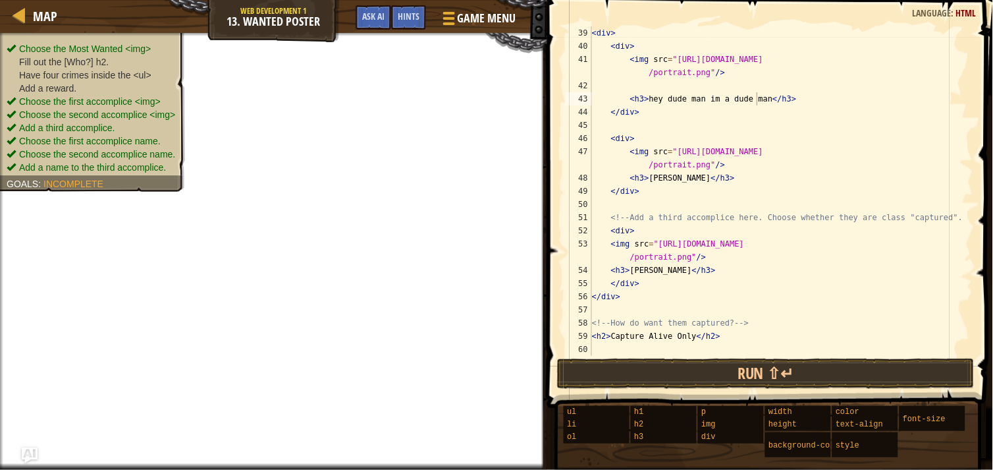
click at [353, 30] on div "Game Menu Done Hints Ask AI" at bounding box center [436, 20] width 175 height 31
click at [747, 321] on div "< div > < div > < img src = "[URL][DOMAIN_NAME] /portrait.png" /> < h3 > hey du…" at bounding box center [775, 204] width 373 height 356
drag, startPoint x: 687, startPoint y: 337, endPoint x: 643, endPoint y: 334, distance: 44.2
click at [643, 334] on div "< div > < div > < img src = "[URL][DOMAIN_NAME] /portrait.png" /> < h3 > hey du…" at bounding box center [775, 204] width 373 height 356
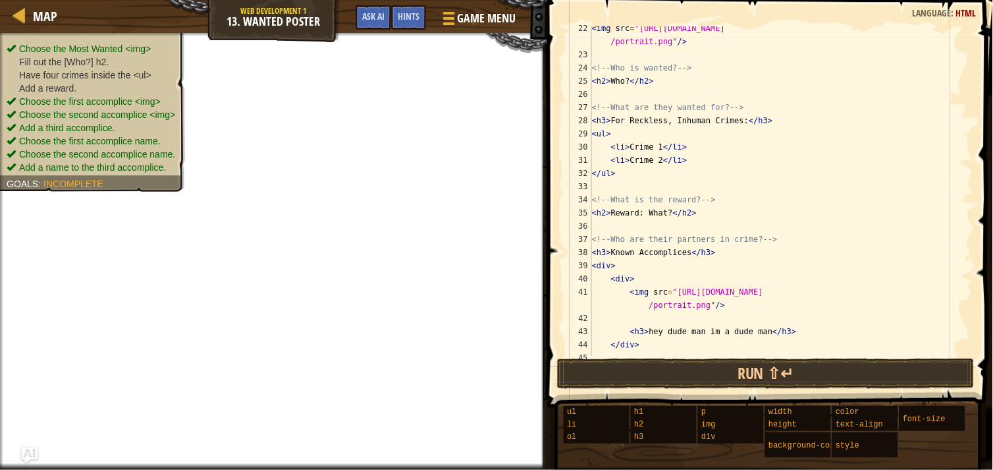
scroll to position [5, 0]
drag, startPoint x: 713, startPoint y: 149, endPoint x: 830, endPoint y: 101, distance: 126.7
click at [830, 101] on div "< img src = "[URL][DOMAIN_NAME] /portrait.png" /> <!-- Who is wanted? --> < h2 …" at bounding box center [775, 206] width 373 height 369
click at [657, 143] on div "< img src = "[URL][DOMAIN_NAME] /portrait.png" /> <!-- Who is wanted? --> < h2 …" at bounding box center [775, 206] width 373 height 369
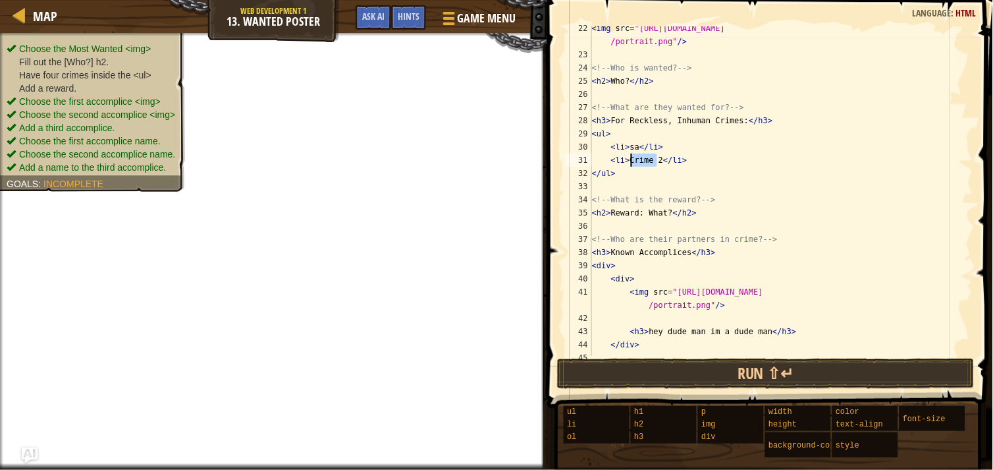
drag, startPoint x: 659, startPoint y: 159, endPoint x: 629, endPoint y: 160, distance: 30.3
click at [629, 160] on div "< img src = "[URL][DOMAIN_NAME] /portrait.png" /> <!-- Who is wanted? --> < h2 …" at bounding box center [775, 206] width 373 height 369
click at [637, 144] on div "< img src = "[URL][DOMAIN_NAME] /portrait.png" /> <!-- Who is wanted? --> < h2 …" at bounding box center [775, 206] width 373 height 369
click at [626, 143] on div "< img src = "[URL][DOMAIN_NAME] /portrait.png" /> <!-- Who is wanted? --> < h2 …" at bounding box center [775, 206] width 373 height 369
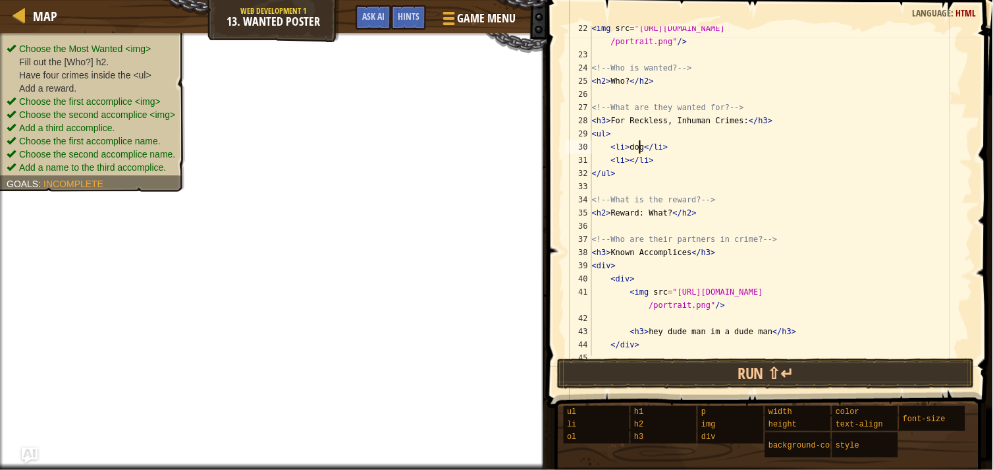
click at [626, 159] on div "< img src = "[URL][DOMAIN_NAME] /portrait.png" /> <!-- Who is wanted? --> < h2 …" at bounding box center [775, 206] width 373 height 369
type textarea "<li>cat</li>"
click at [665, 159] on div "< img src = "[URL][DOMAIN_NAME] /portrait.png" /> <!-- Who is wanted? --> < h2 …" at bounding box center [775, 206] width 373 height 369
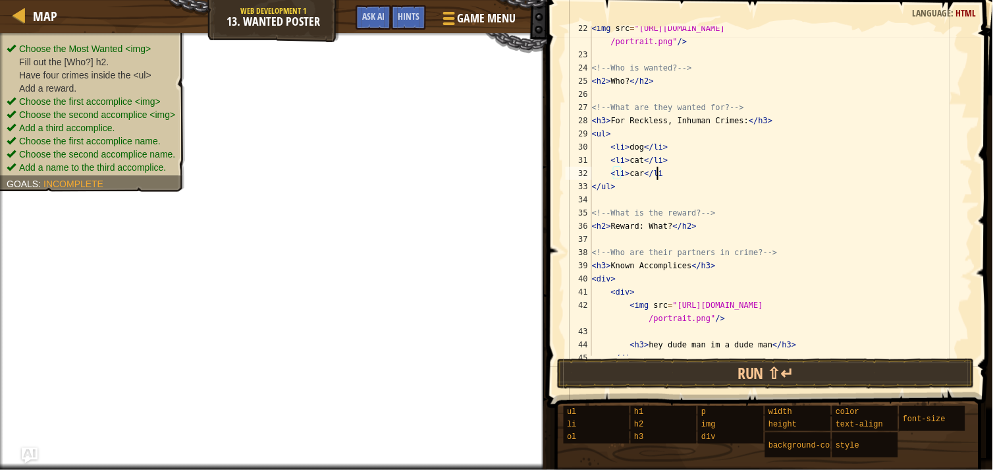
type textarea "<li>car</li>"
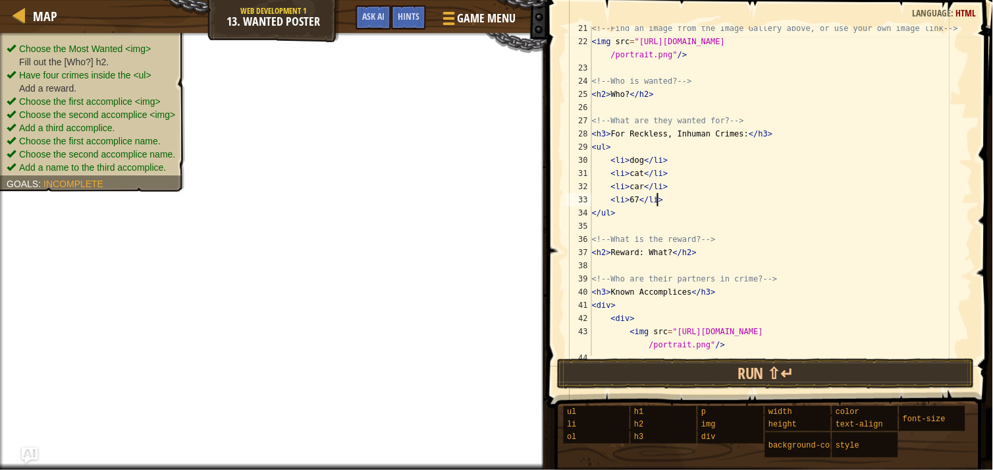
scroll to position [265, 0]
drag, startPoint x: 627, startPoint y: 95, endPoint x: 608, endPoint y: 97, distance: 19.2
click at [608, 97] on div "<!-- Find an image from the Image Gallery above, or use your own image link -->…" at bounding box center [775, 202] width 373 height 356
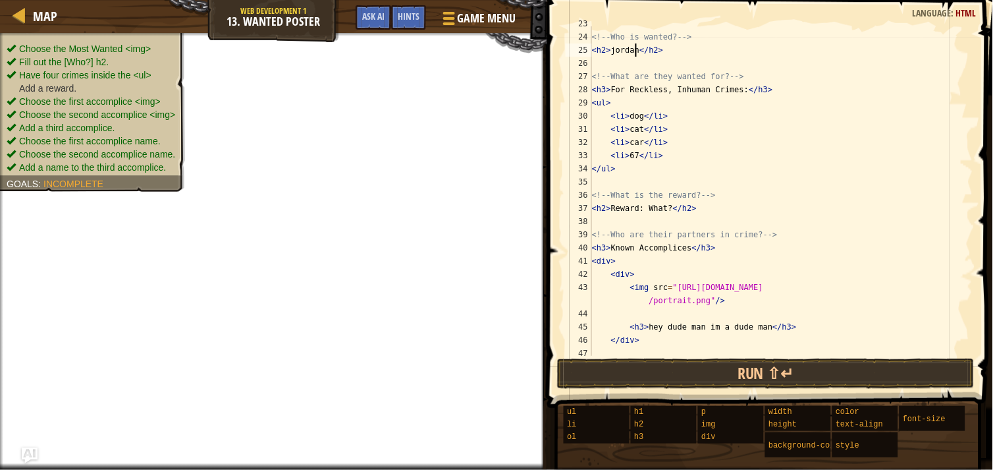
scroll to position [313, 0]
click at [664, 205] on div "<!-- Who is wanted? --> < h2 > jordan </ h2 > <!-- What are they wanted for? --…" at bounding box center [775, 194] width 373 height 356
click at [666, 205] on div "<!-- Who is wanted? --> < h2 > jordan </ h2 > <!-- What are they wanted for? --…" at bounding box center [775, 194] width 373 height 356
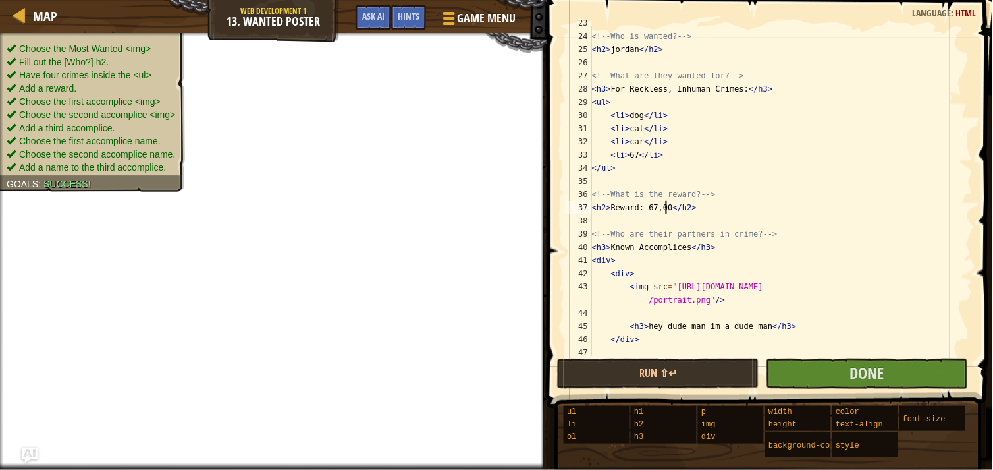
scroll to position [5, 7]
type textarea "<h2>Reward: 67,000</h2>"
click at [815, 372] on button "Done" at bounding box center [867, 373] width 202 height 30
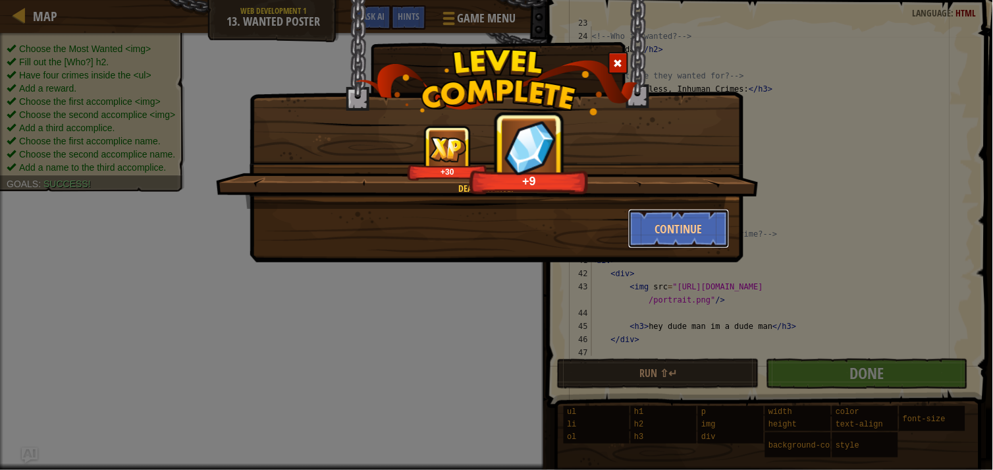
click at [696, 225] on button "Continue" at bounding box center [679, 229] width 102 height 40
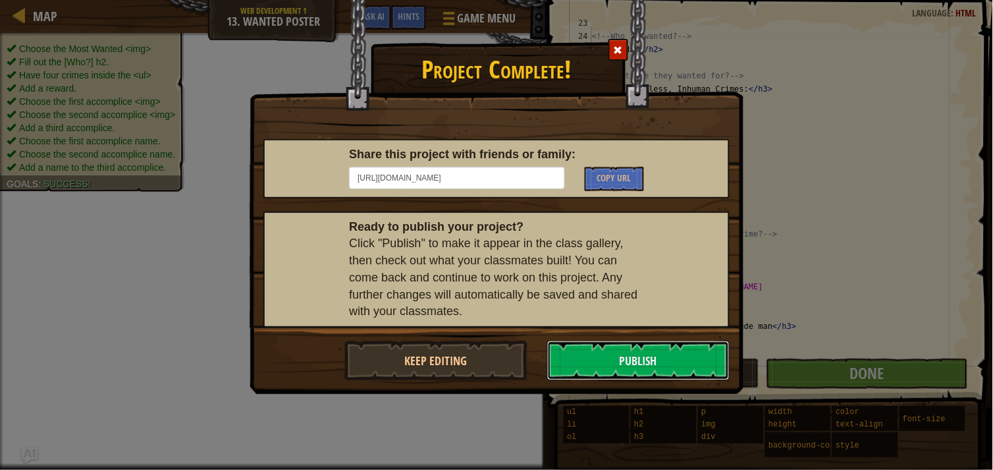
click at [611, 359] on button "Publish" at bounding box center [638, 360] width 183 height 40
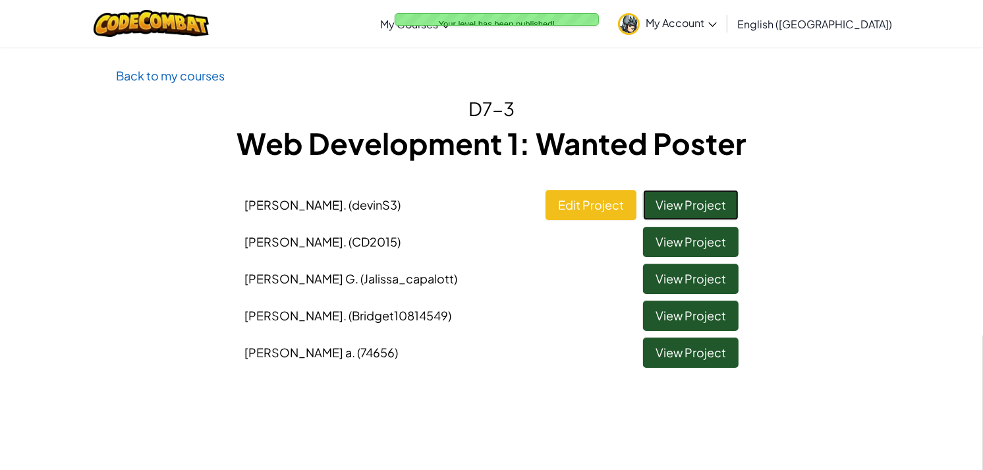
click at [709, 202] on link "View Project" at bounding box center [690, 205] width 95 height 30
